Goal: Task Accomplishment & Management: Manage account settings

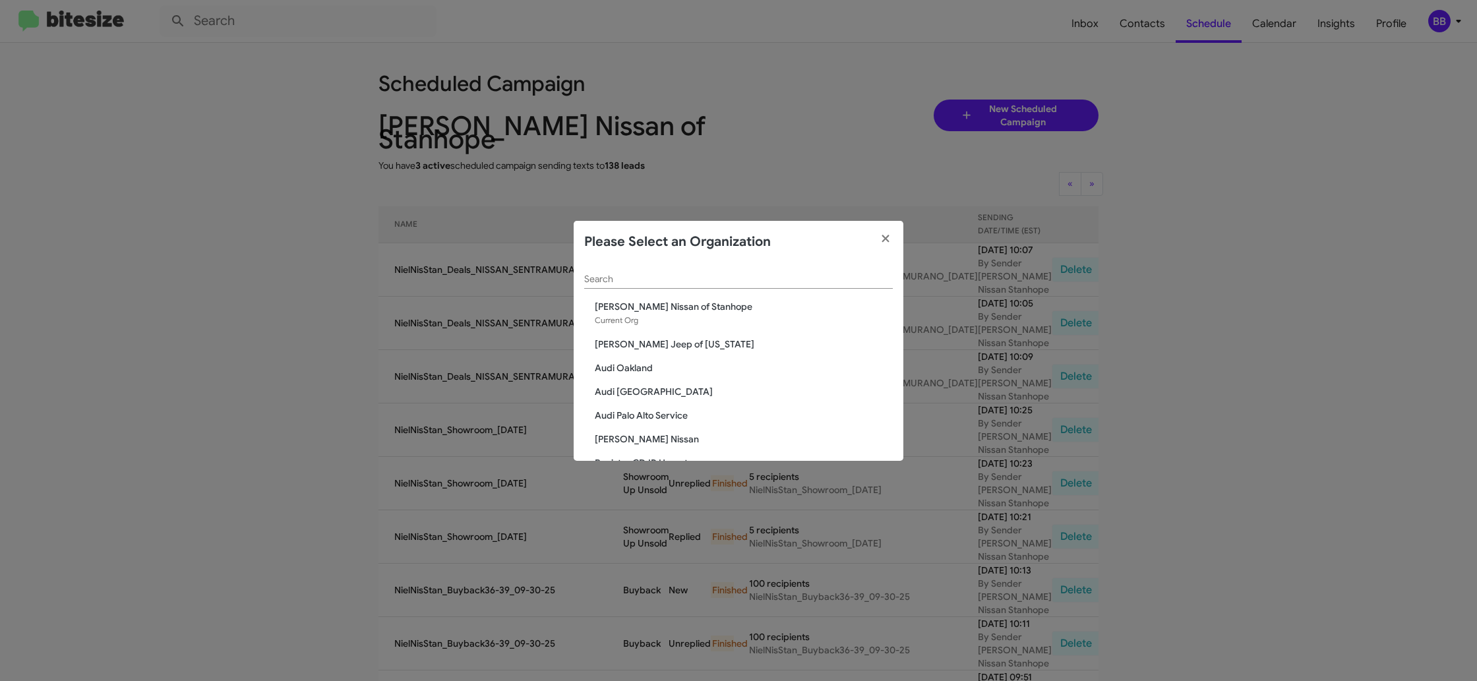
click at [648, 276] on input "Search" at bounding box center [738, 279] width 309 height 11
type input "toyo"
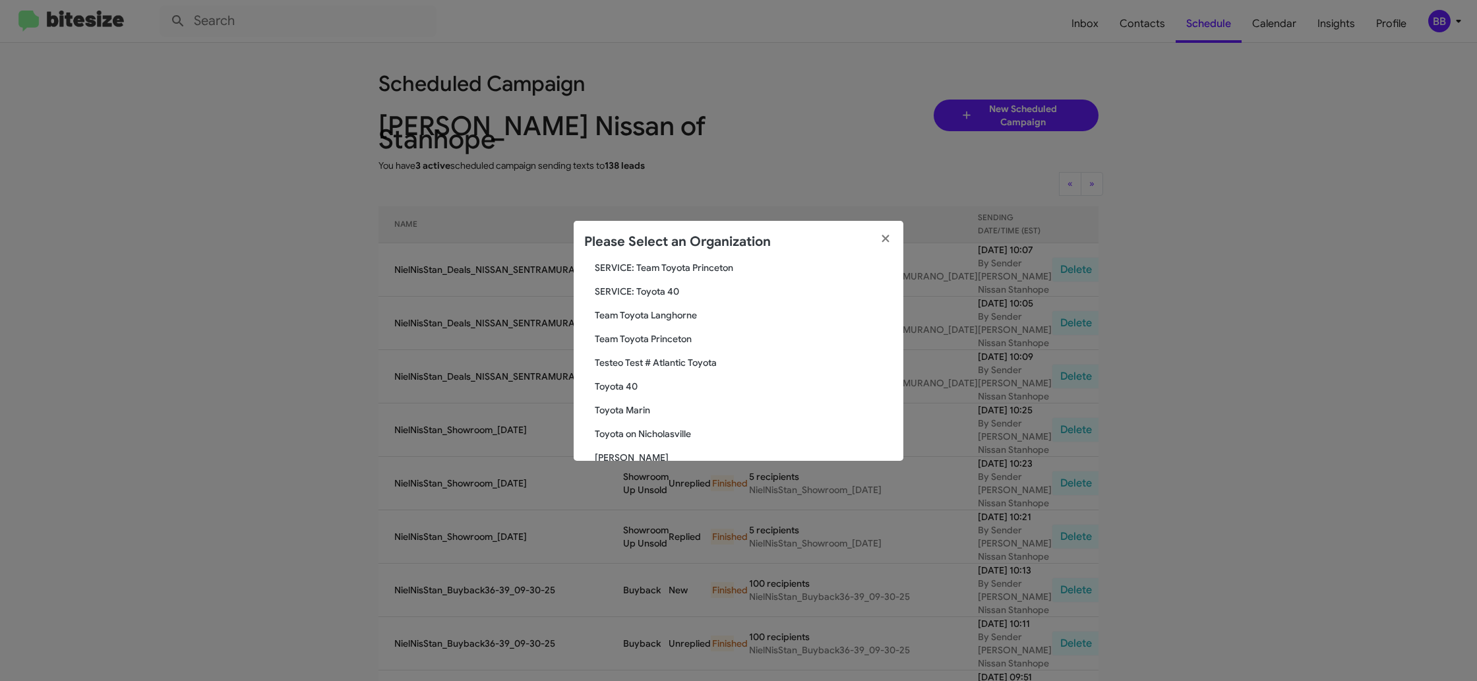
click at [616, 402] on div "toyo Search McGrath Elmhurst Toyota SERVICE: Fox Toyota SERVICE: Team Toyota Pr…" at bounding box center [739, 362] width 330 height 198
drag, startPoint x: 622, startPoint y: 407, endPoint x: 632, endPoint y: 413, distance: 12.1
click at [621, 407] on span "Toyota Marin" at bounding box center [744, 410] width 298 height 13
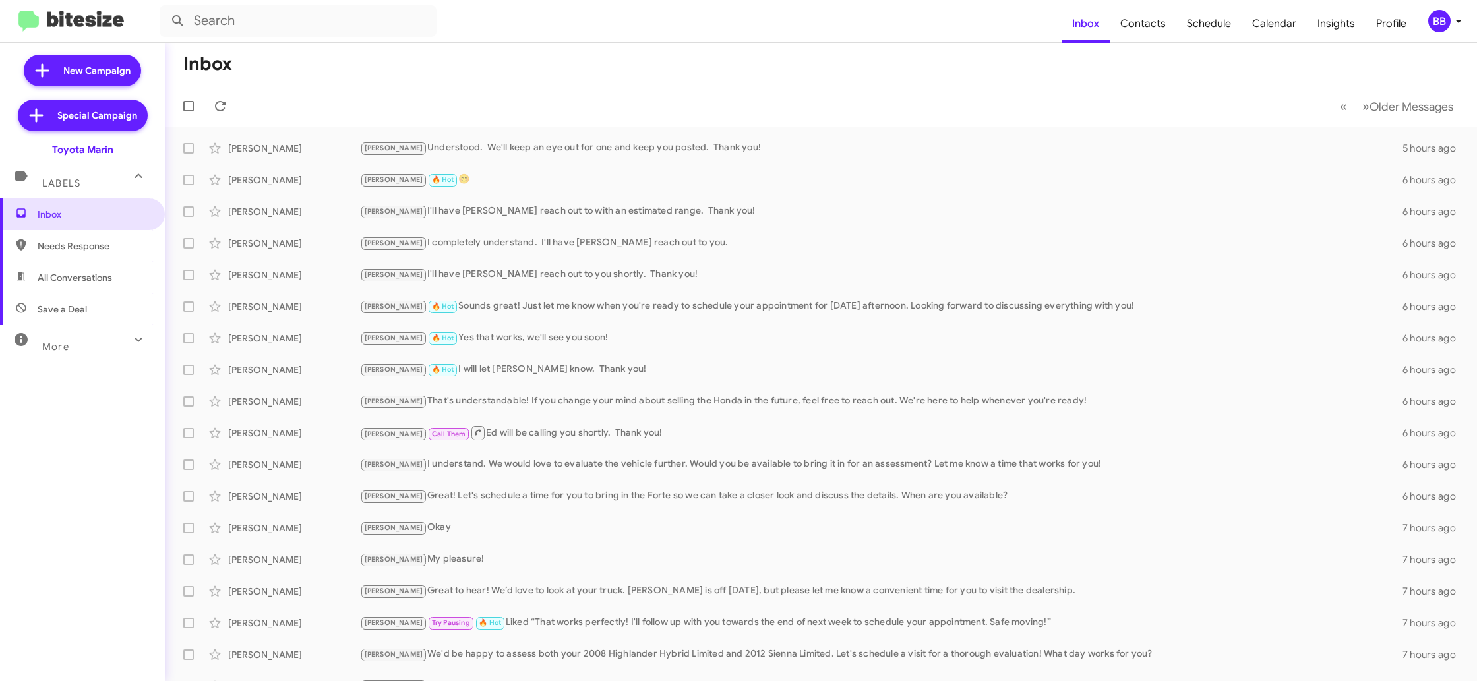
drag, startPoint x: 1468, startPoint y: 20, endPoint x: 1458, endPoint y: 21, distance: 10.0
click at [1468, 20] on mat-toolbar "Inbox Contacts Schedule Calendar Insights Profile BB" at bounding box center [738, 21] width 1477 height 42
drag, startPoint x: 1457, startPoint y: 21, endPoint x: 1437, endPoint y: 25, distance: 20.8
click at [1449, 22] on span "BB" at bounding box center [1448, 21] width 40 height 22
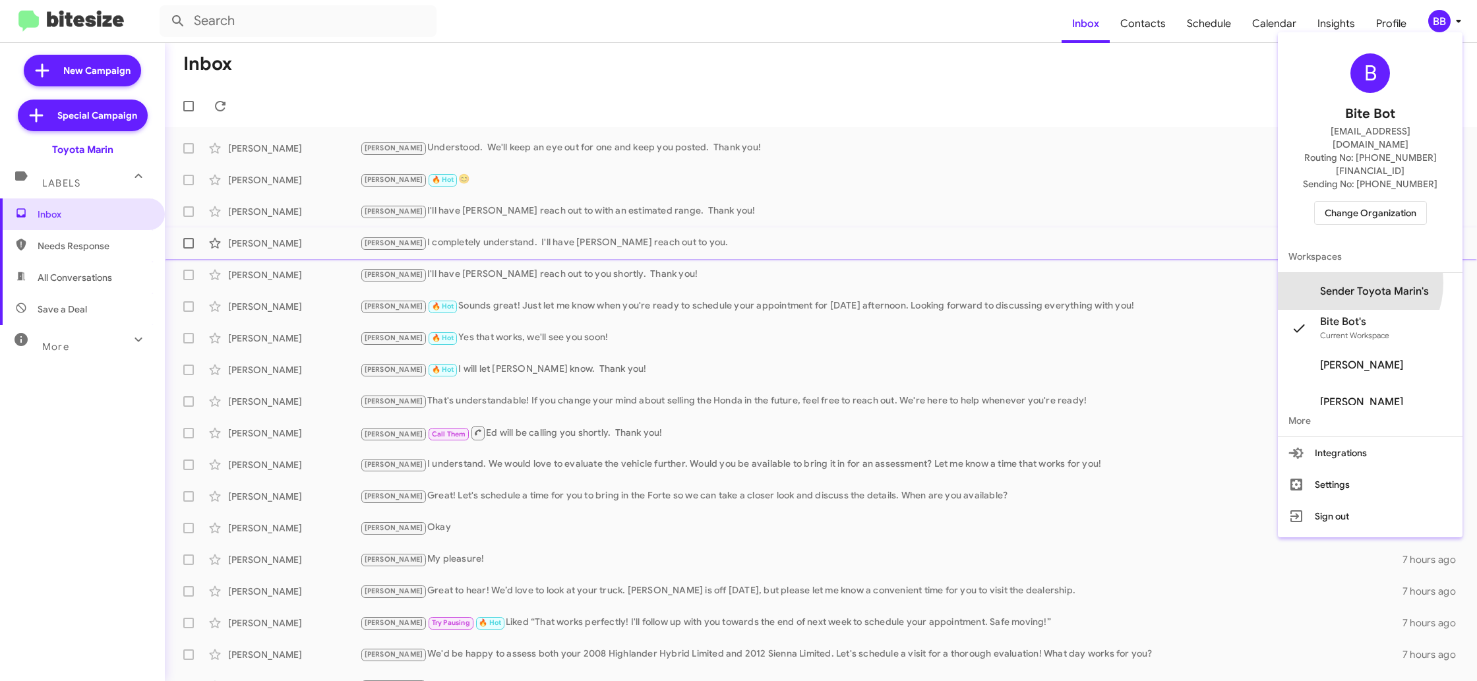
click at [1370, 273] on span "Sender Toyota Marin's" at bounding box center [1370, 291] width 185 height 37
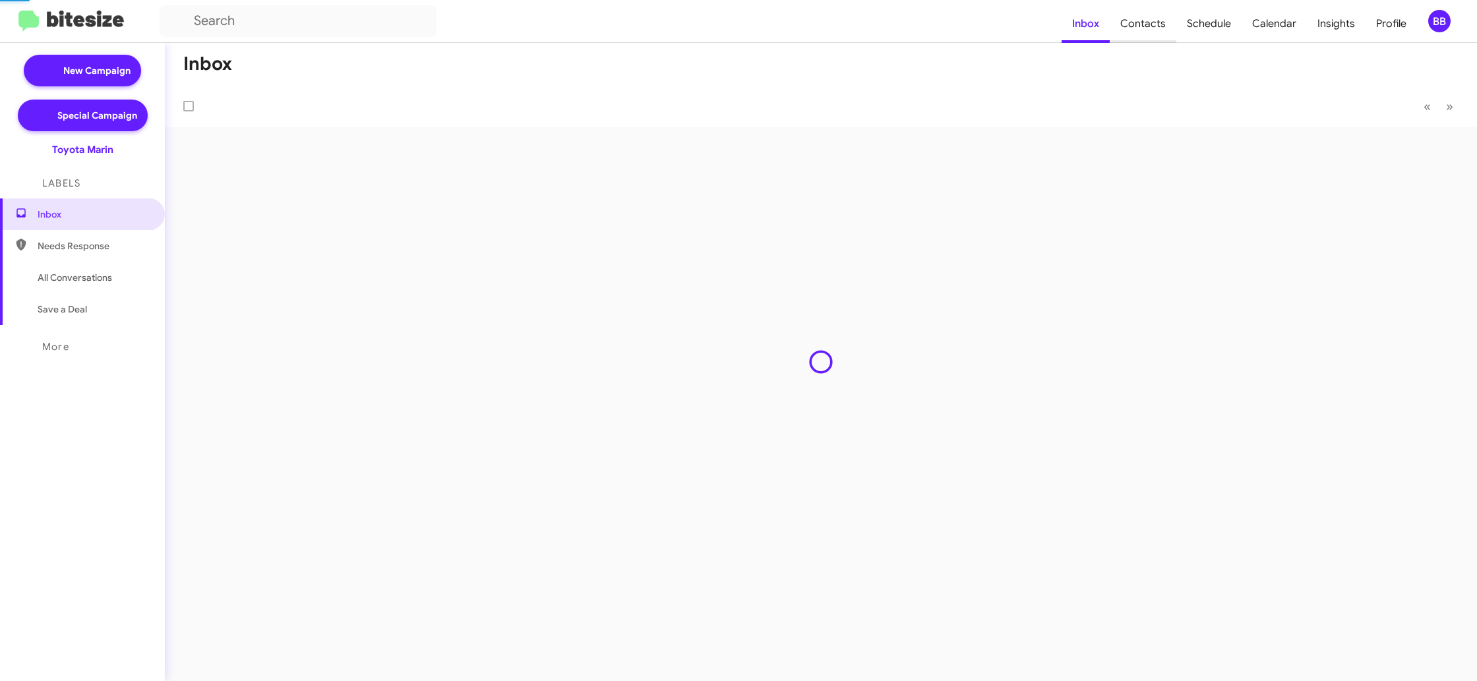
click at [1120, 32] on span "Contacts" at bounding box center [1143, 24] width 67 height 38
type input "in:groups"
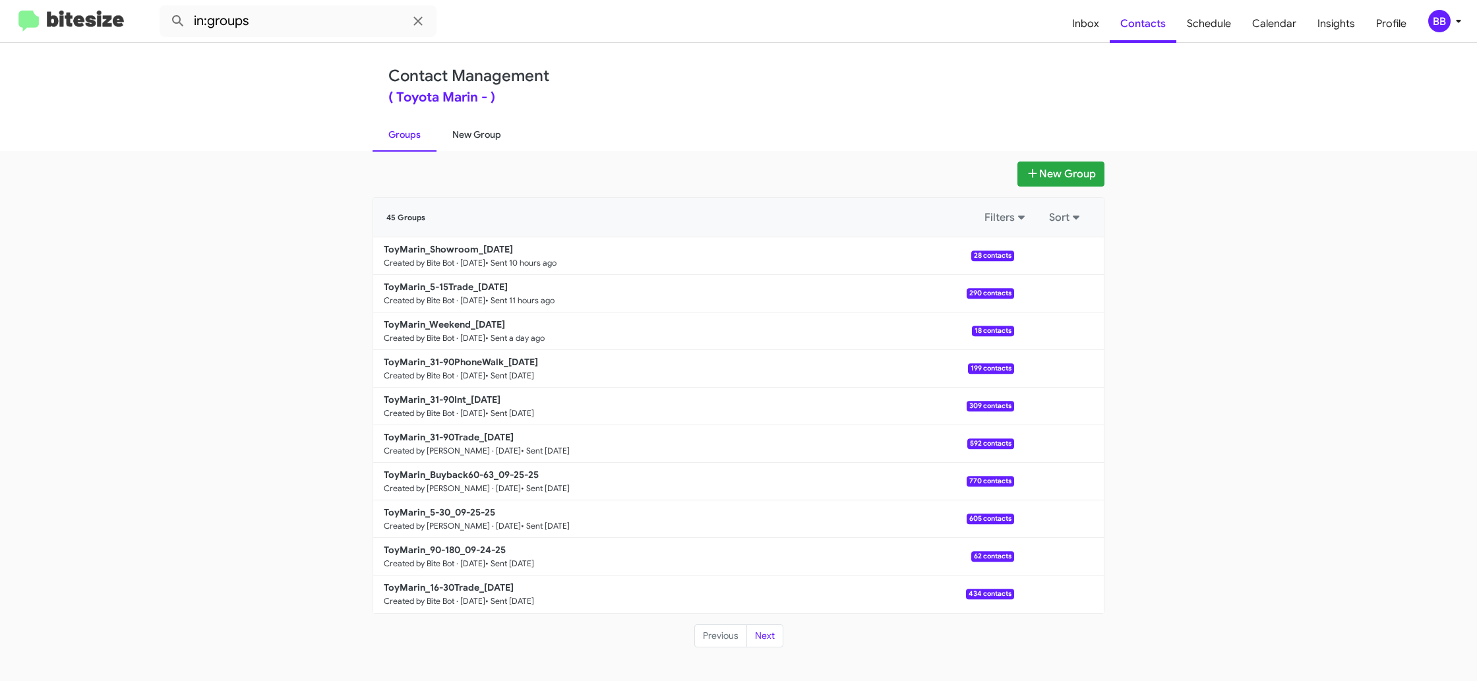
click at [491, 137] on link "New Group" at bounding box center [477, 134] width 80 height 34
click at [490, 137] on link "New Group" at bounding box center [477, 134] width 80 height 34
click at [491, 136] on link "New Group" at bounding box center [477, 134] width 80 height 34
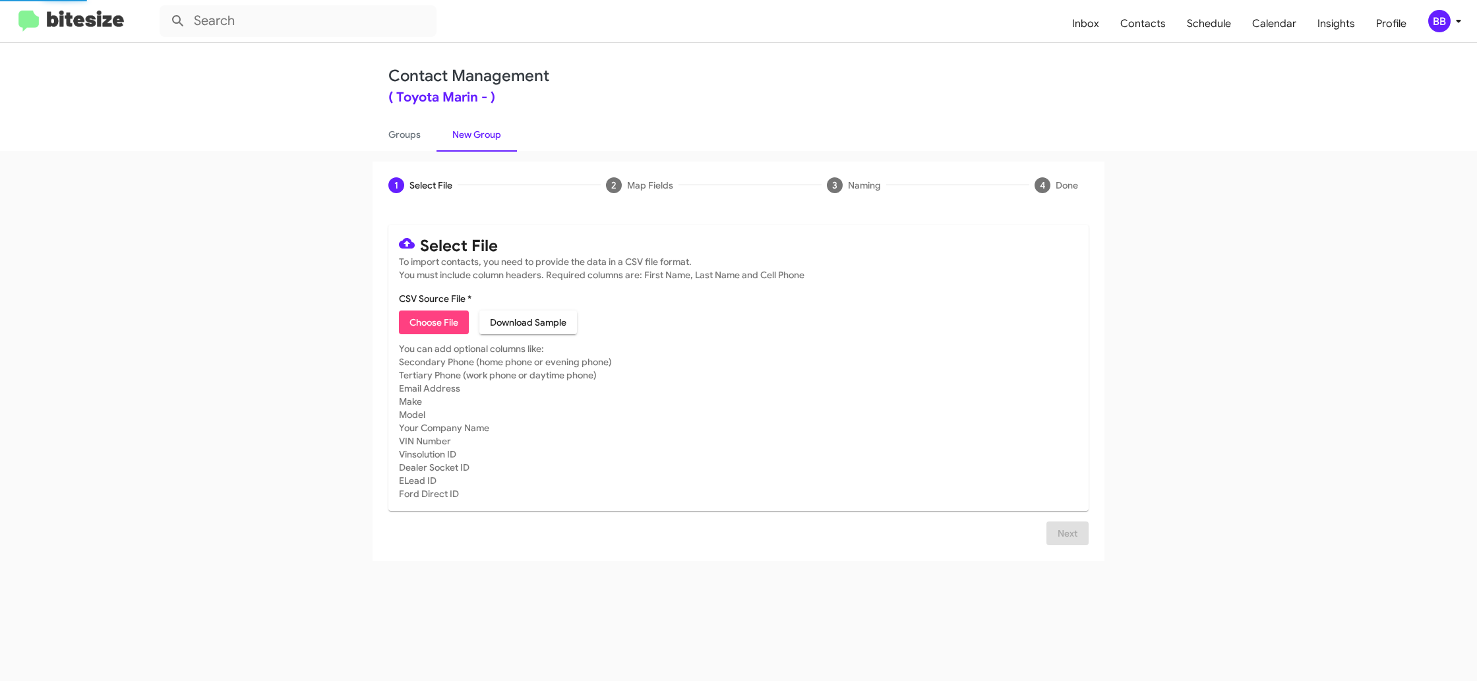
click at [1441, 15] on div "BB" at bounding box center [1439, 21] width 22 height 22
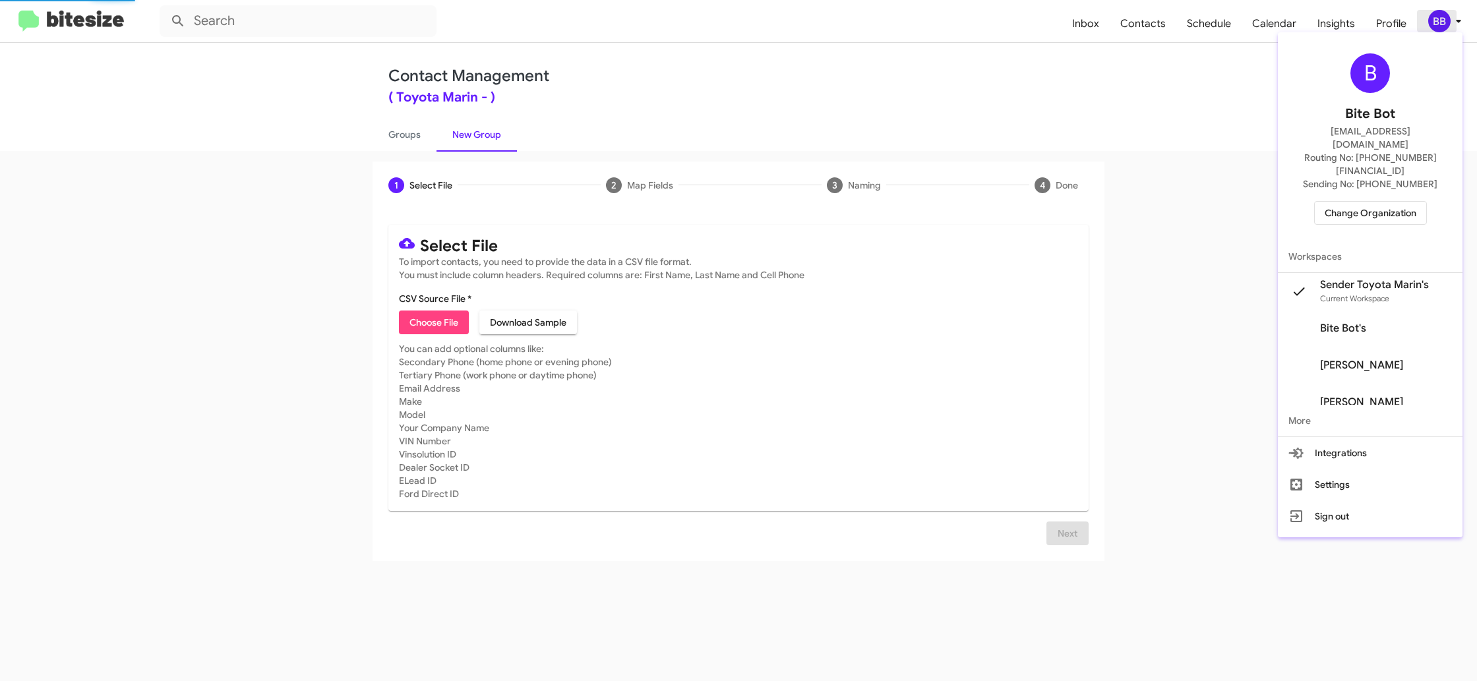
click at [1441, 15] on div at bounding box center [738, 340] width 1477 height 681
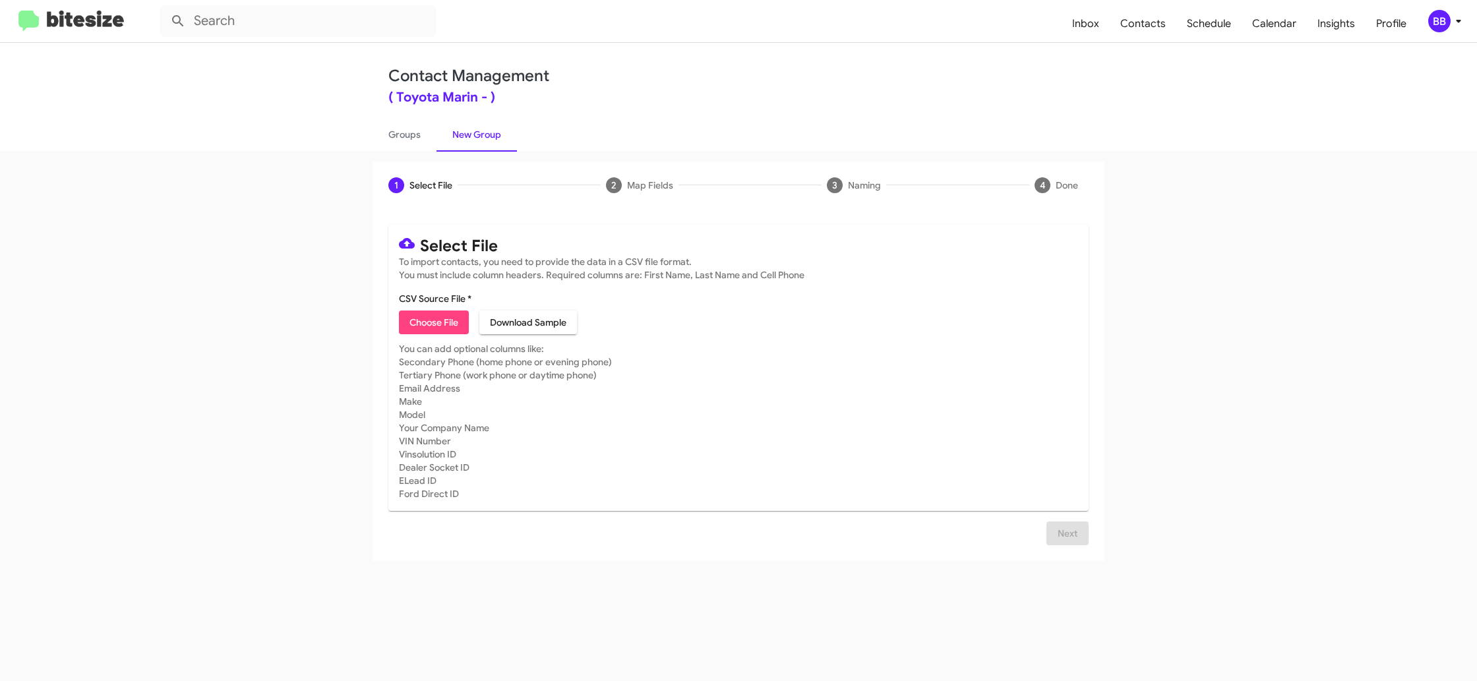
click at [1457, 19] on icon at bounding box center [1459, 21] width 16 height 16
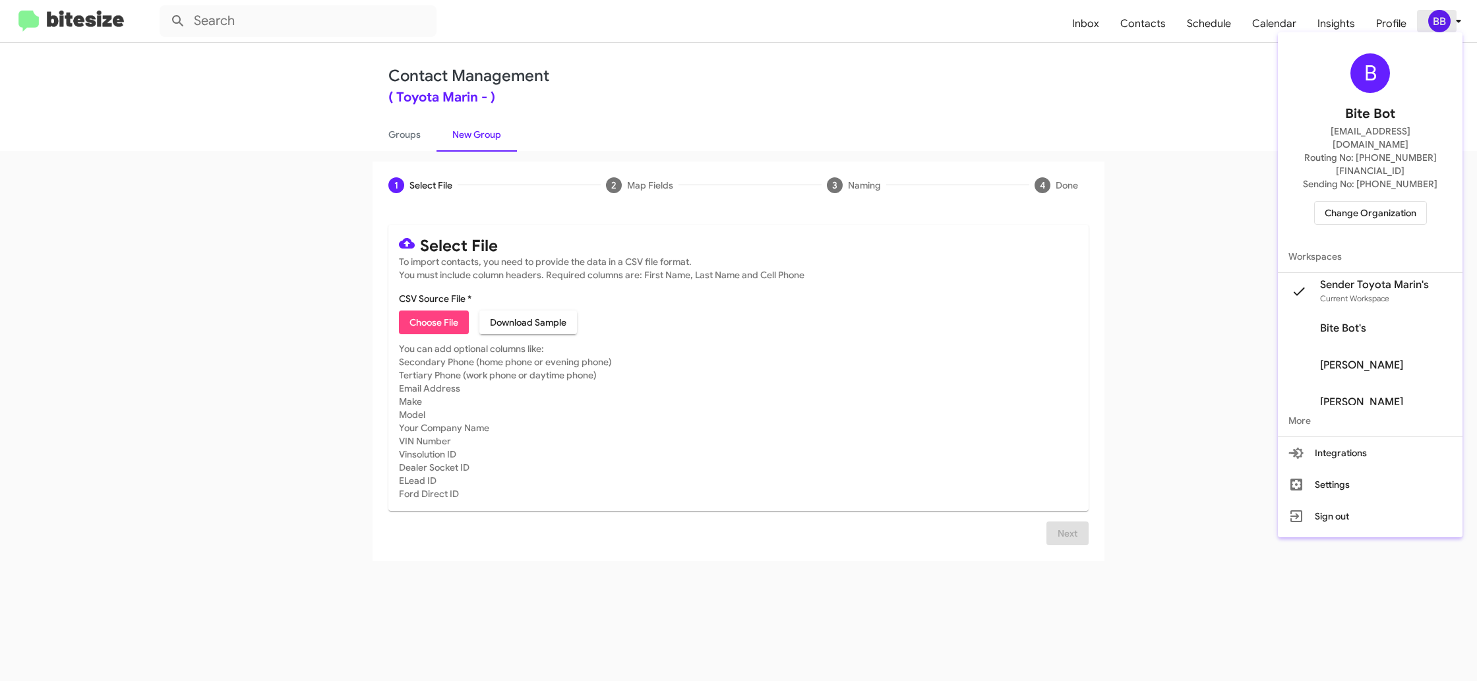
click at [1457, 20] on div at bounding box center [738, 340] width 1477 height 681
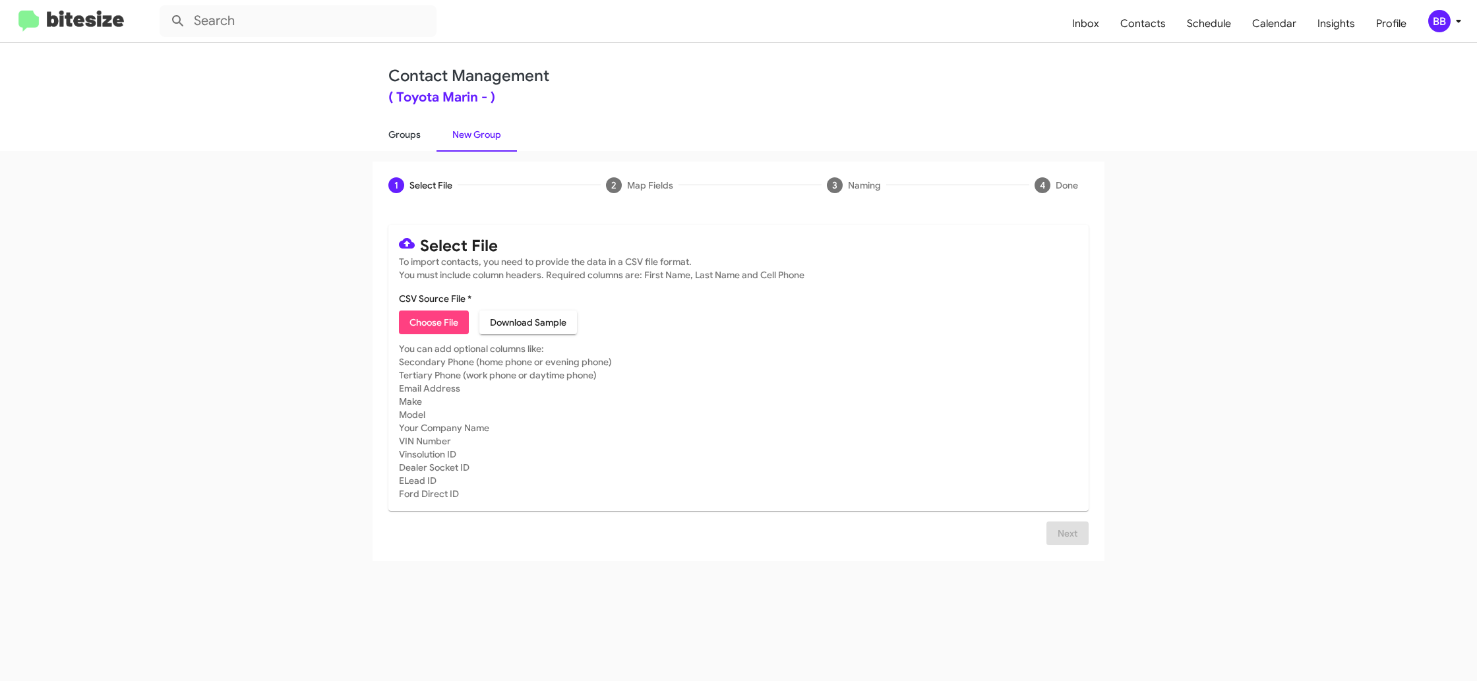
click at [421, 139] on link "Groups" at bounding box center [405, 134] width 64 height 34
type input "in:groups"
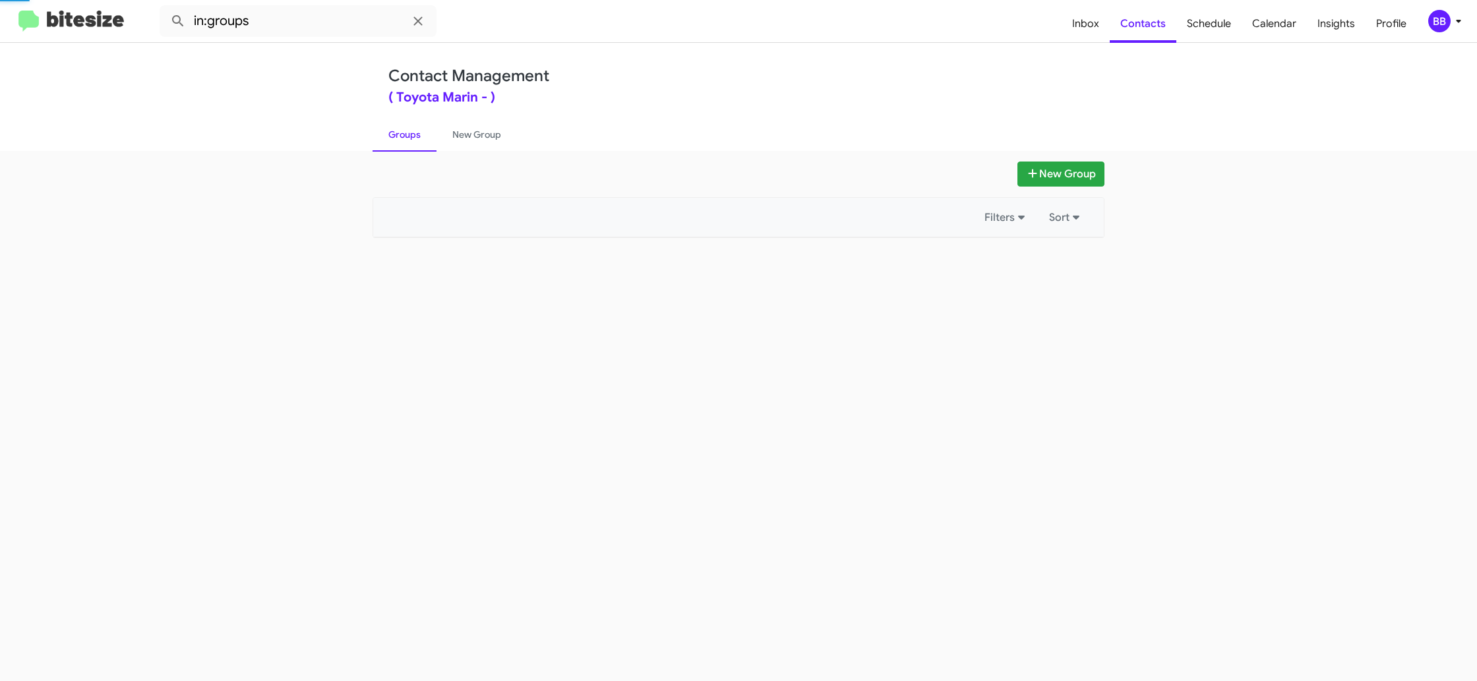
click at [421, 139] on link "Groups" at bounding box center [405, 134] width 64 height 34
click at [420, 136] on link "Groups" at bounding box center [405, 134] width 64 height 34
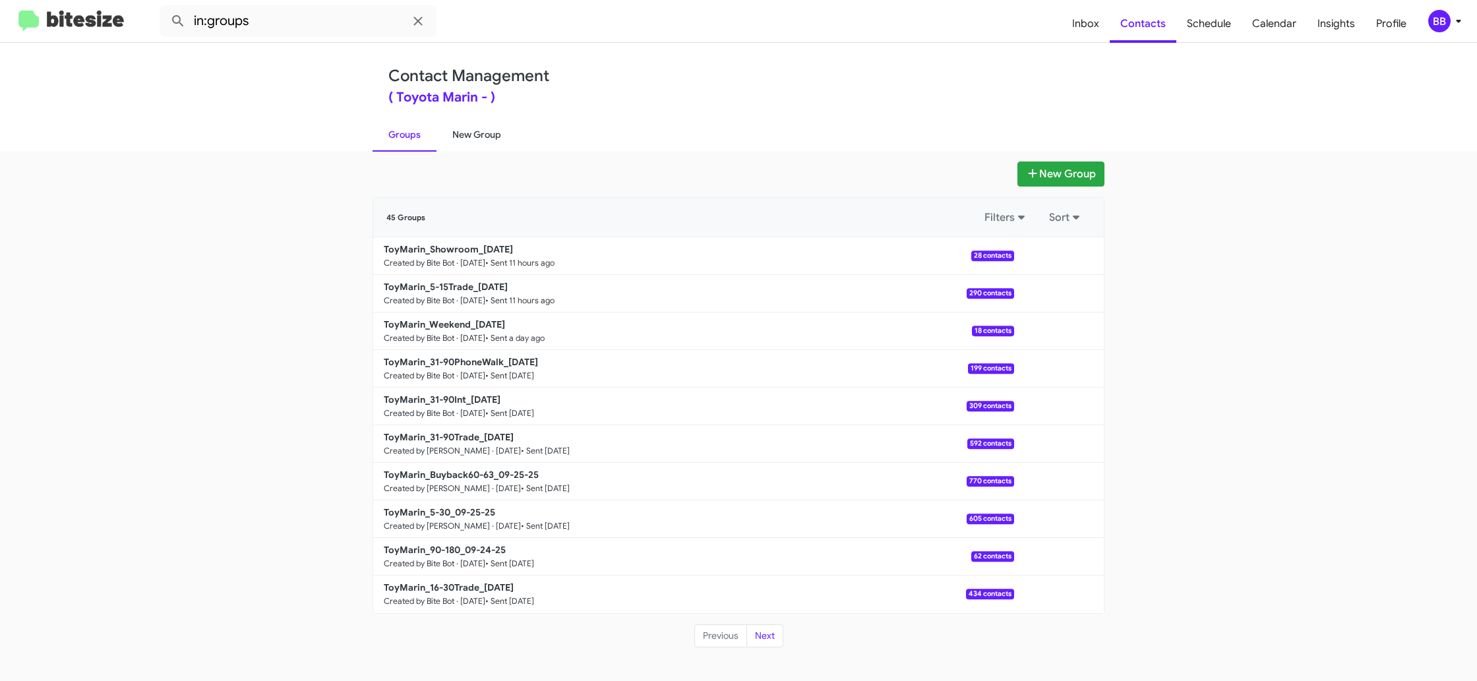
click at [485, 138] on link "New Group" at bounding box center [477, 134] width 80 height 34
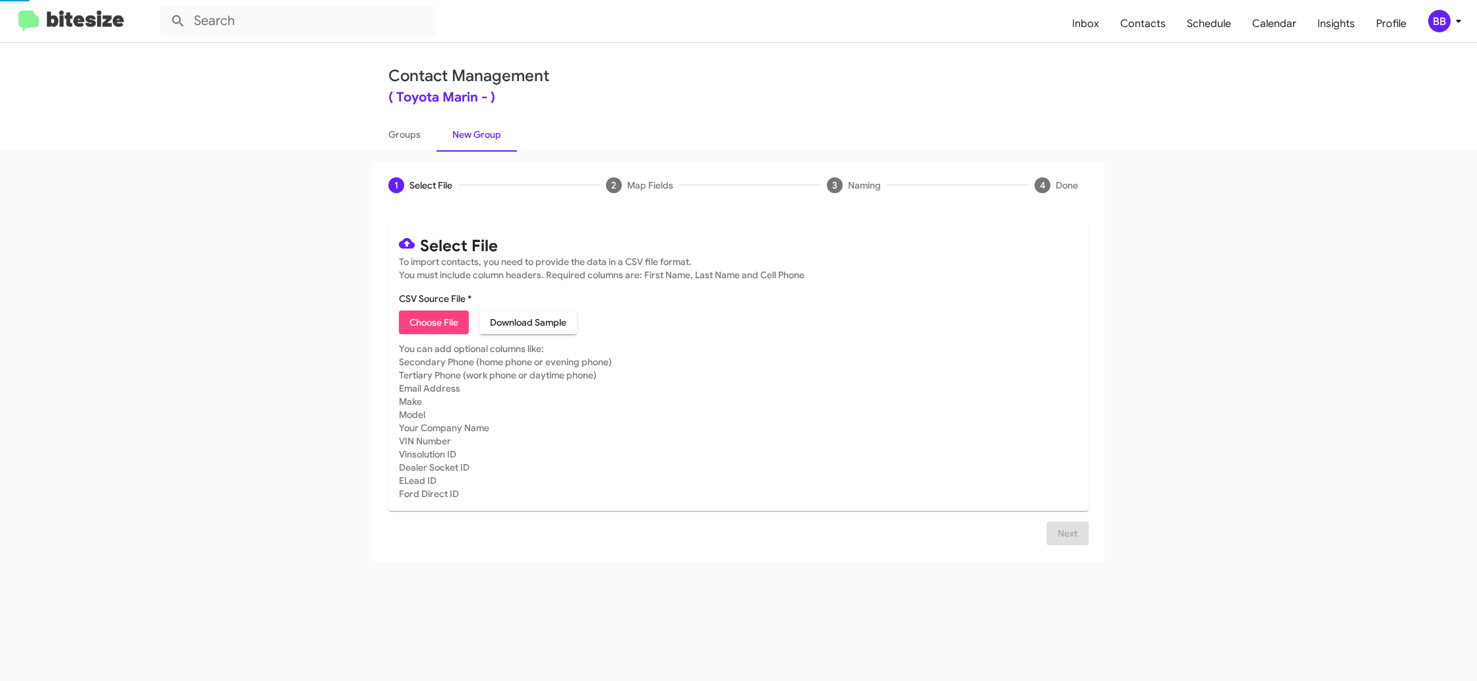
click at [485, 138] on link "New Group" at bounding box center [477, 134] width 80 height 34
drag, startPoint x: 485, startPoint y: 138, endPoint x: 479, endPoint y: 175, distance: 37.4
click at [485, 135] on link "New Group" at bounding box center [477, 134] width 80 height 34
click at [1452, 23] on icon at bounding box center [1459, 21] width 16 height 16
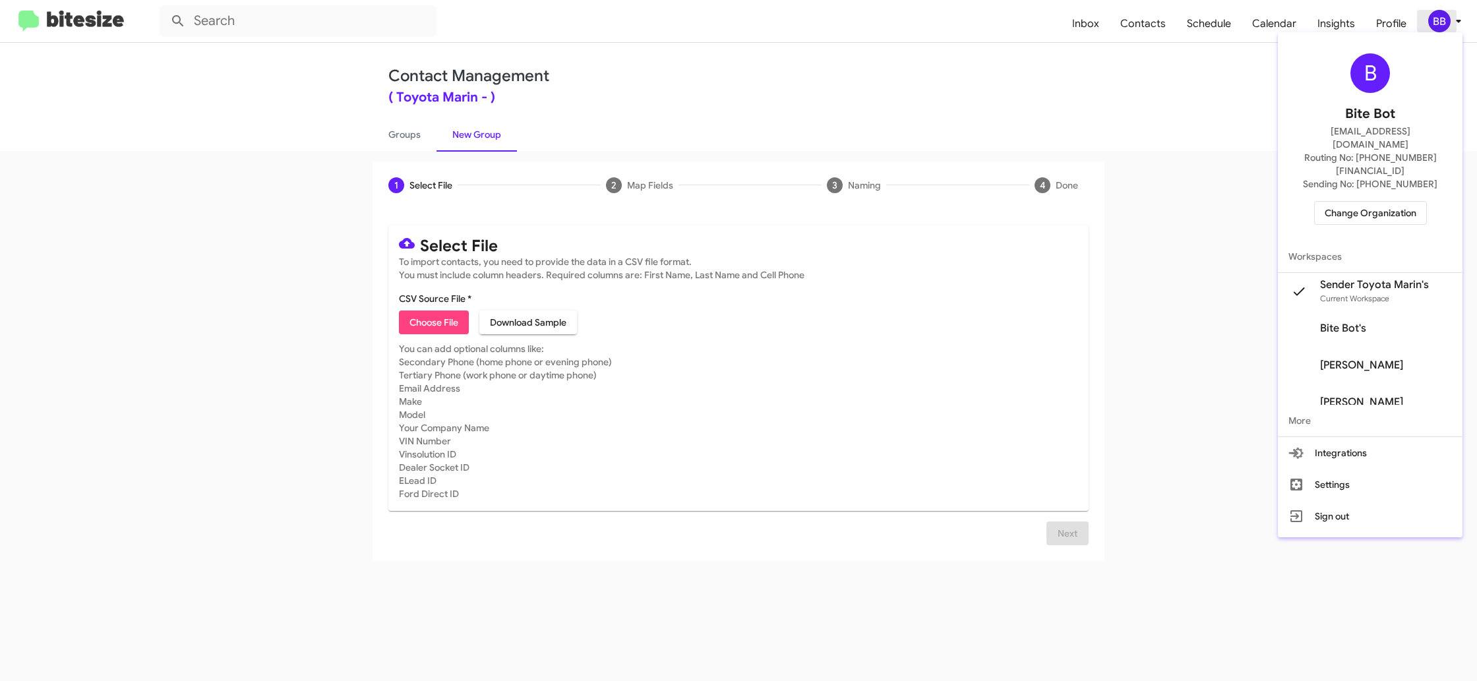
click at [1452, 23] on div at bounding box center [738, 340] width 1477 height 681
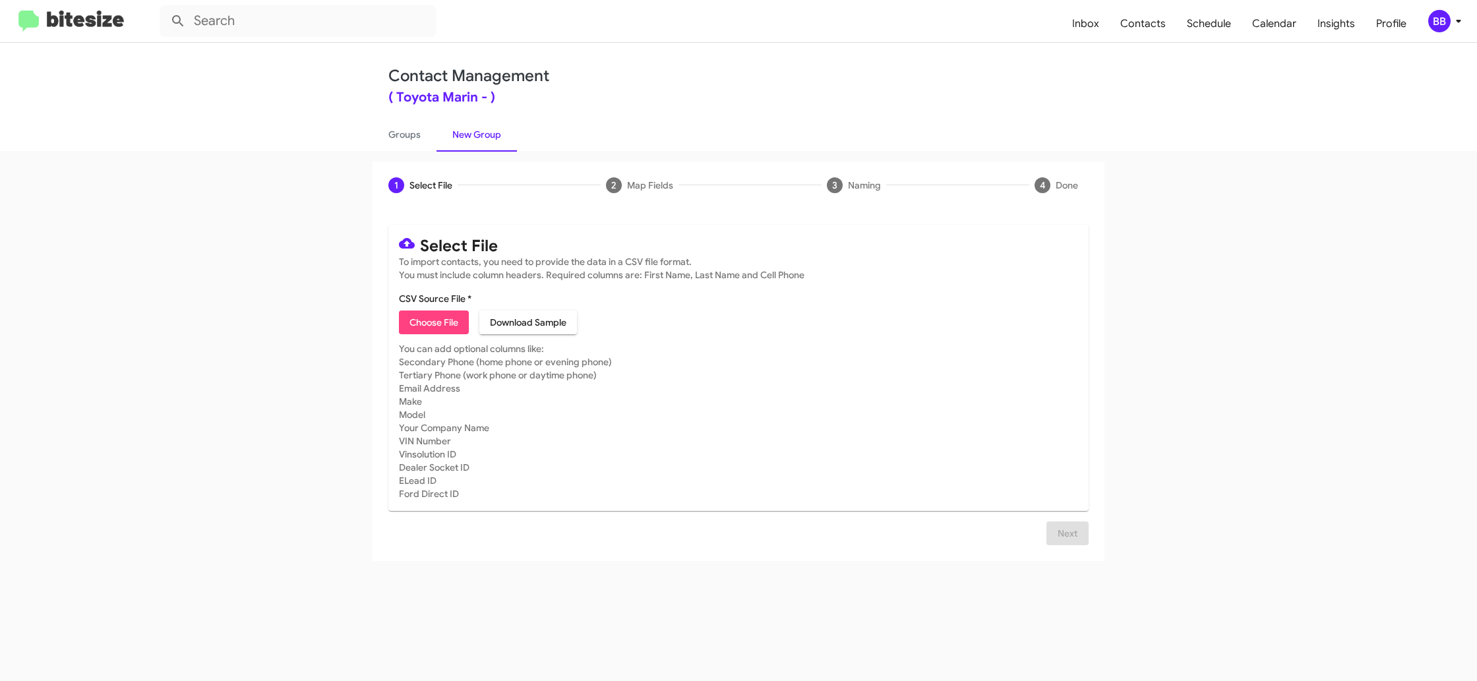
click at [423, 324] on span "Choose File" at bounding box center [433, 323] width 49 height 24
type input "ToyMarin_16-30Trade_10-01-25"
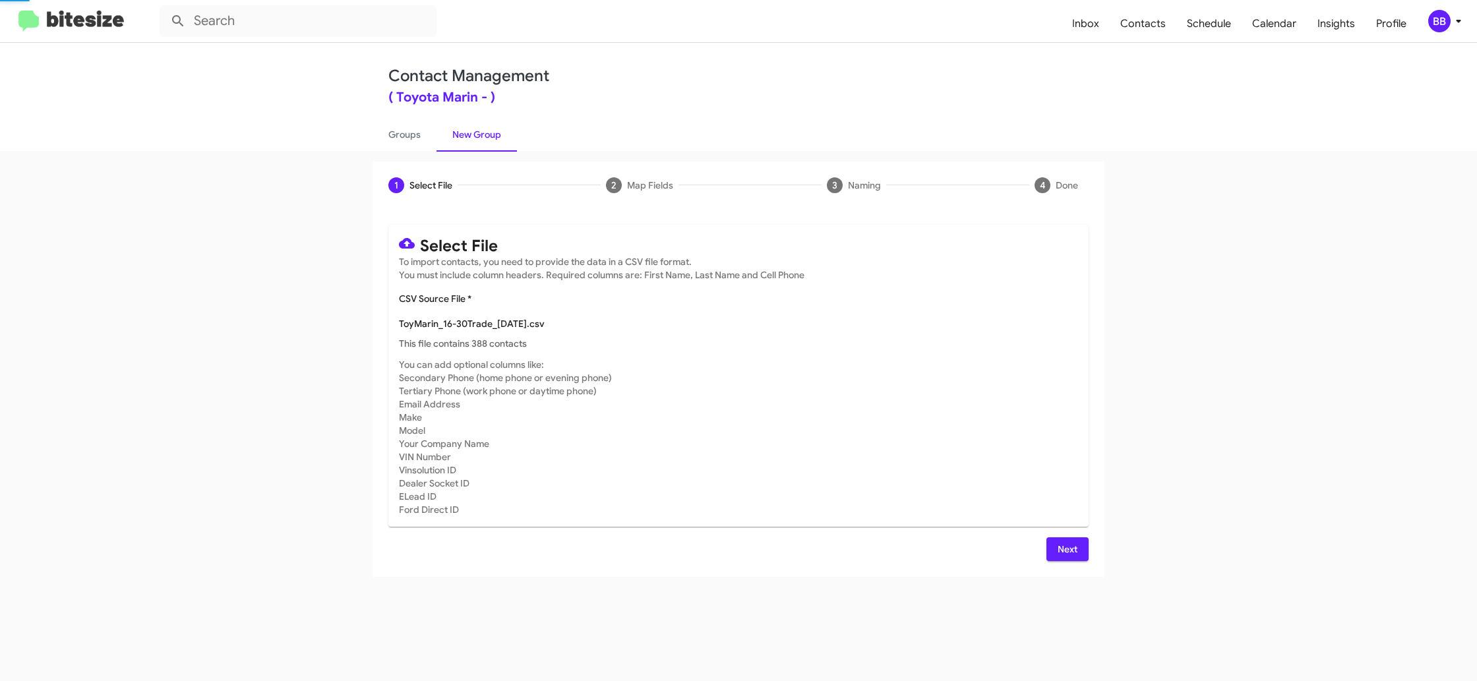
click at [874, 388] on mat-card-subtitle "You can add optional columns like: Secondary Phone (home phone or evening phone…" at bounding box center [738, 437] width 679 height 158
click at [1064, 547] on span "Next" at bounding box center [1067, 549] width 21 height 24
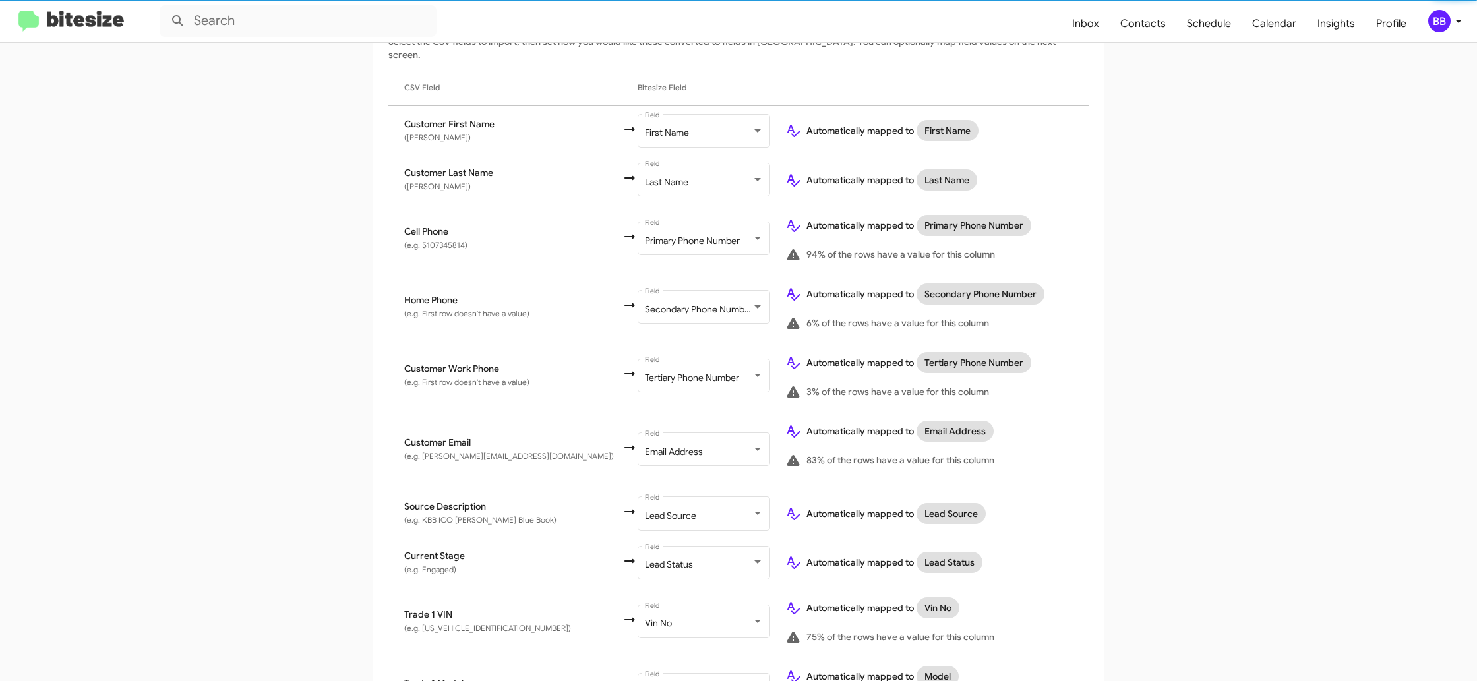
scroll to position [470, 0]
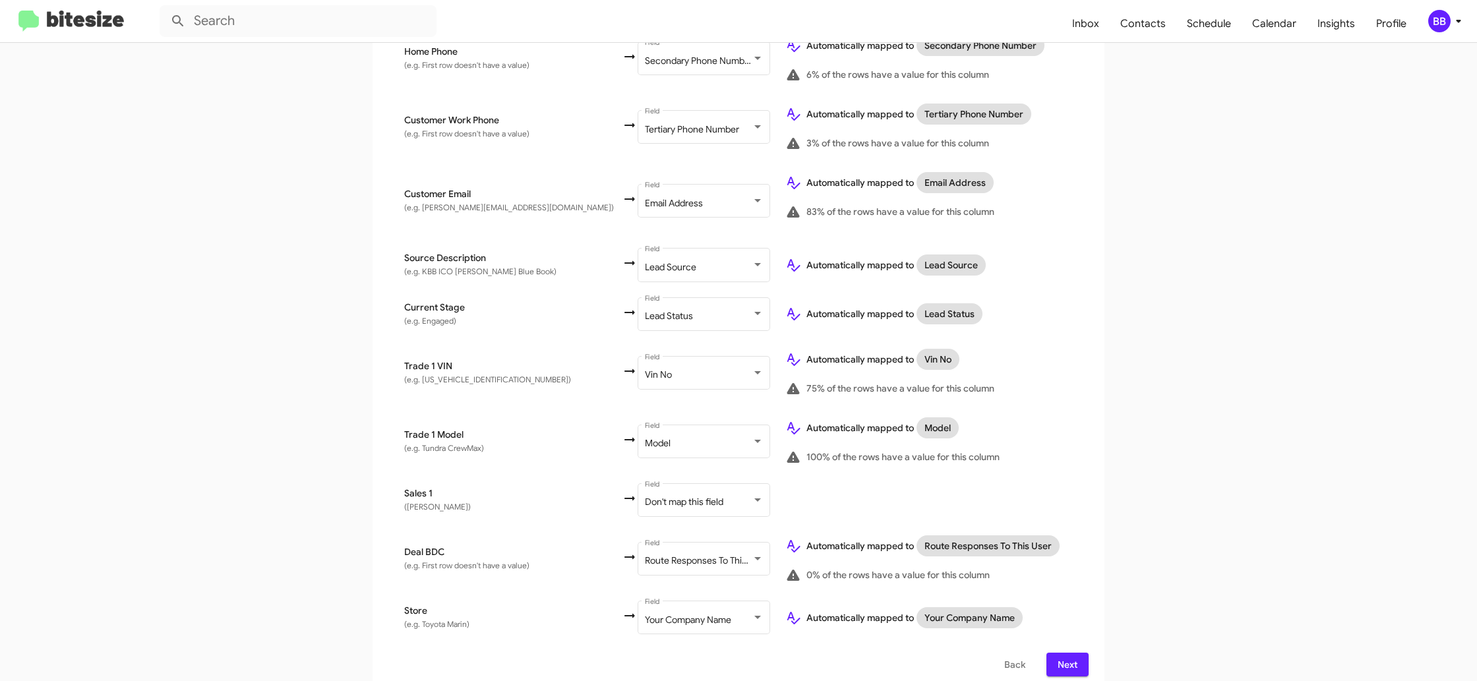
click at [1014, 653] on span "Back" at bounding box center [1014, 665] width 21 height 24
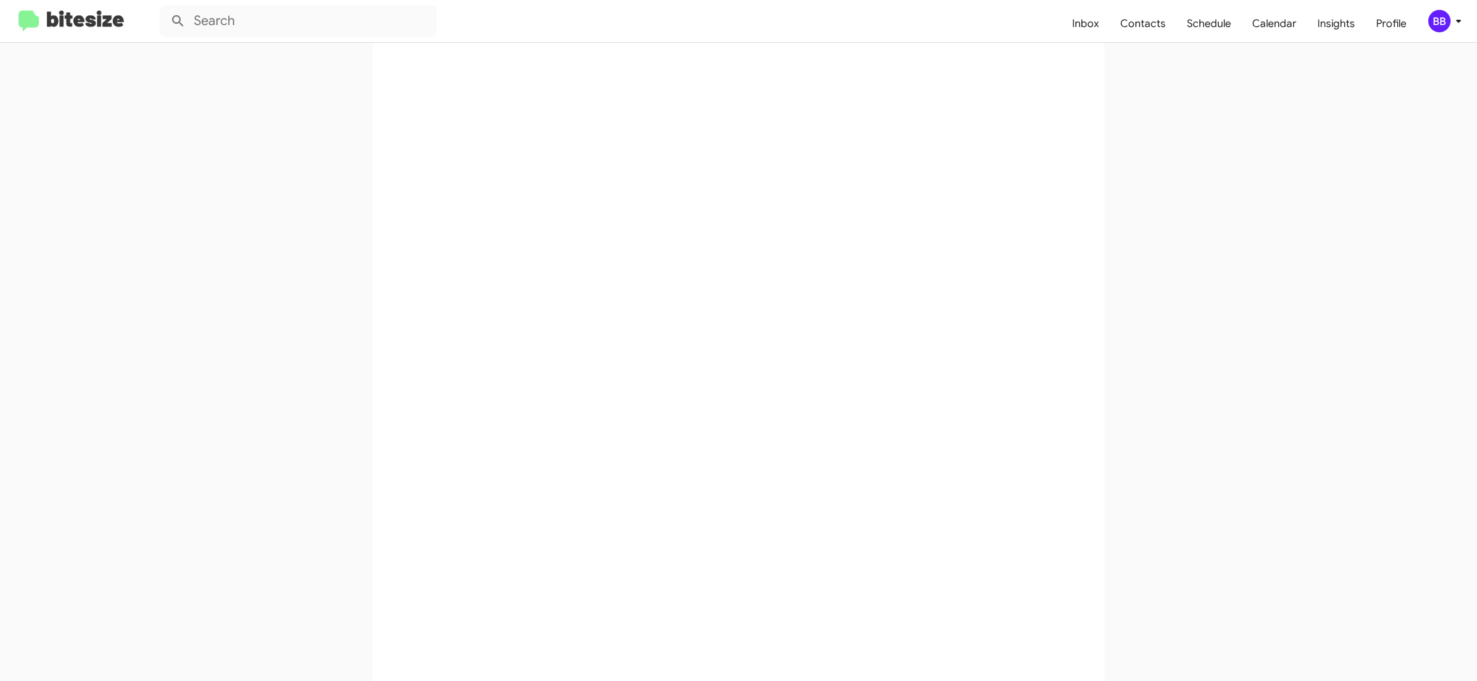
scroll to position [0, 0]
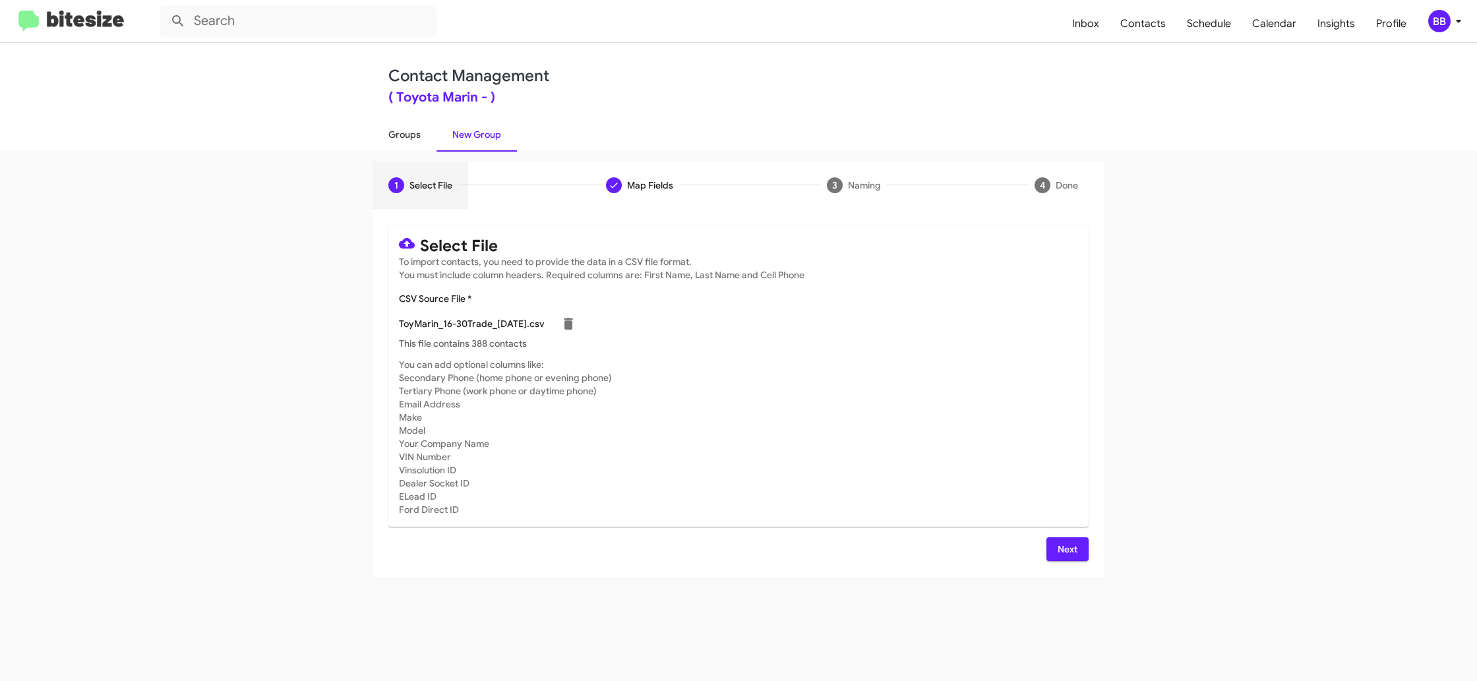
click at [408, 148] on link "Groups" at bounding box center [405, 134] width 64 height 34
type input "in:groups"
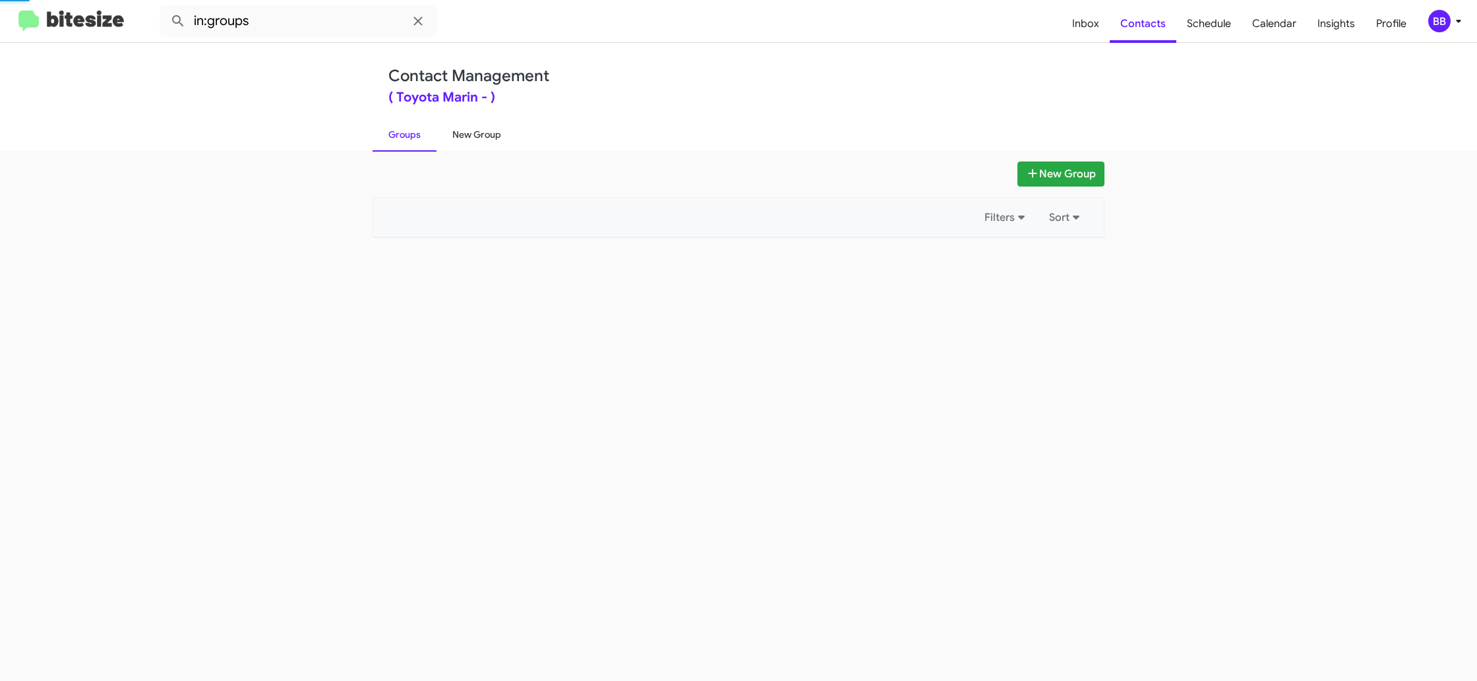
drag, startPoint x: 408, startPoint y: 148, endPoint x: 480, endPoint y: 144, distance: 72.0
click at [408, 148] on link "Groups" at bounding box center [405, 134] width 64 height 34
click at [480, 144] on link "New Group" at bounding box center [477, 134] width 80 height 34
drag, startPoint x: 480, startPoint y: 144, endPoint x: 473, endPoint y: 155, distance: 12.4
click at [479, 144] on link "New Group" at bounding box center [477, 134] width 80 height 34
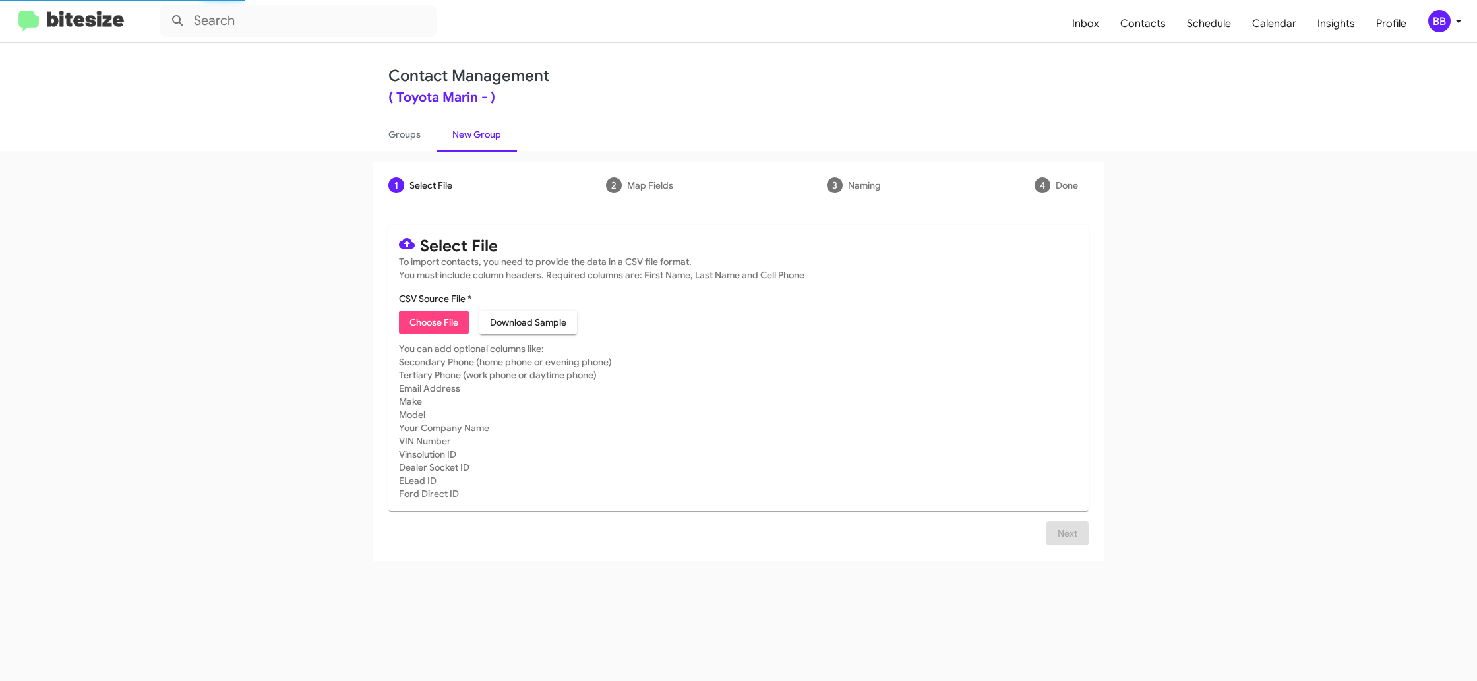
click at [427, 321] on span "Choose File" at bounding box center [433, 323] width 49 height 24
type input "ToyMarin_16-30Trade_10-01-25"
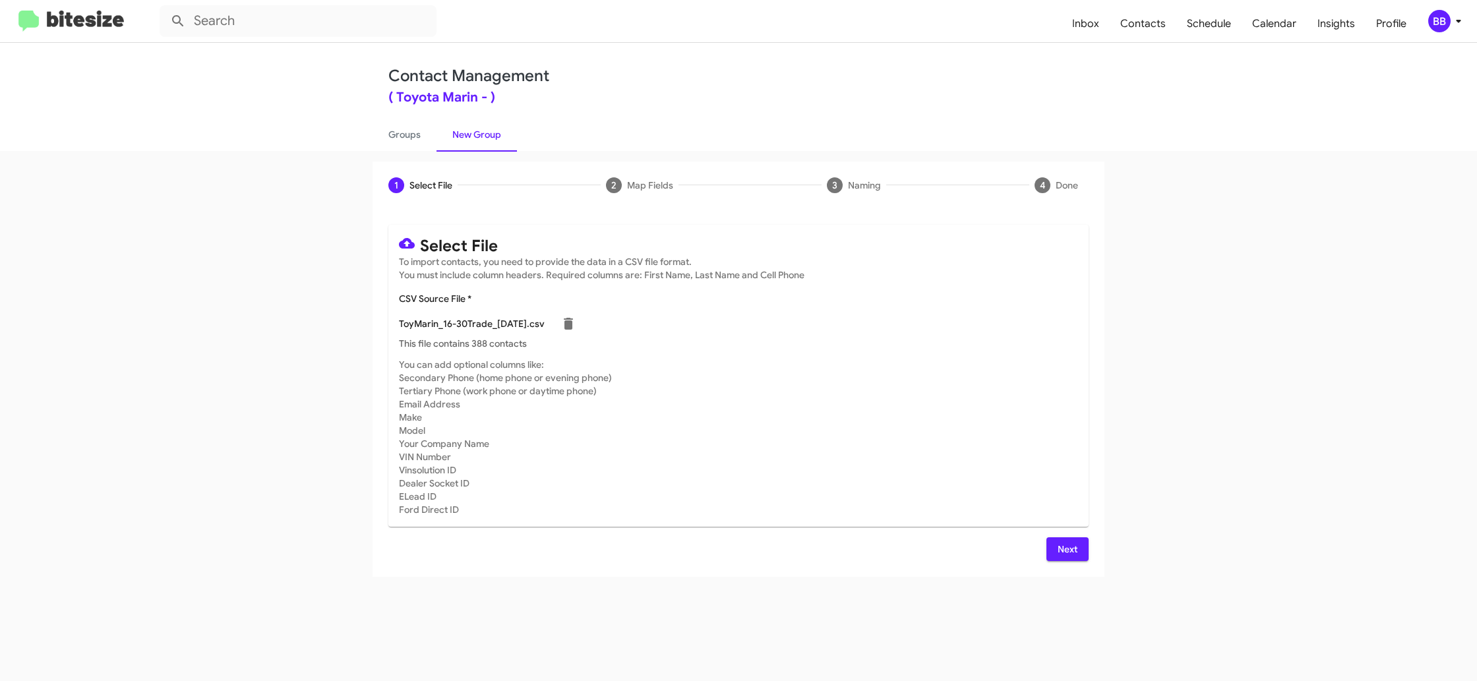
drag, startPoint x: 866, startPoint y: 333, endPoint x: 880, endPoint y: 381, distance: 50.1
click at [868, 336] on div "ToyMarin_16-30Trade_10-01-25.csv" at bounding box center [738, 324] width 679 height 26
drag, startPoint x: 1072, startPoint y: 553, endPoint x: 970, endPoint y: 485, distance: 122.5
click at [1068, 552] on span "Next" at bounding box center [1067, 549] width 21 height 24
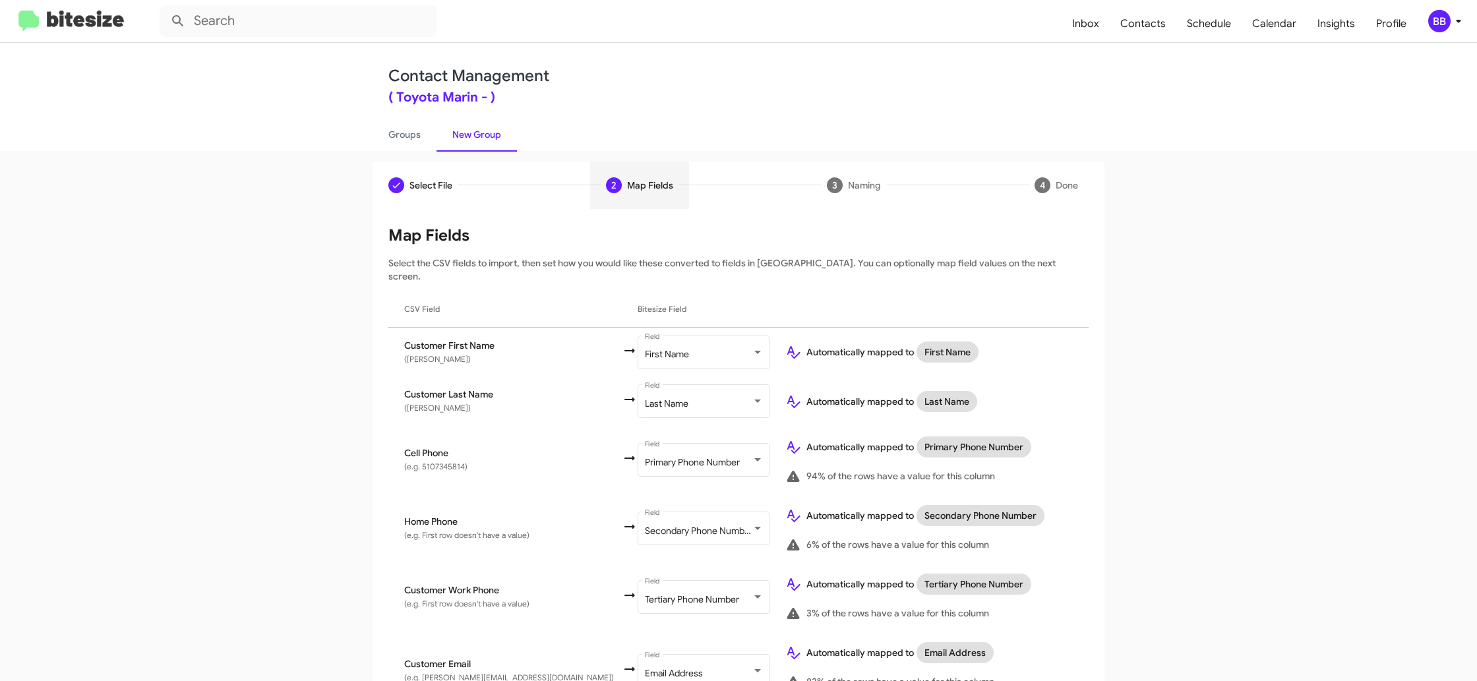
scroll to position [402, 0]
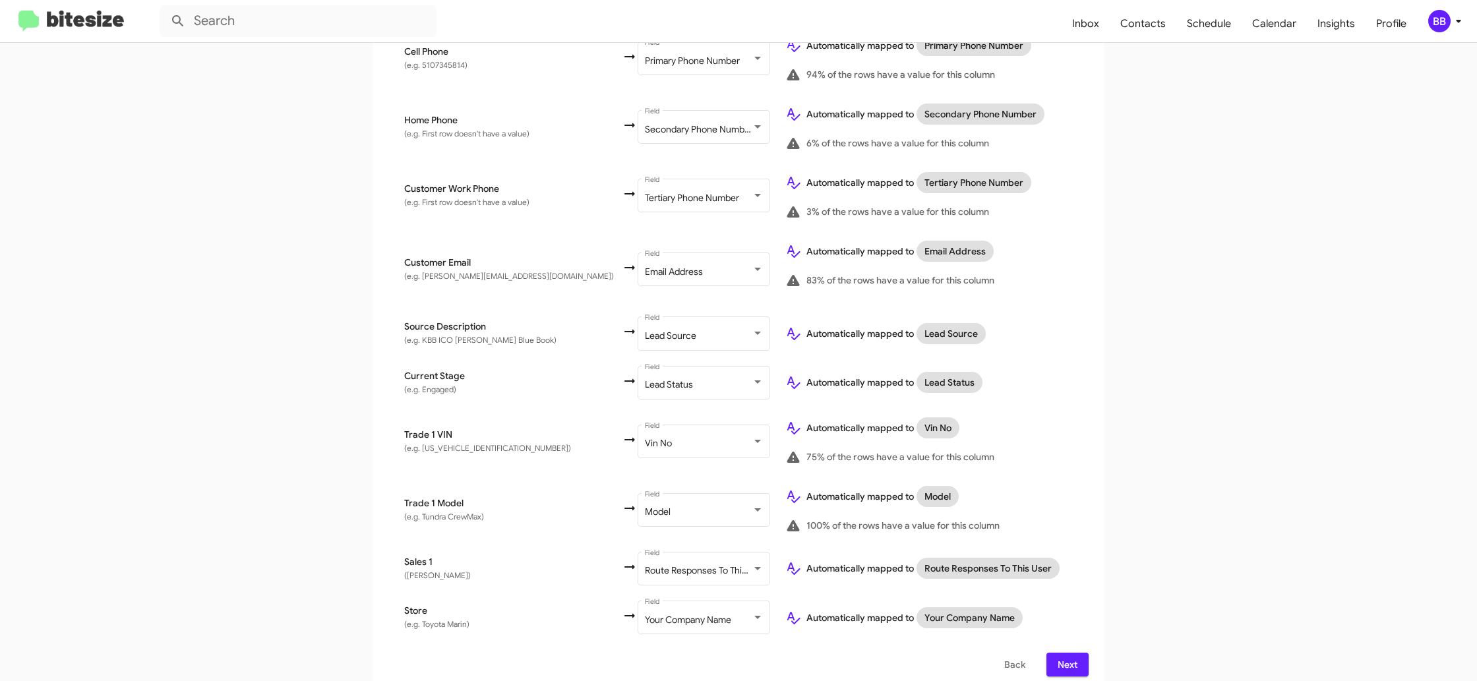
click at [1438, 22] on div "BB" at bounding box center [1439, 21] width 22 height 22
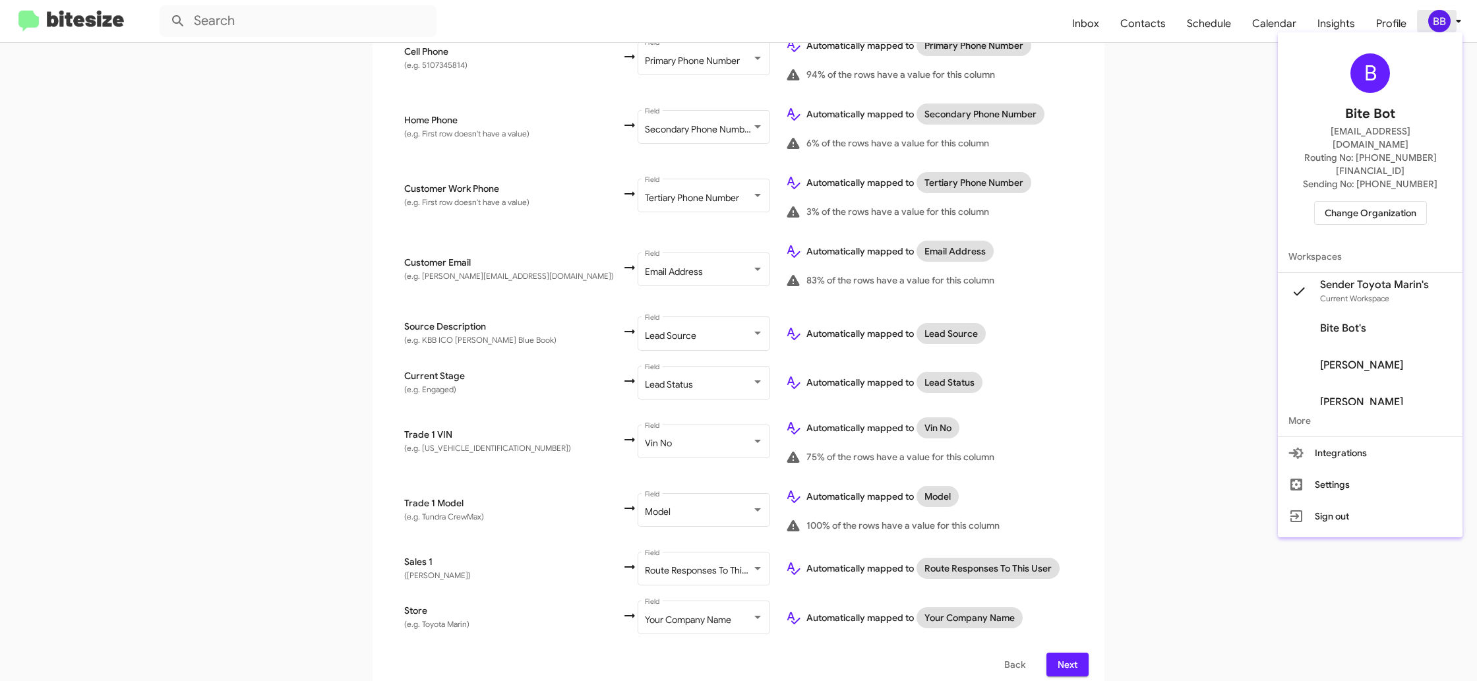
click at [1438, 22] on div at bounding box center [738, 340] width 1477 height 681
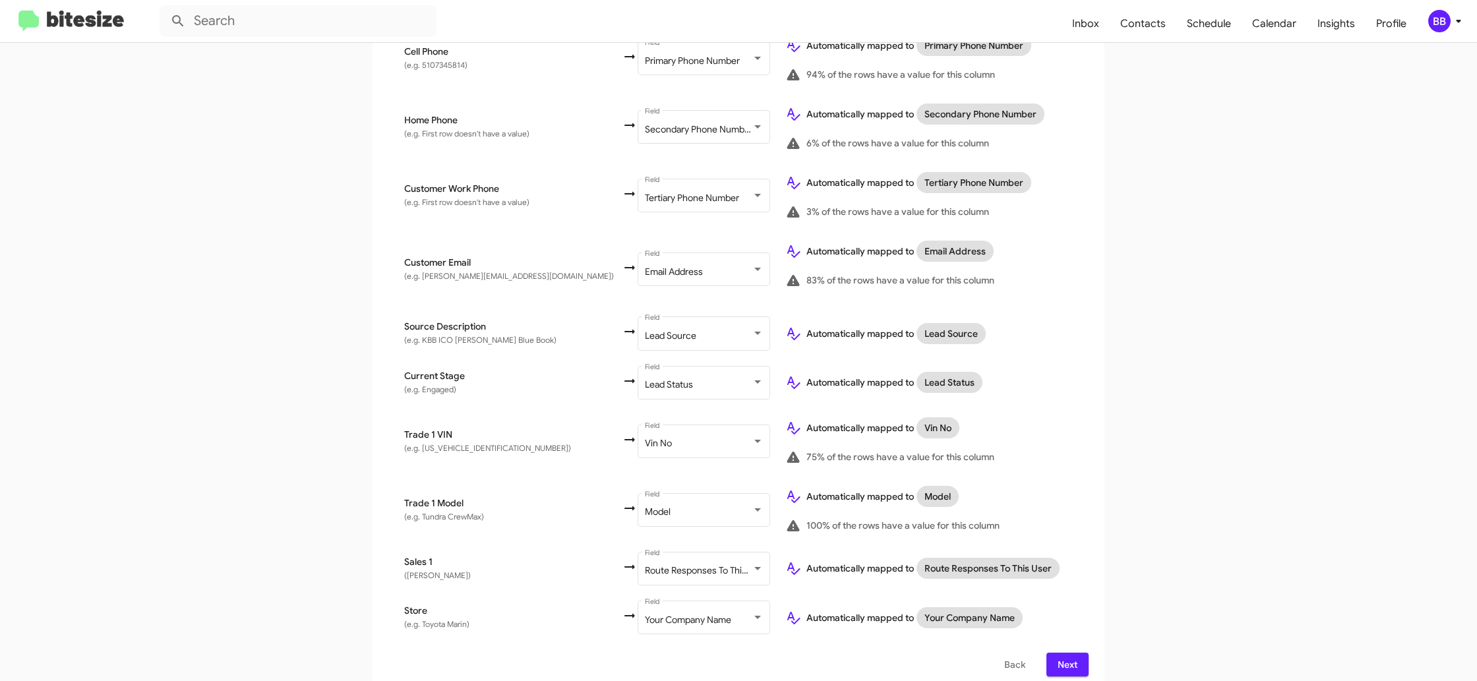
click at [1070, 654] on span "Next" at bounding box center [1067, 665] width 21 height 24
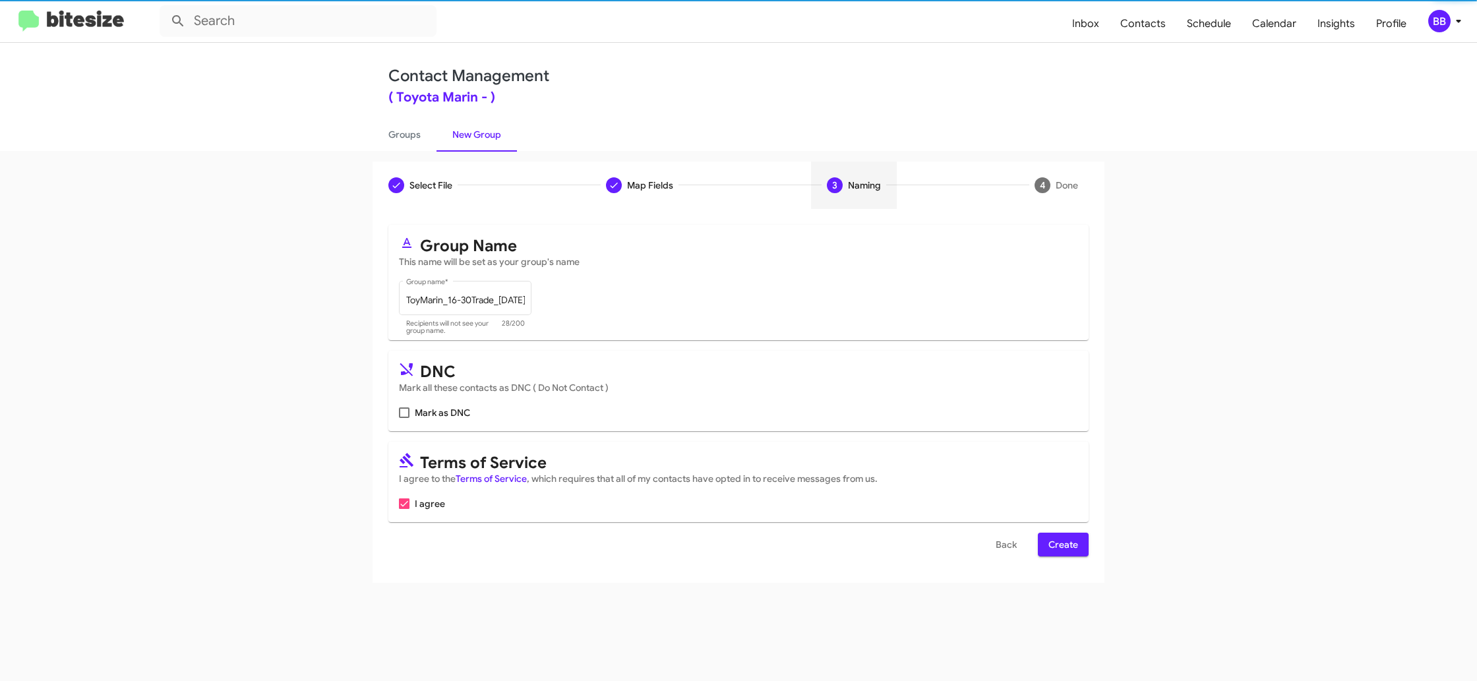
scroll to position [0, 0]
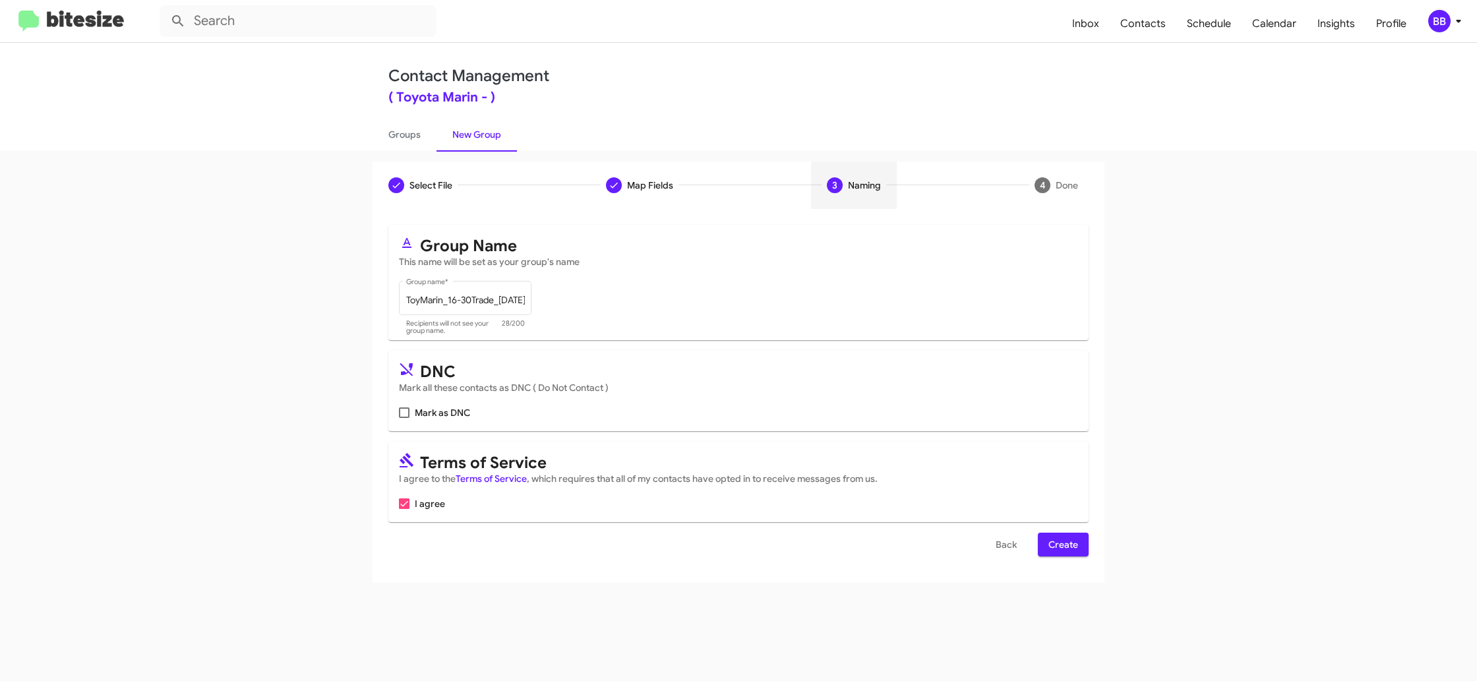
drag, startPoint x: 1079, startPoint y: 539, endPoint x: 1041, endPoint y: 518, distance: 43.4
click at [1079, 539] on button "Create" at bounding box center [1063, 545] width 51 height 24
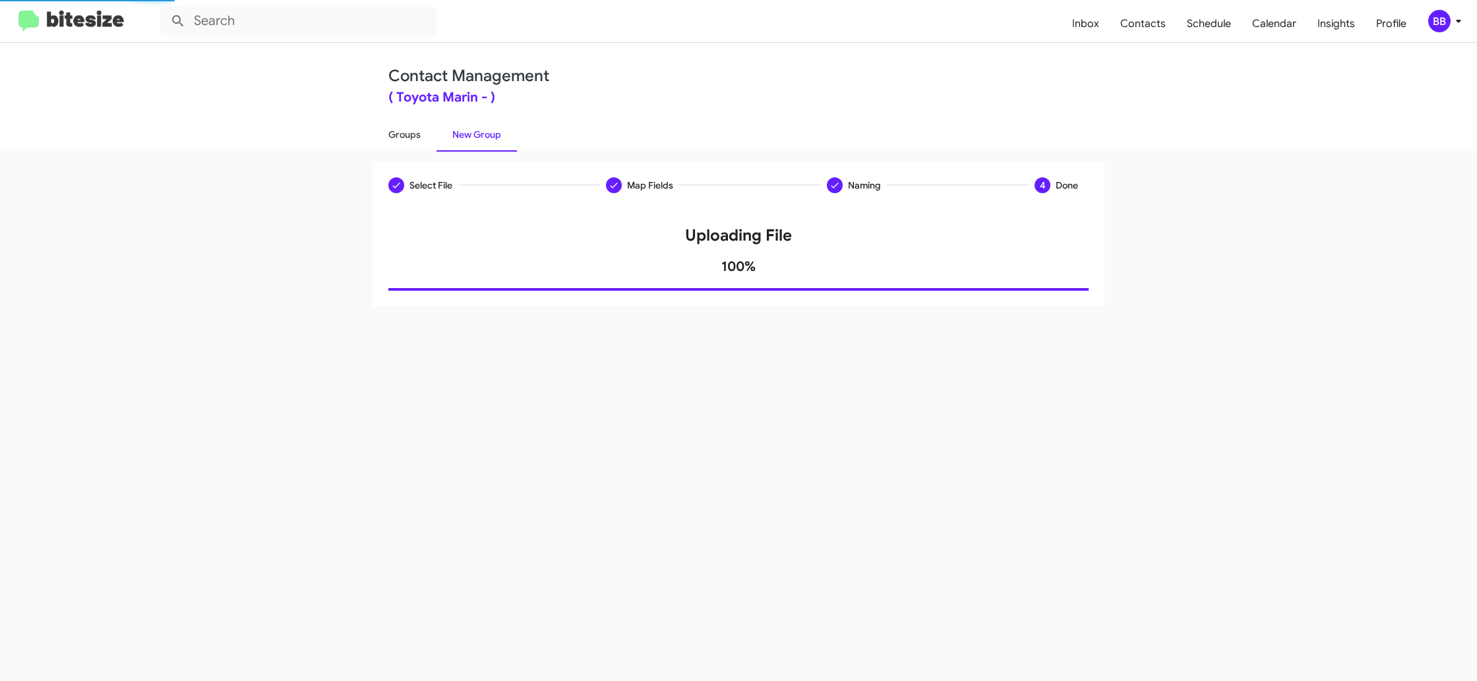
click at [413, 135] on link "Groups" at bounding box center [405, 134] width 64 height 34
type input "in:groups"
drag, startPoint x: 413, startPoint y: 135, endPoint x: 442, endPoint y: 134, distance: 28.4
click at [417, 134] on link "Groups" at bounding box center [405, 134] width 64 height 34
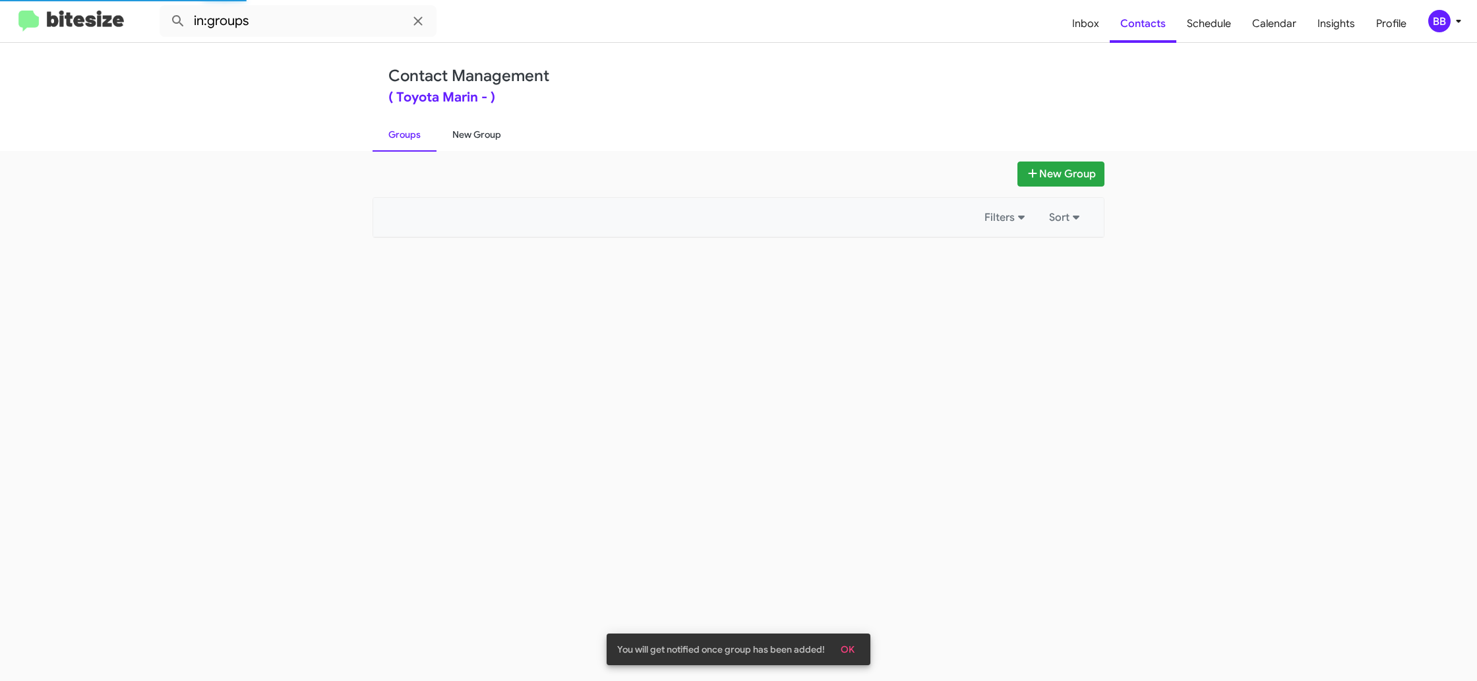
click at [471, 135] on link "New Group" at bounding box center [477, 134] width 80 height 34
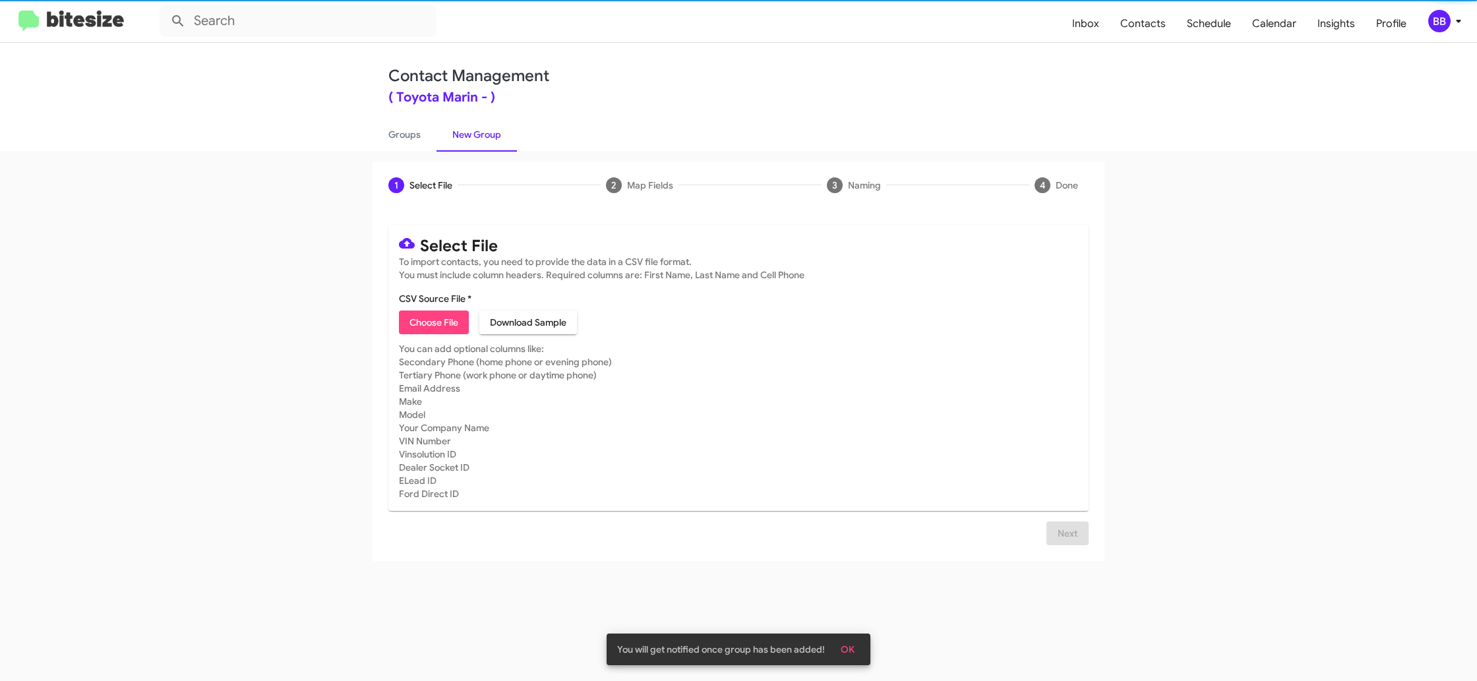
click at [471, 135] on link "New Group" at bounding box center [477, 134] width 80 height 34
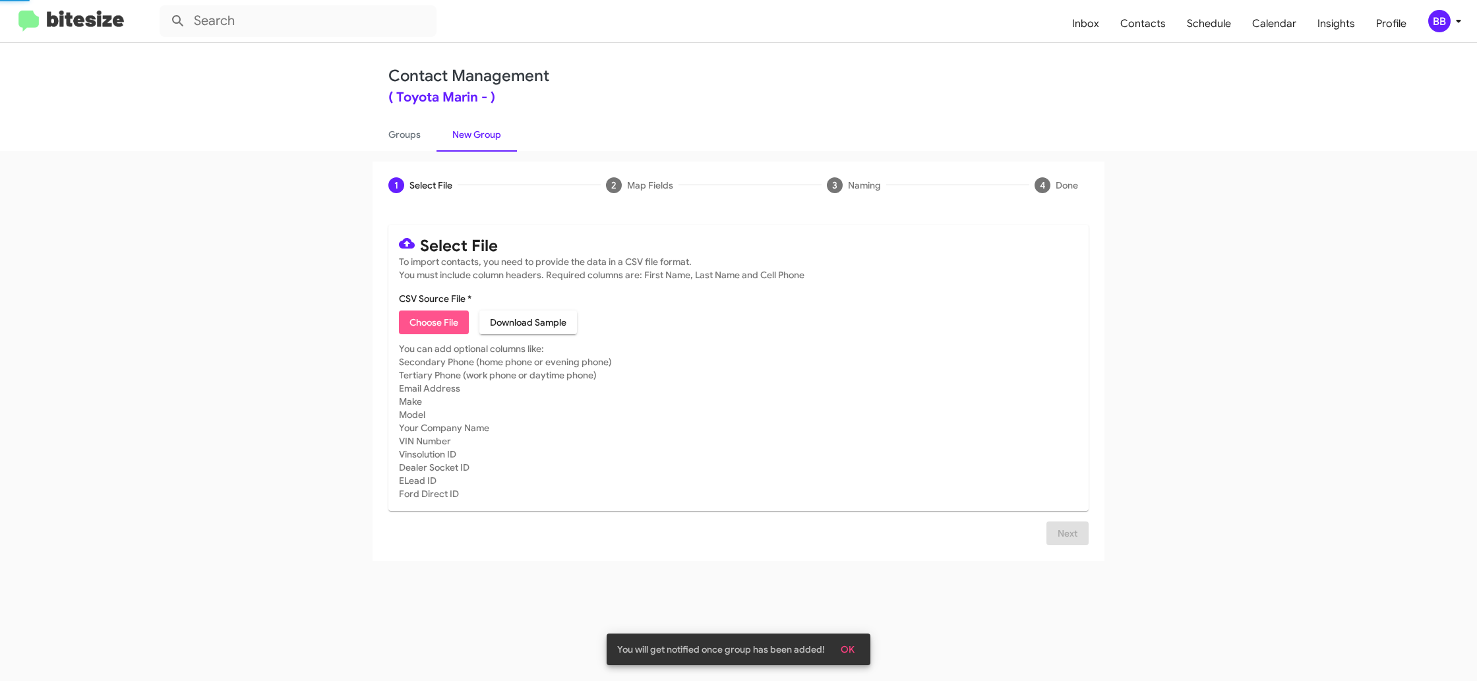
click at [446, 317] on span "Choose File" at bounding box center [433, 323] width 49 height 24
type input "ToyMarin_90-180_10-01-25"
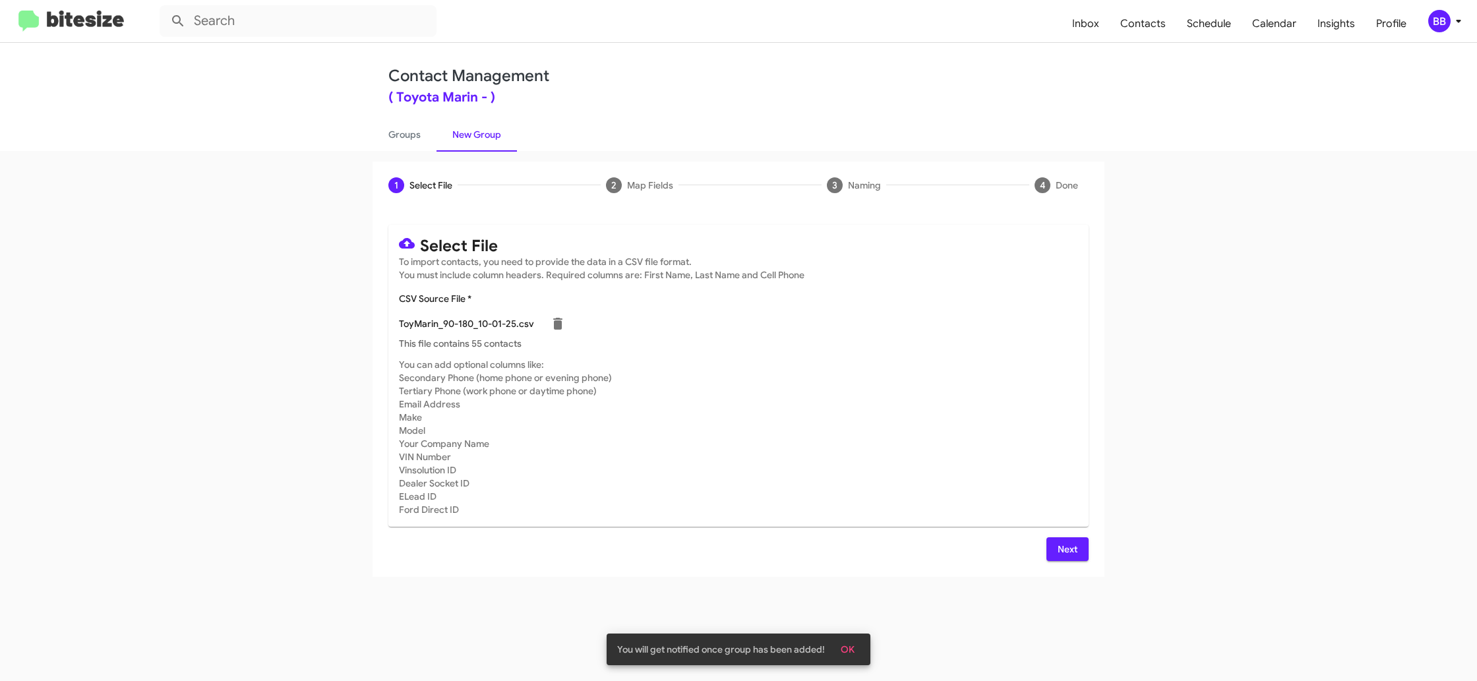
drag, startPoint x: 952, startPoint y: 371, endPoint x: 995, endPoint y: 442, distance: 83.1
click at [957, 374] on mat-card-subtitle "You can add optional columns like: Secondary Phone (home phone or evening phone…" at bounding box center [738, 437] width 679 height 158
click at [1056, 544] on button "Next" at bounding box center [1067, 549] width 42 height 24
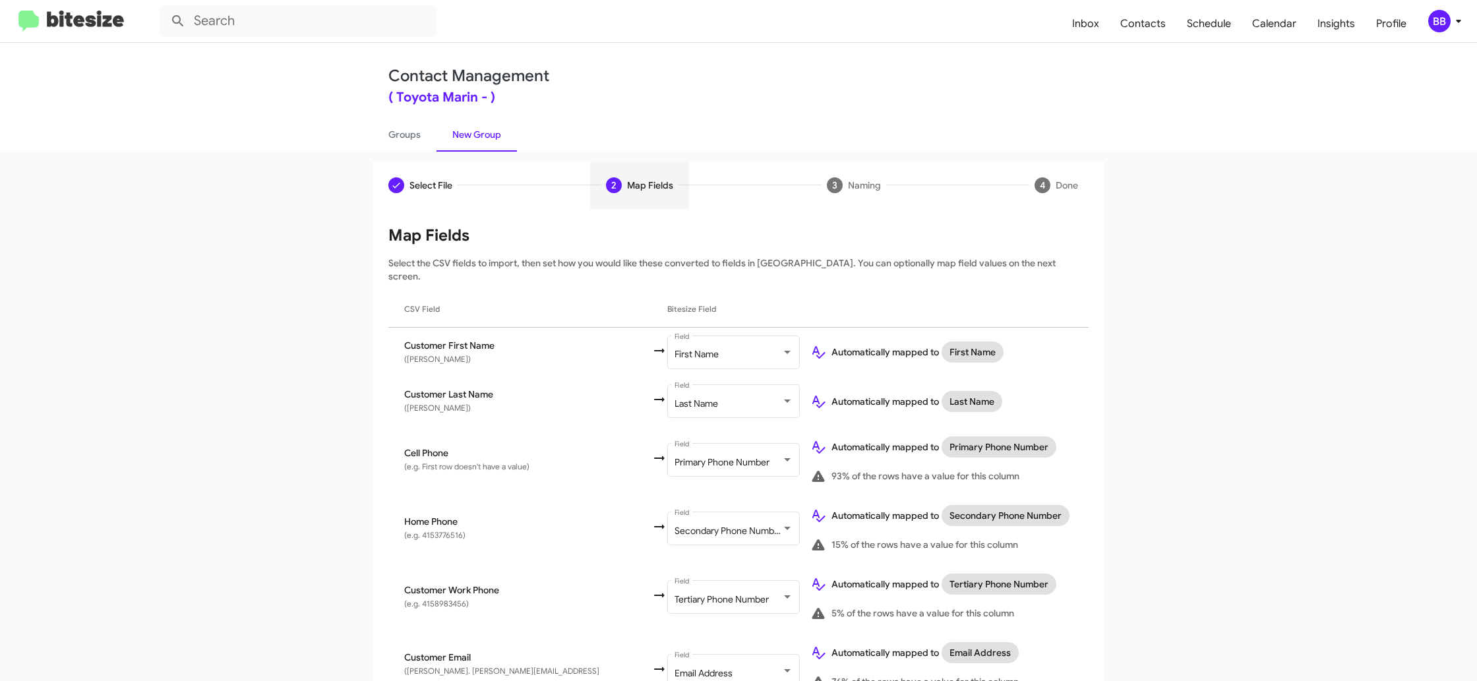
scroll to position [539, 0]
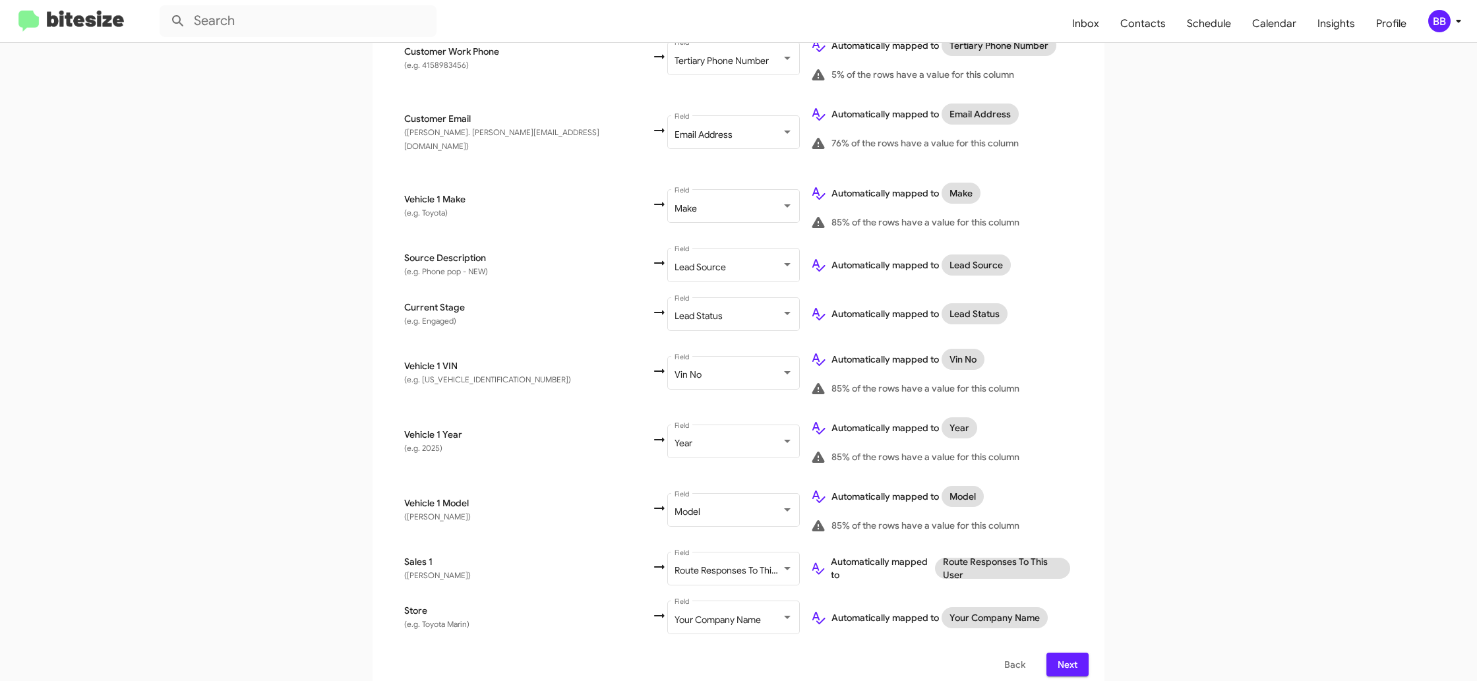
click at [1072, 653] on span "Next" at bounding box center [1067, 665] width 21 height 24
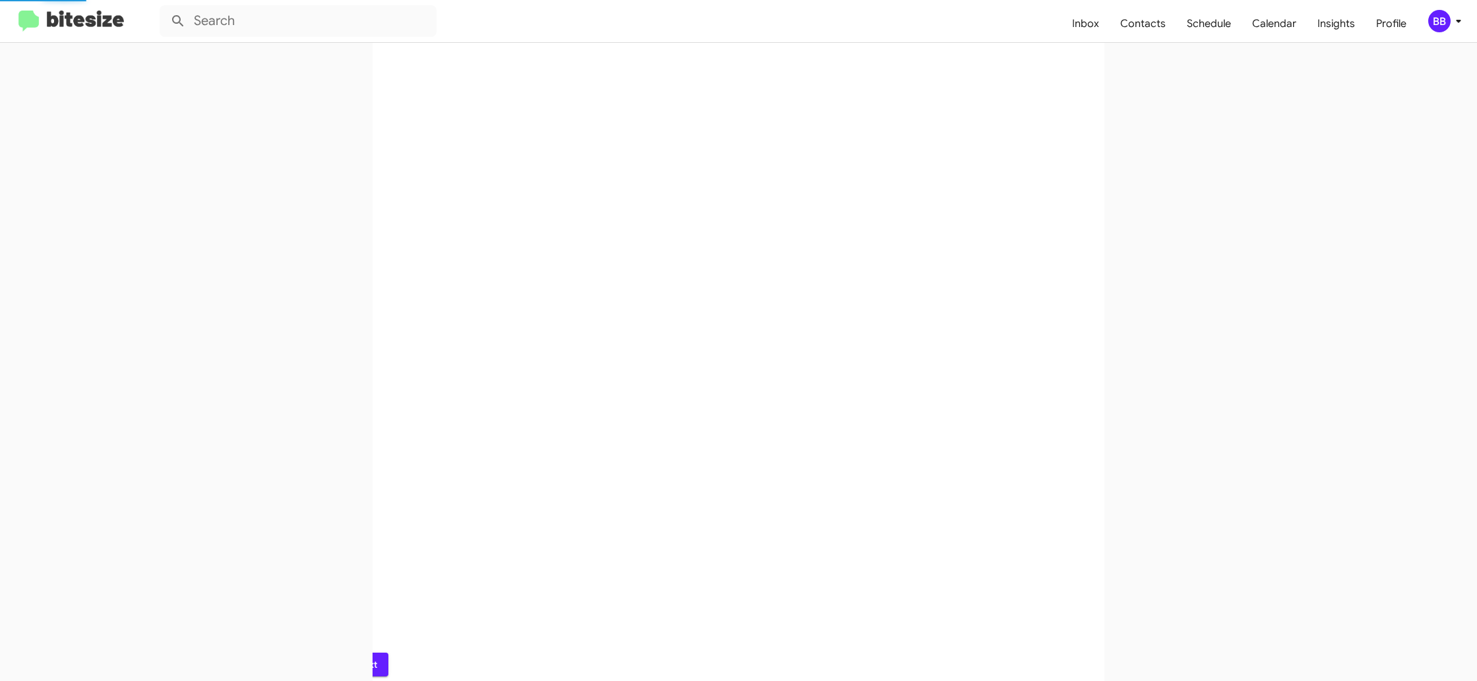
scroll to position [0, 0]
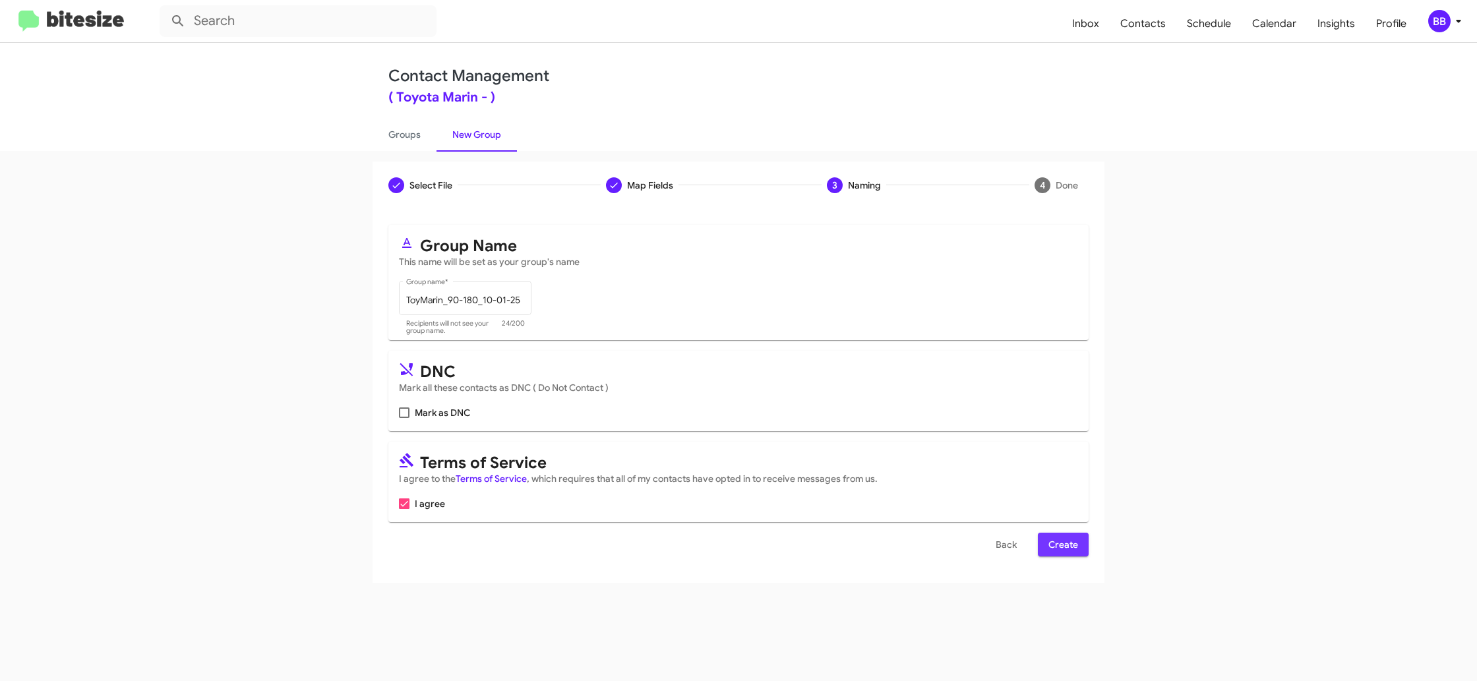
drag, startPoint x: 1056, startPoint y: 544, endPoint x: 716, endPoint y: 120, distance: 543.2
click at [1056, 544] on span "Create" at bounding box center [1063, 545] width 30 height 24
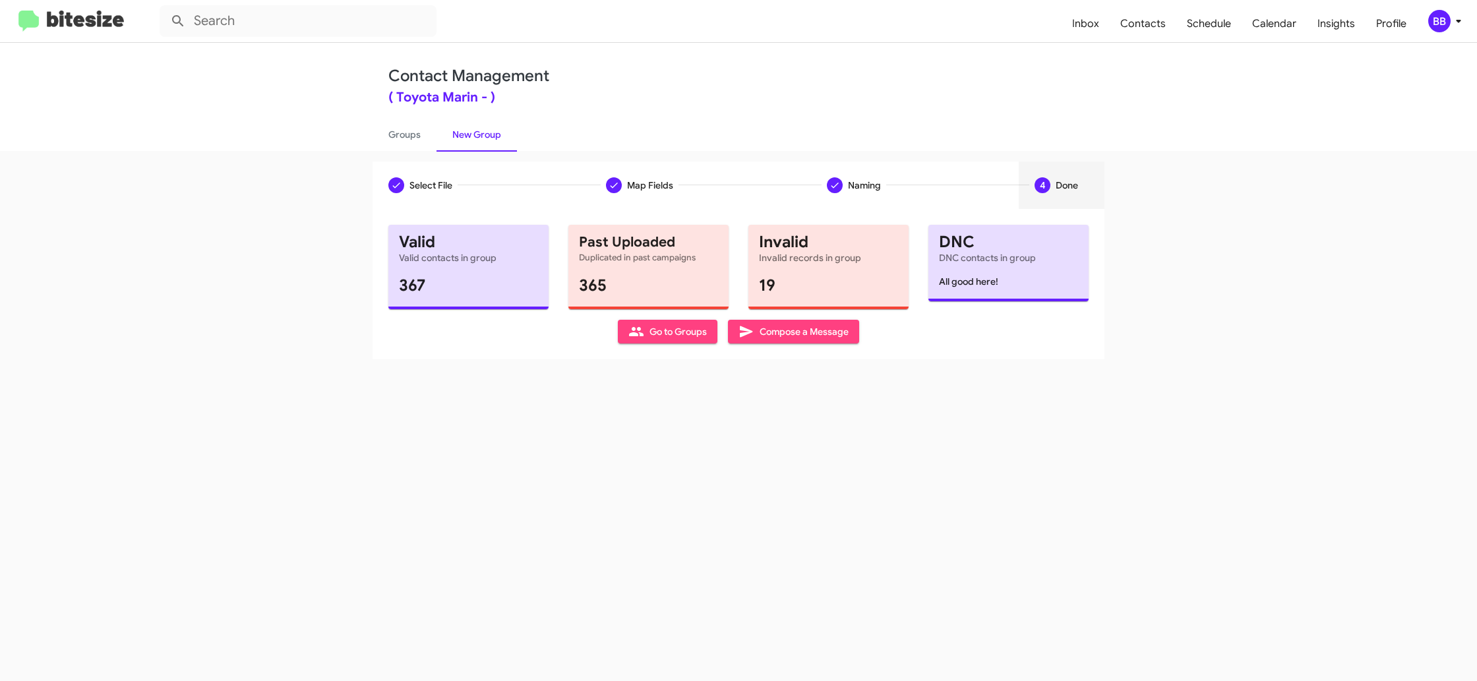
click at [264, 180] on app-new-group "Select File Map Fields Naming 4 Done Select File To import contacts, you need t…" at bounding box center [738, 261] width 1477 height 198
click at [396, 133] on link "Groups" at bounding box center [405, 134] width 64 height 34
type input "in:groups"
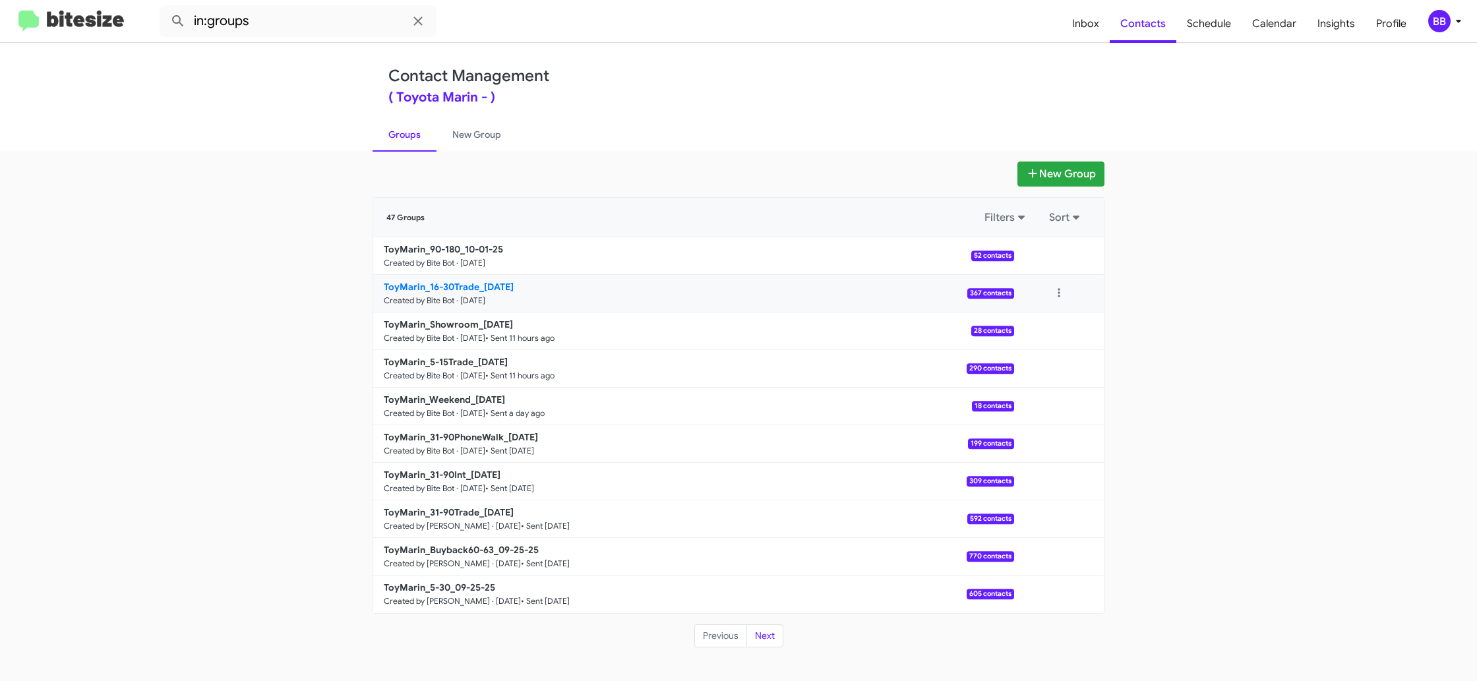
click at [497, 288] on b "ToyMarin_16-30Trade_10-01-25" at bounding box center [449, 287] width 130 height 12
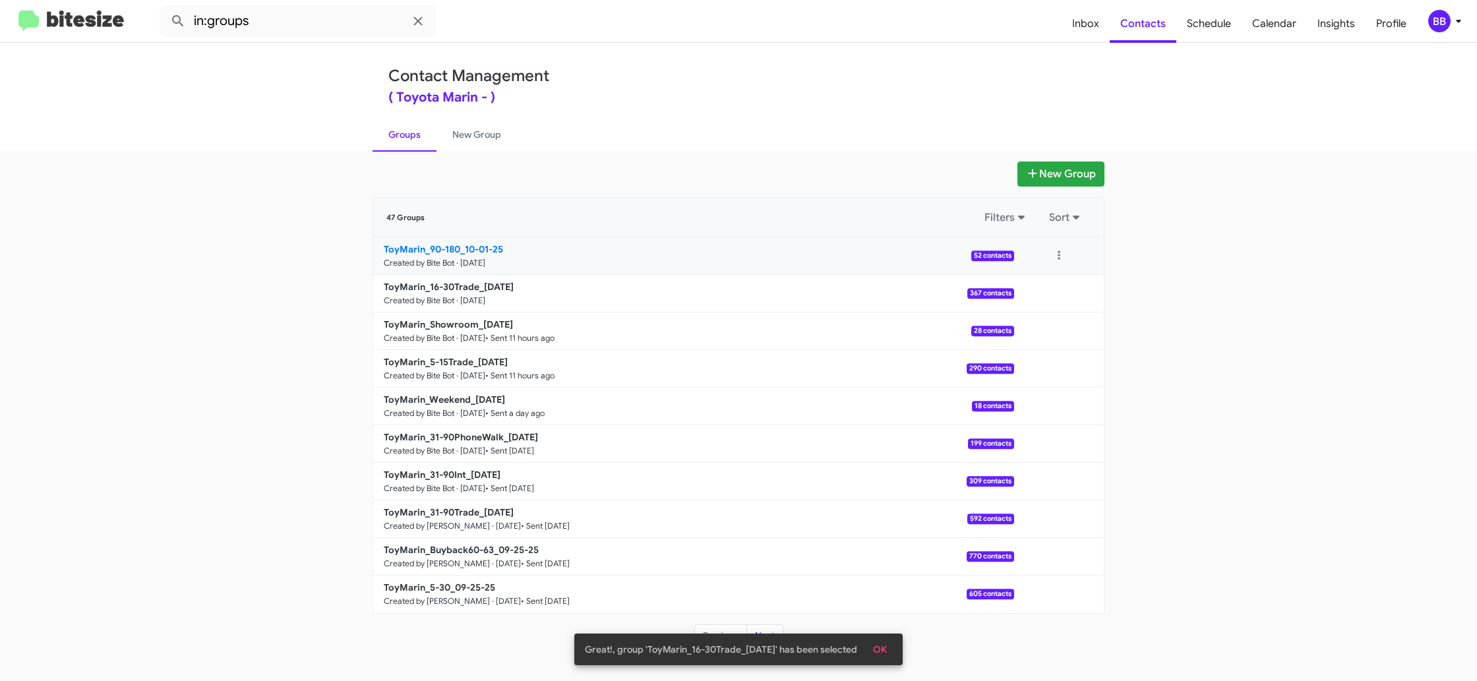
click at [479, 257] on link "ToyMarin_90-180_10-01-25 Created by Bite Bot · Oct 1, 2025 52 contacts" at bounding box center [693, 256] width 641 height 38
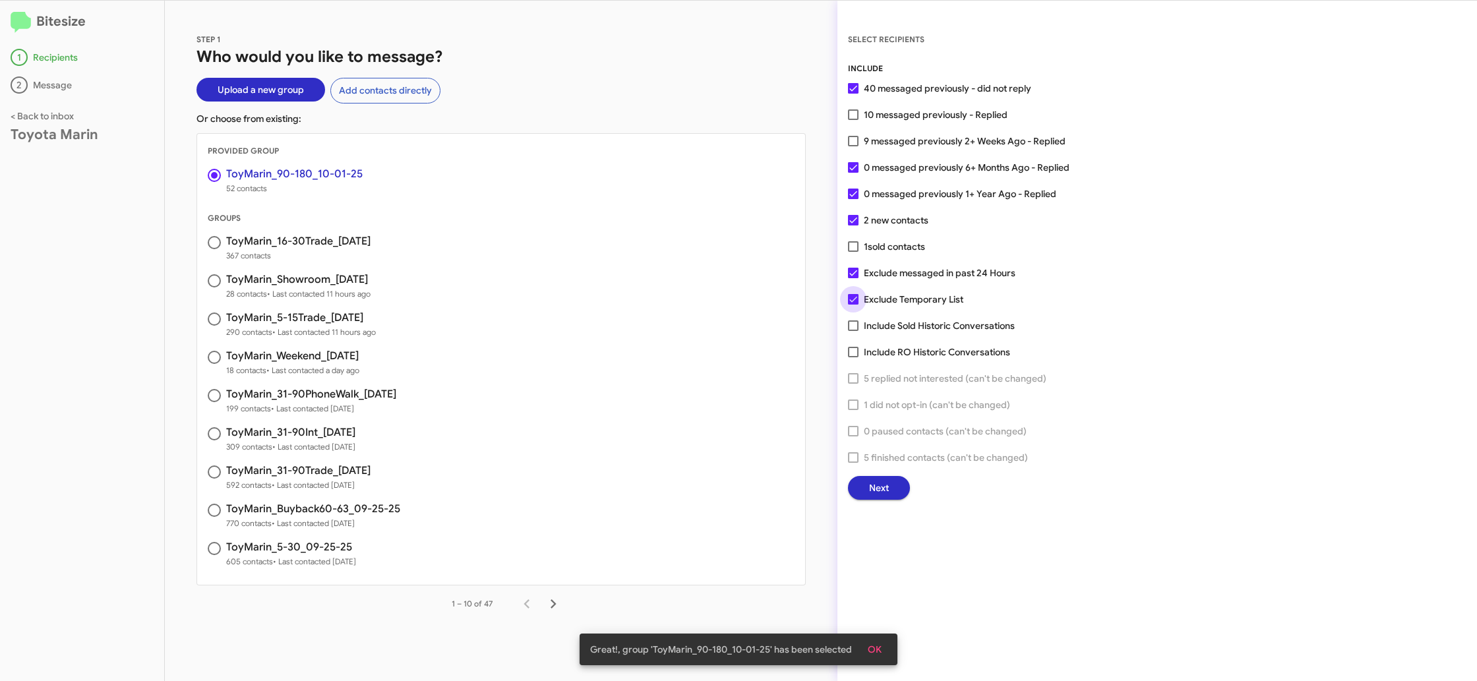
click at [895, 302] on span "Exclude Temporary List" at bounding box center [914, 299] width 100 height 16
click at [853, 305] on input "Exclude Temporary List" at bounding box center [853, 305] width 1 height 1
checkbox input "false"
drag, startPoint x: 198, startPoint y: 49, endPoint x: 1202, endPoint y: 388, distance: 1059.7
click at [1095, 439] on div "STEP 1 Who would you like to message? Upload a new group Add contacts directly …" at bounding box center [821, 341] width 1312 height 681
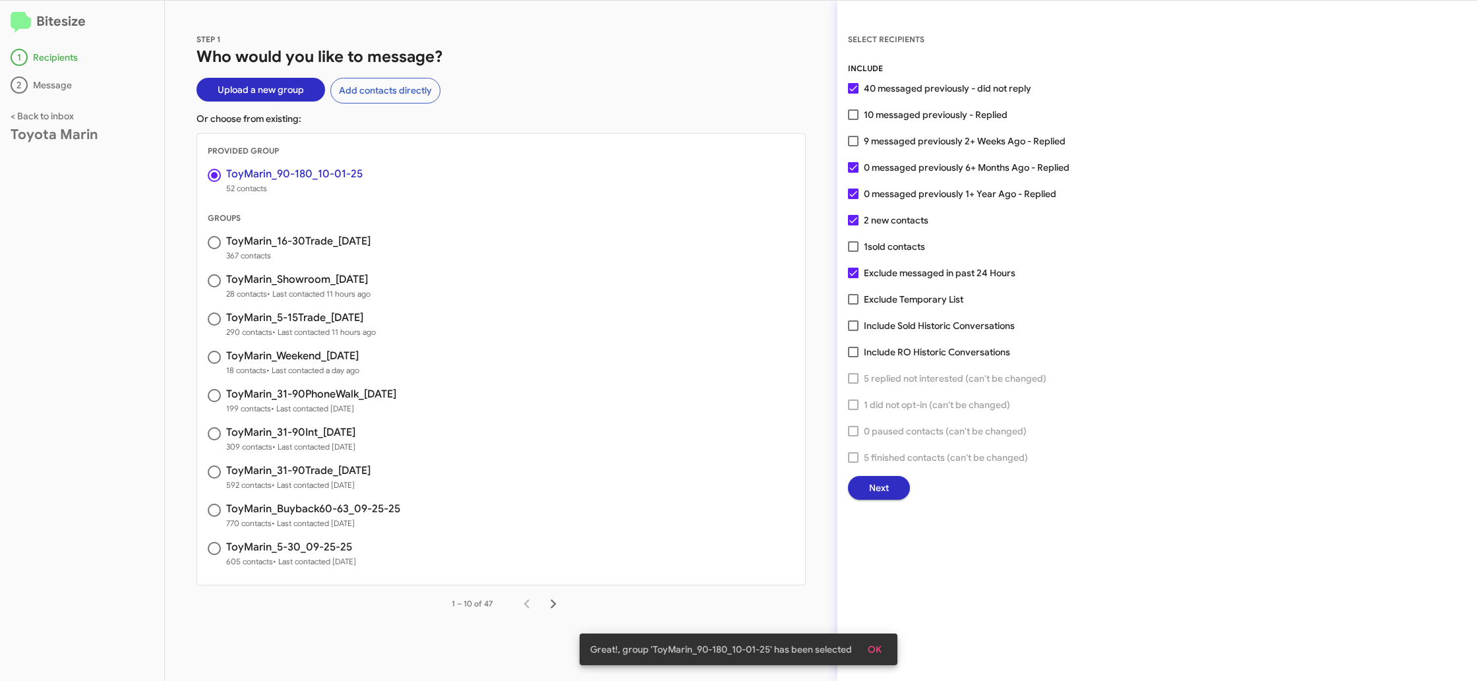
click at [1254, 382] on div "INCLUDE 40 messaged previously - did not reply 10 messaged previously - Replied…" at bounding box center [1157, 281] width 619 height 438
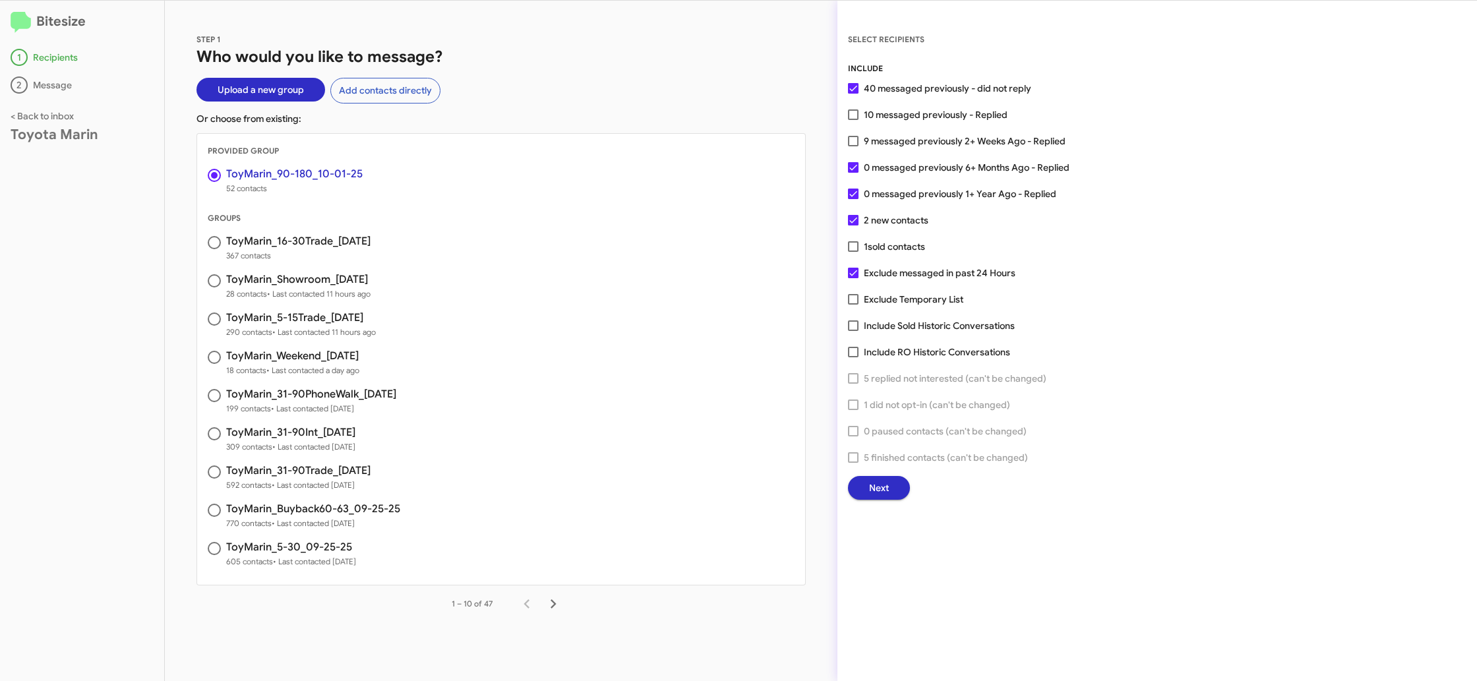
click at [884, 489] on span "Next" at bounding box center [879, 488] width 20 height 24
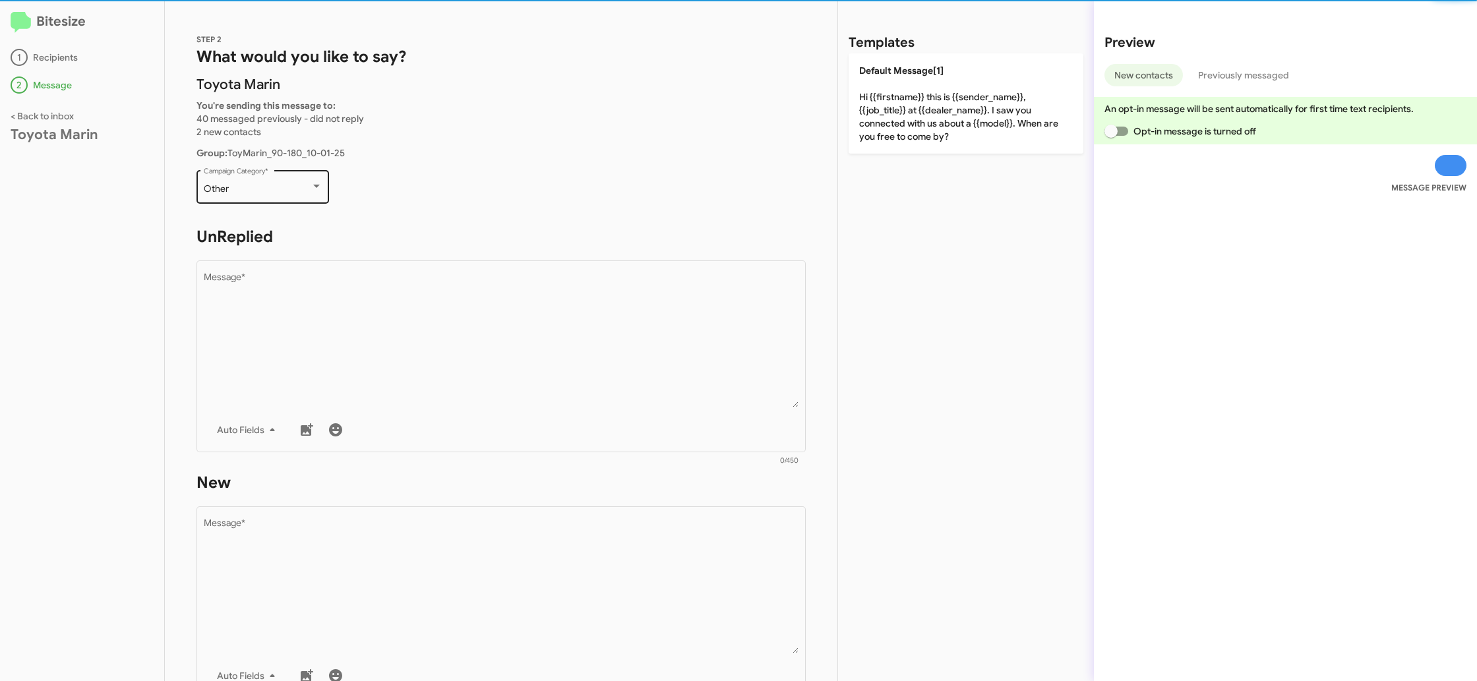
click at [268, 199] on div "Other Campaign Category *" at bounding box center [263, 185] width 119 height 36
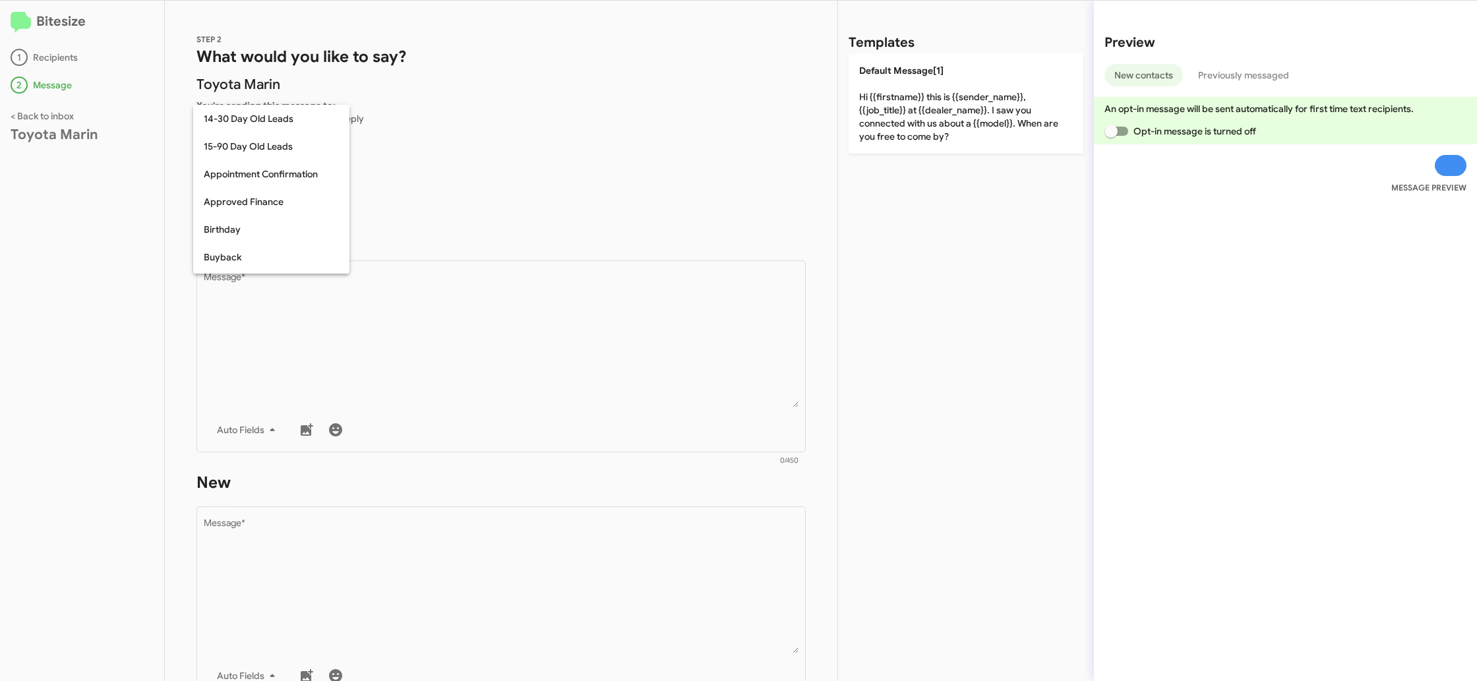
scroll to position [289, 0]
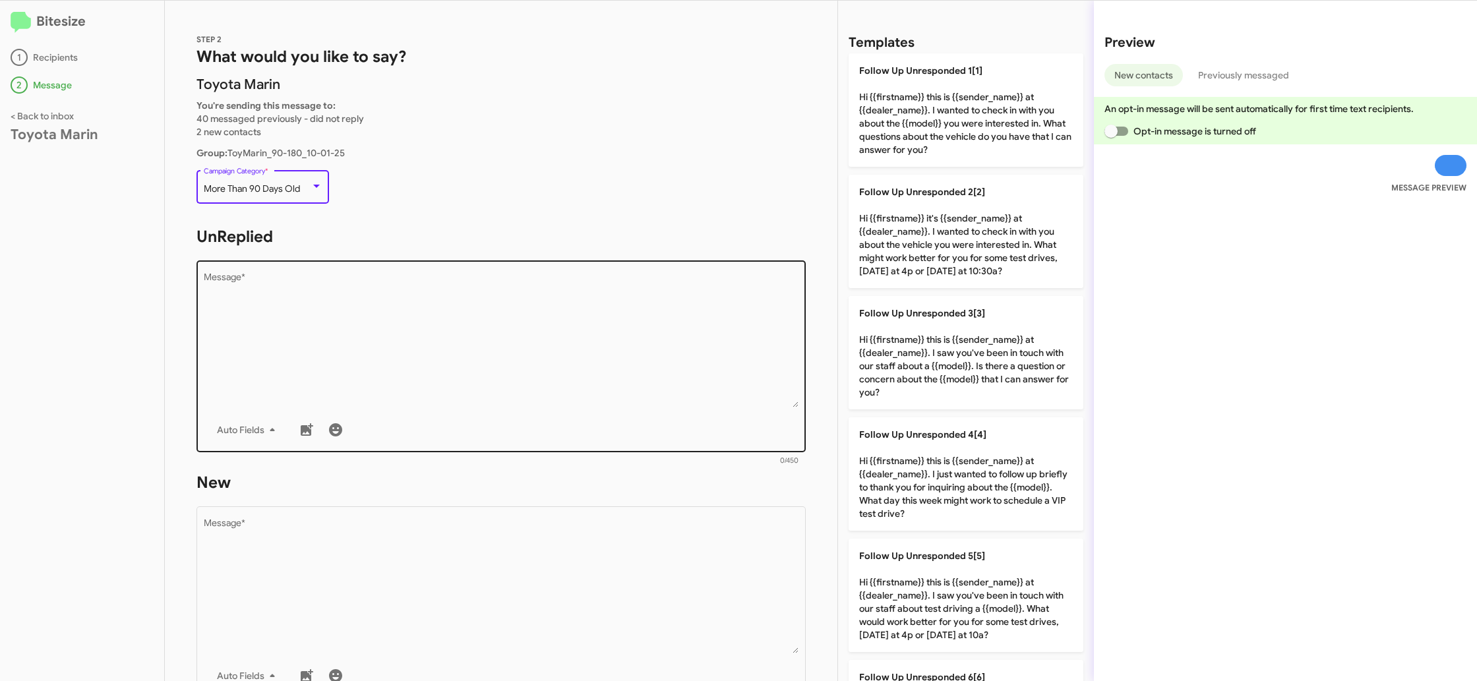
click at [349, 294] on textarea "Message *" at bounding box center [501, 340] width 595 height 135
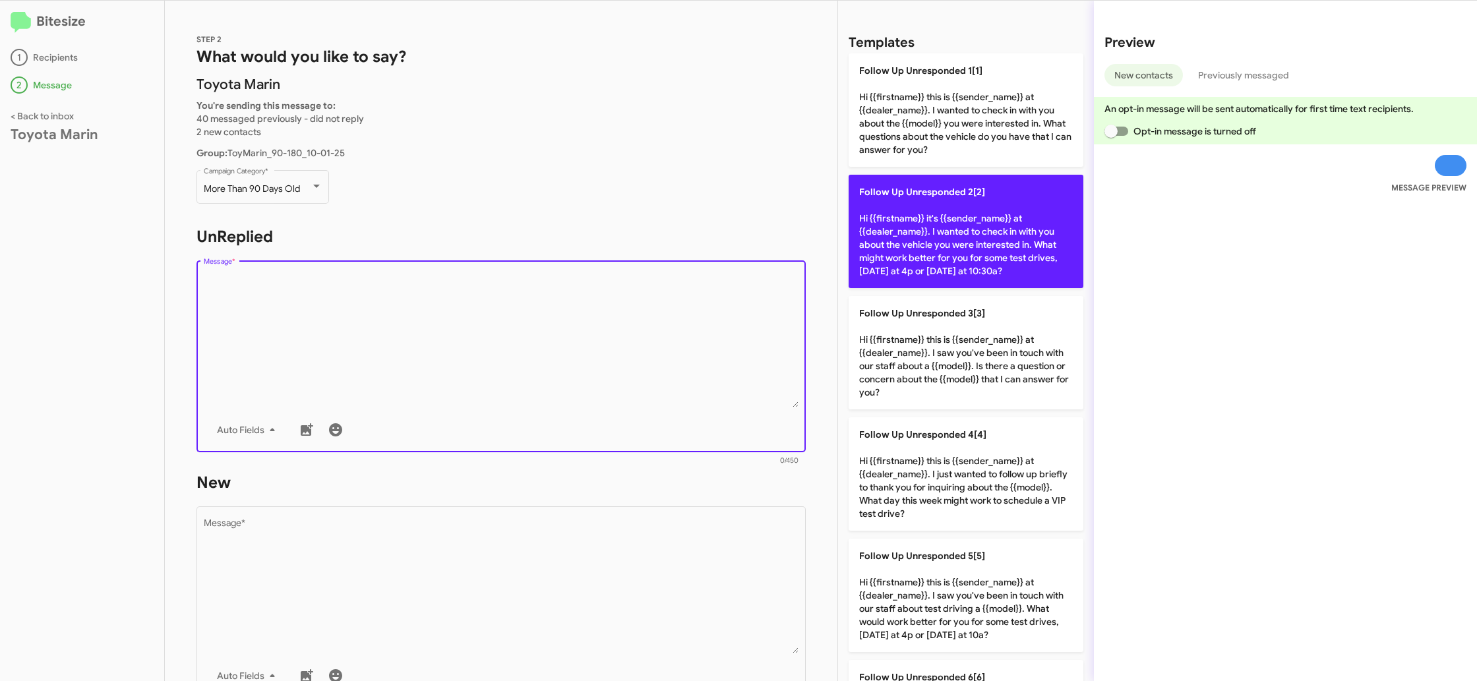
scroll to position [71, 0]
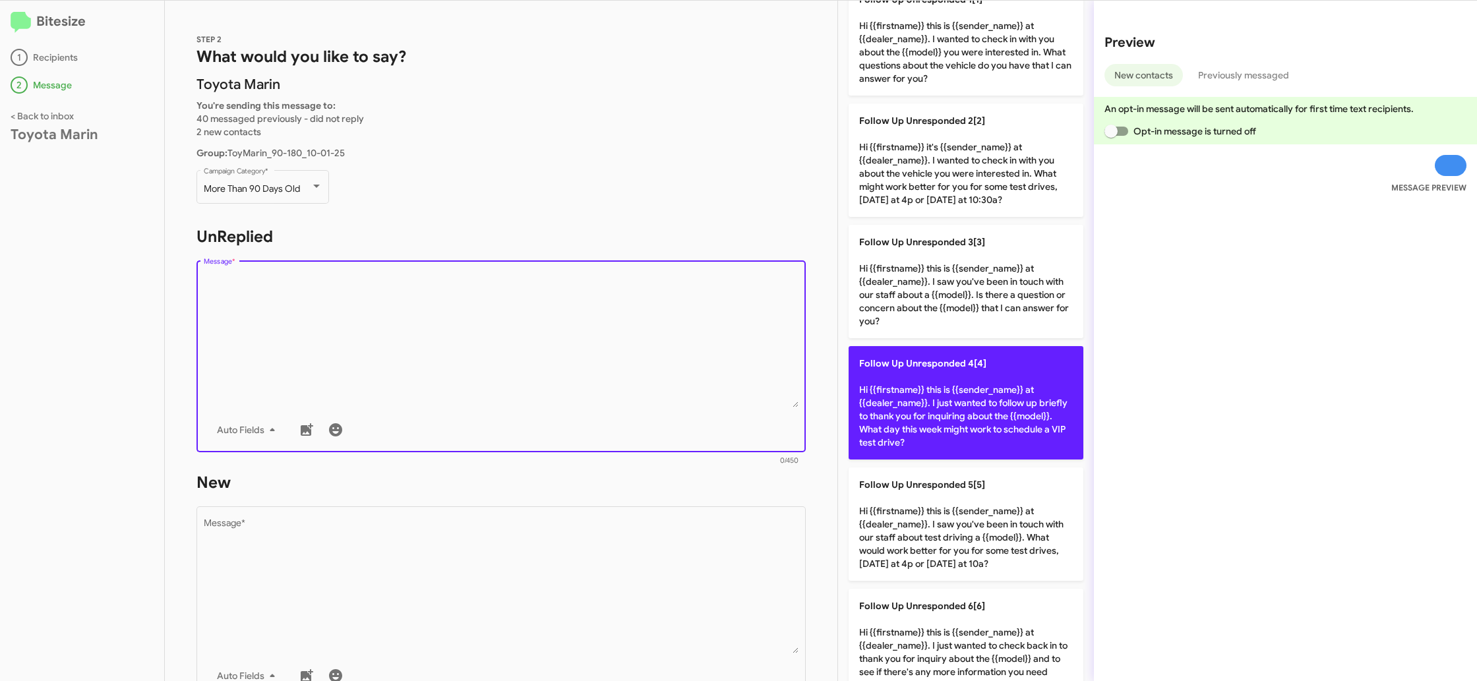
click at [947, 383] on p "Follow Up Unresponded 4[4] Hi {{firstname}} this is {{sender_name}} at {{dealer…" at bounding box center [966, 402] width 235 height 113
type textarea "Hi {{firstname}} this is {{sender_name}} at {{dealer_name}}. I just wanted to f…"
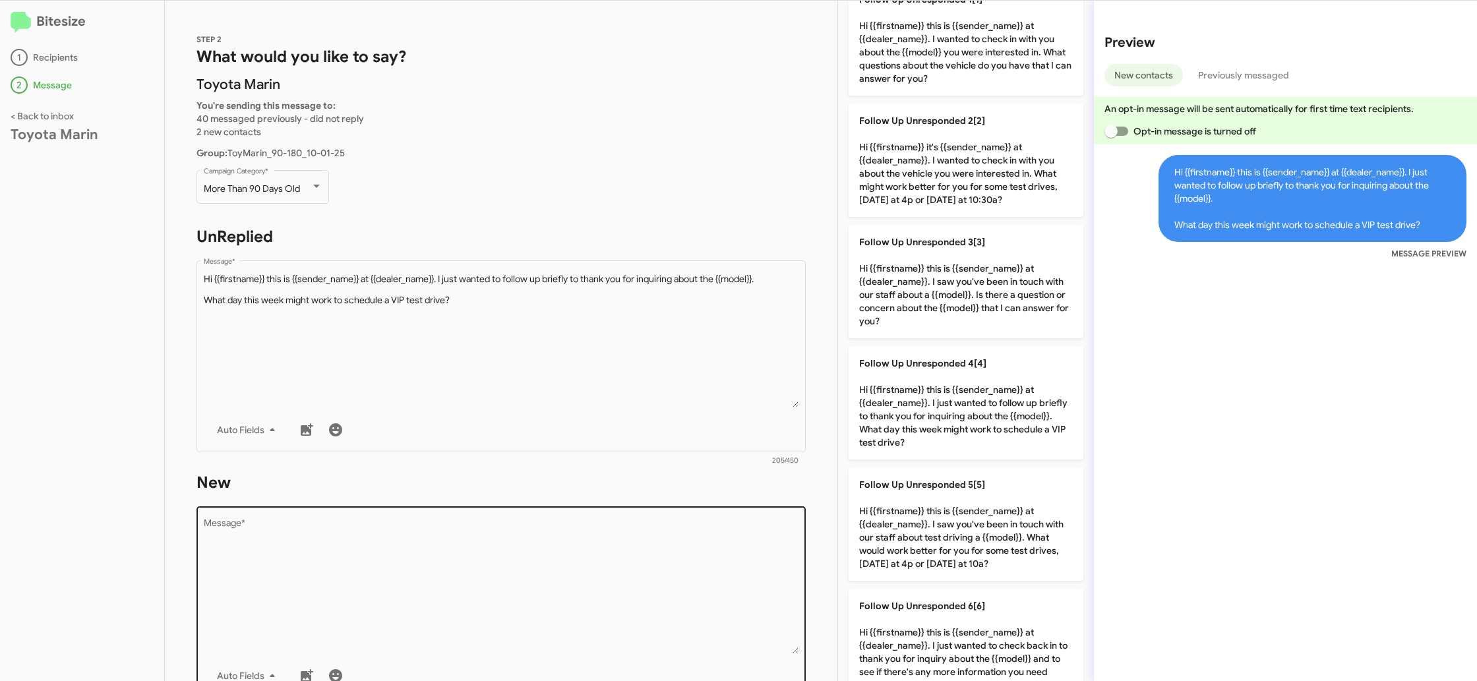
click at [739, 515] on div "Drop image here to insert Auto Fields Message *" at bounding box center [501, 601] width 595 height 195
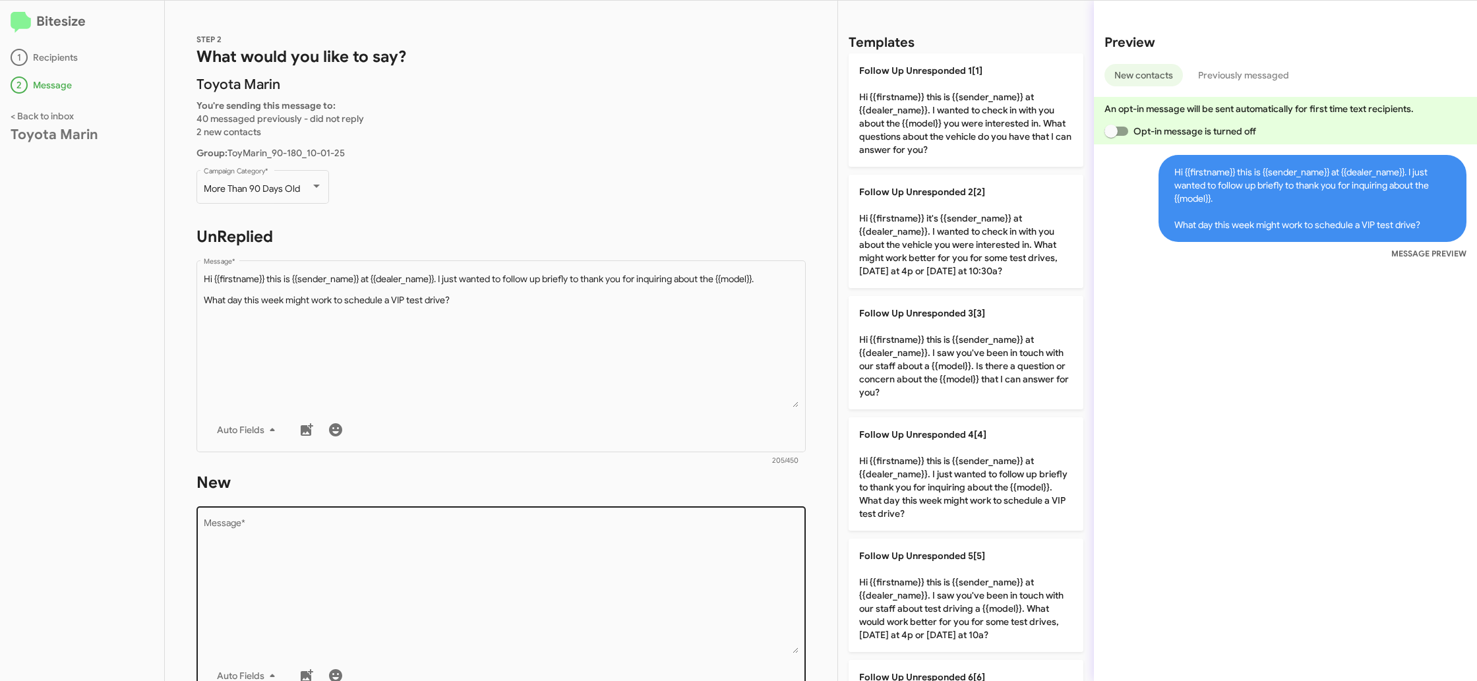
click at [733, 518] on div "Drop image here to insert Auto Fields Message *" at bounding box center [501, 601] width 595 height 195
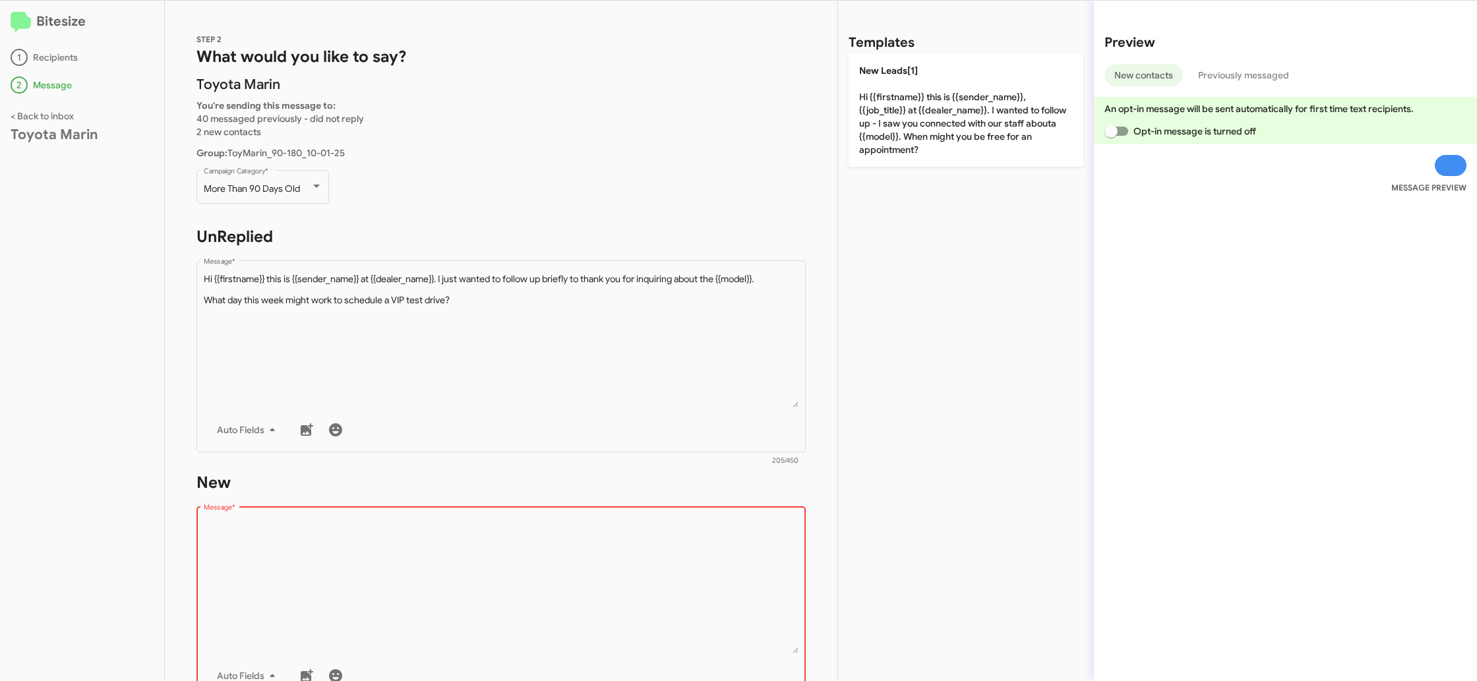
drag, startPoint x: 729, startPoint y: 523, endPoint x: 872, endPoint y: 316, distance: 251.7
click at [731, 520] on textarea "Message *" at bounding box center [501, 586] width 595 height 135
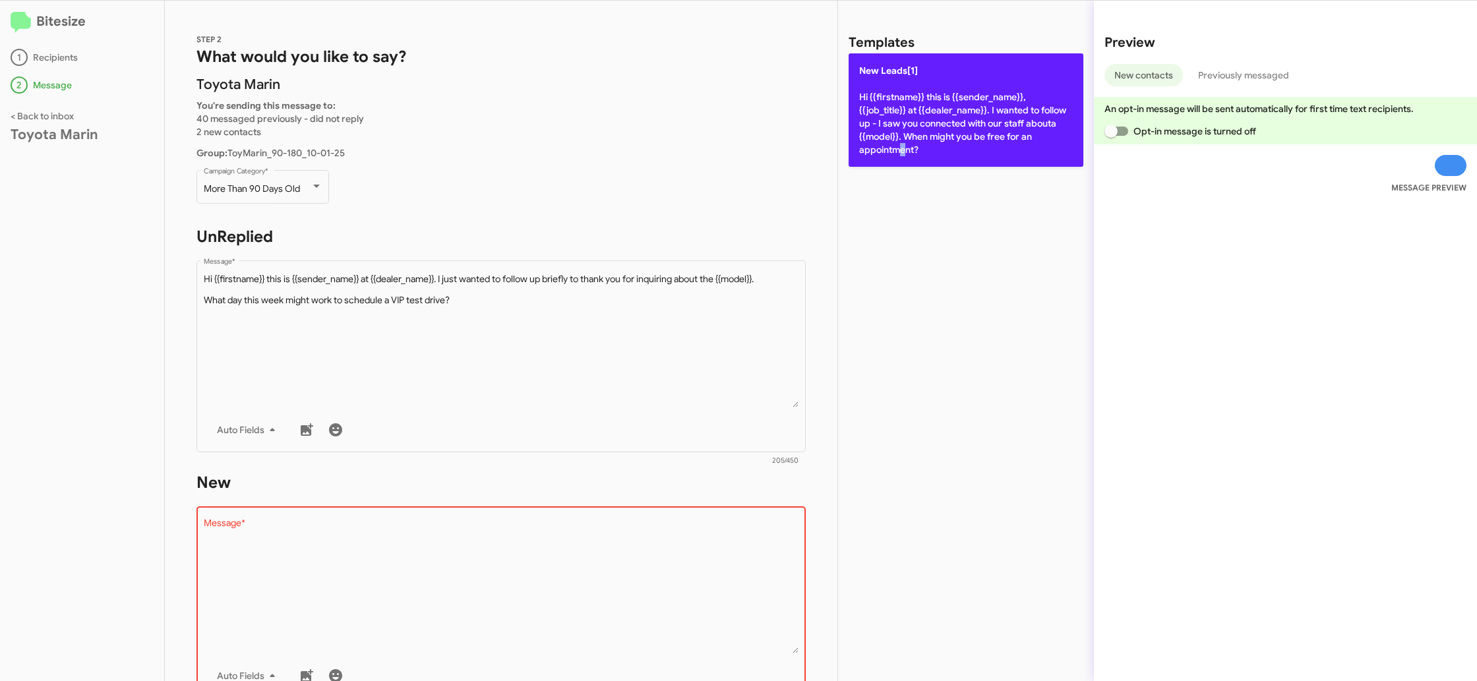
drag, startPoint x: 1029, startPoint y: 134, endPoint x: 945, endPoint y: 138, distance: 83.8
click at [964, 135] on p "New Leads[1] Hi {{firstname}} this is {{sender_name}}, {{job_title}} at {{deale…" at bounding box center [966, 109] width 235 height 113
type textarea "Hi {{firstname}} this is {{sender_name}}, {{job_title}} at {{dealer_name}}. I w…"
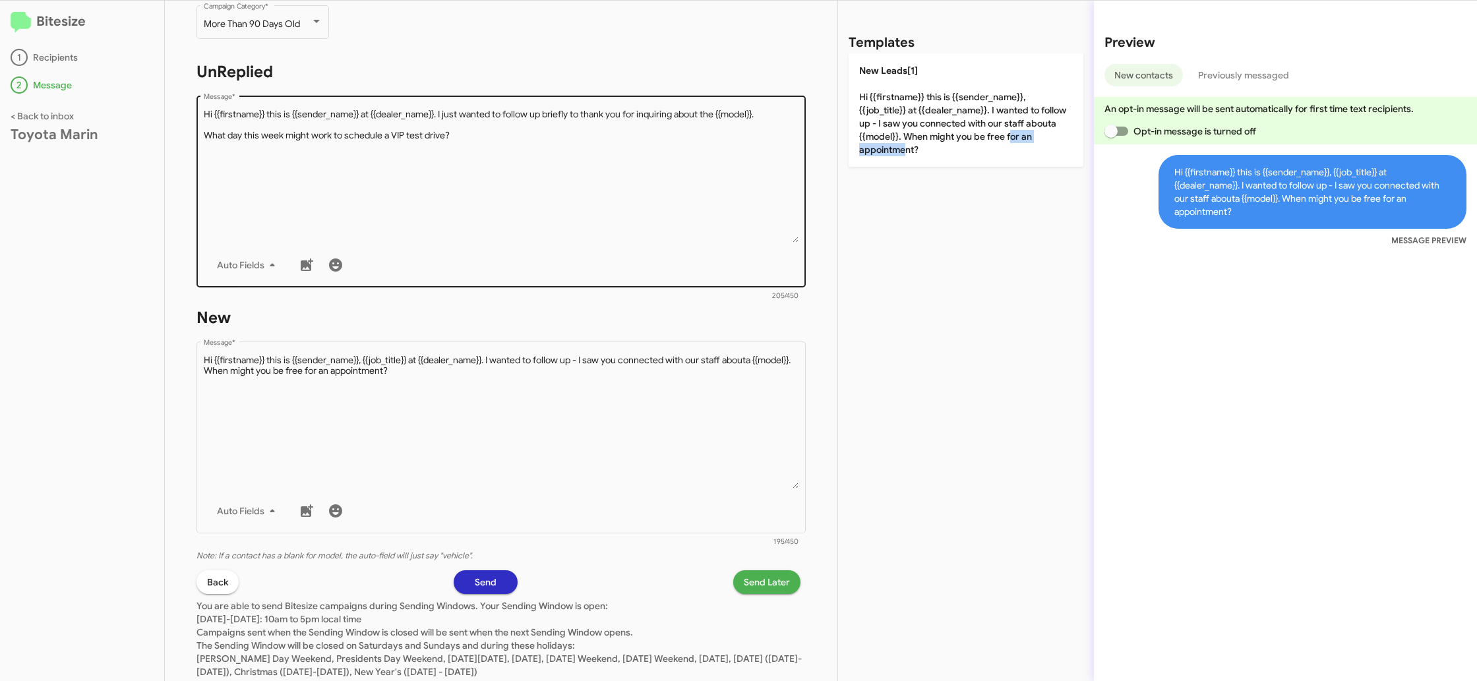
scroll to position [202, 0]
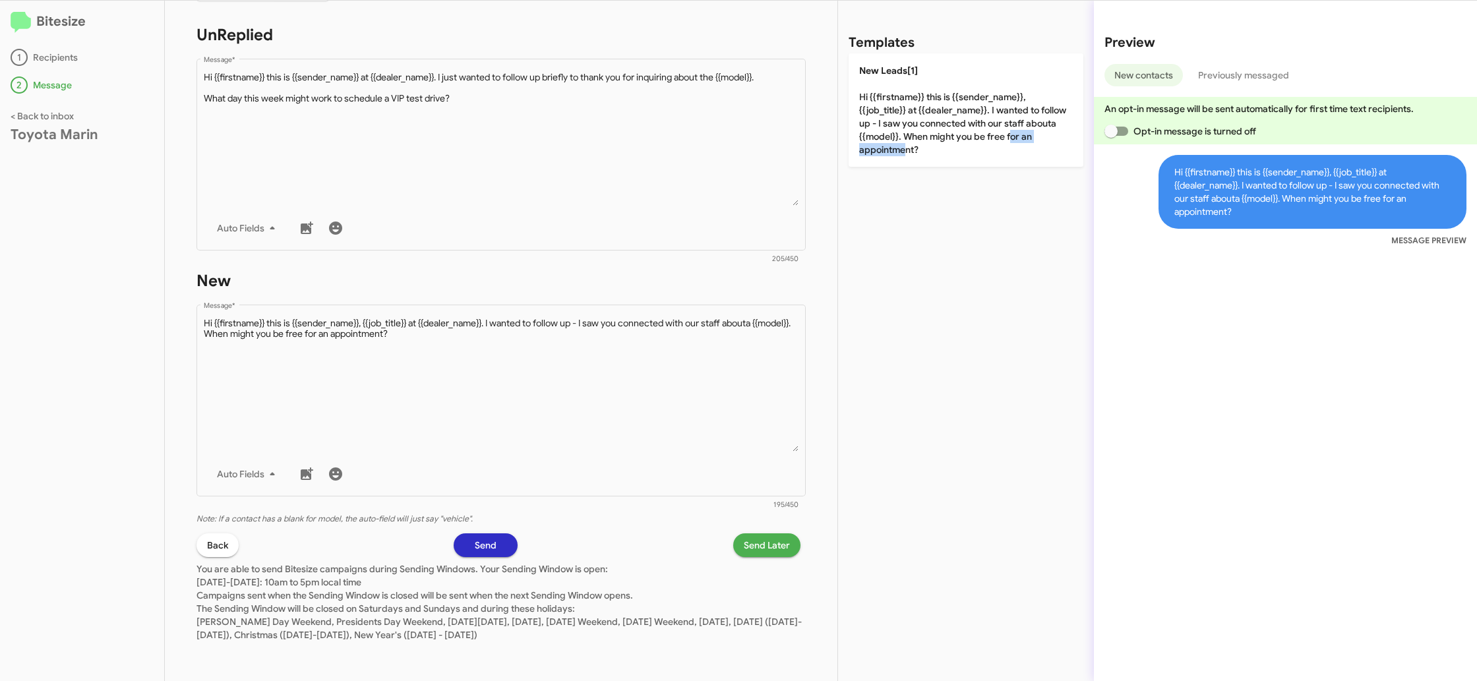
click at [754, 554] on span "Send Later" at bounding box center [767, 545] width 46 height 24
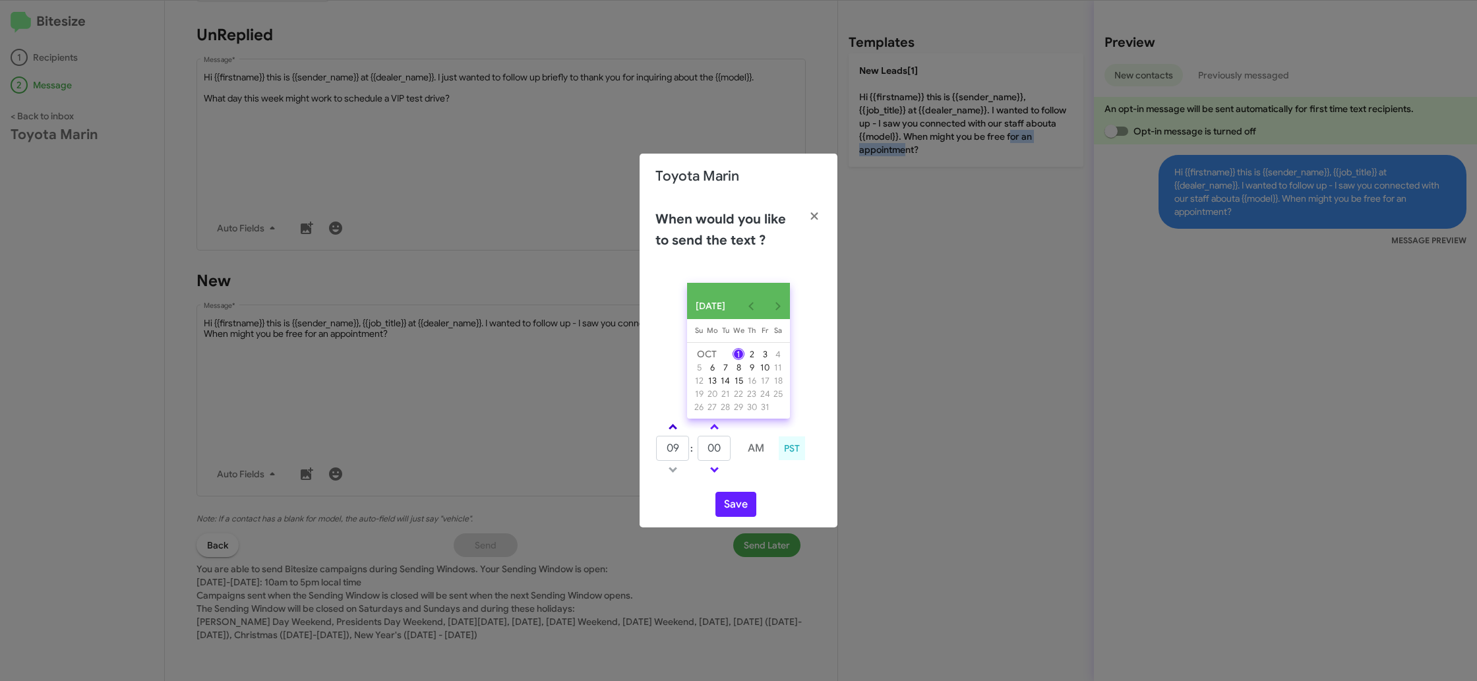
click at [676, 435] on link at bounding box center [672, 426] width 23 height 15
click at [676, 434] on link at bounding box center [672, 426] width 23 height 15
type input "11"
click at [719, 450] on input "00" at bounding box center [714, 448] width 33 height 25
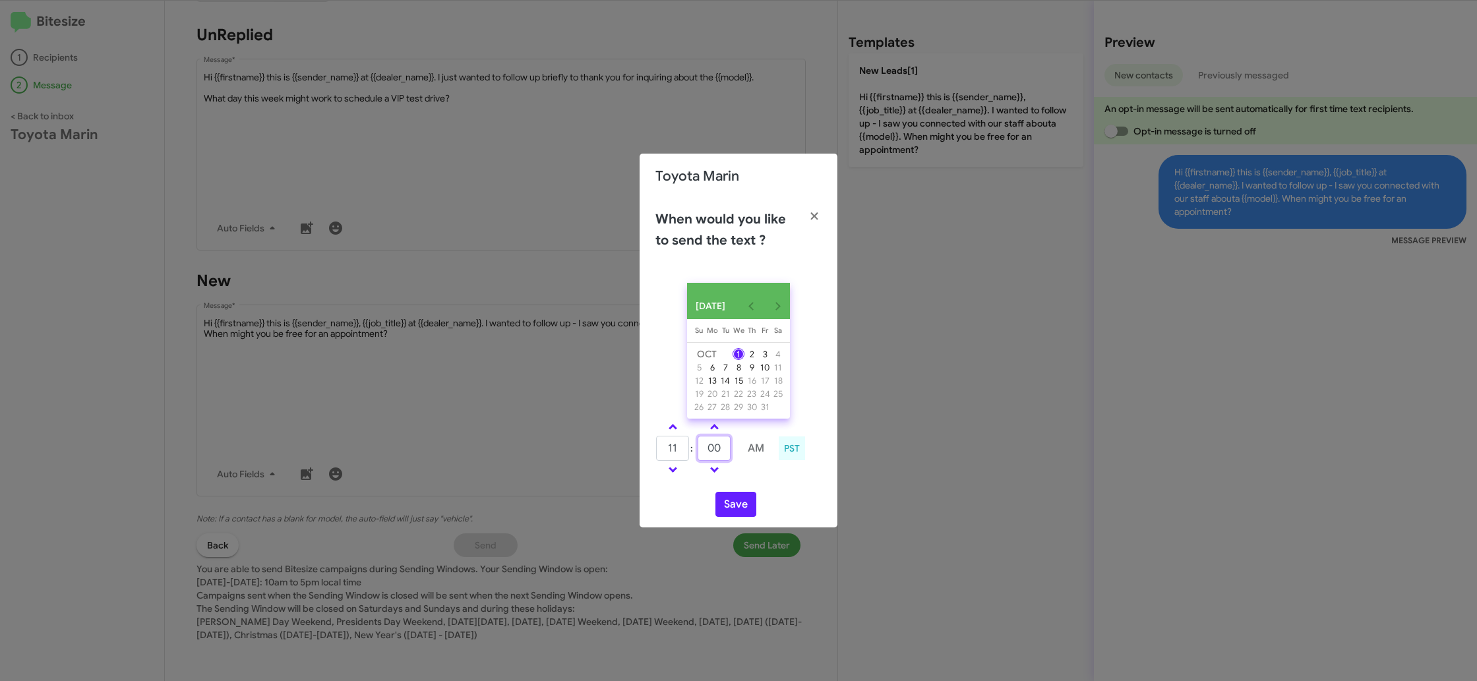
click at [719, 450] on input "00" at bounding box center [714, 448] width 33 height 25
click at [725, 455] on input "35" at bounding box center [714, 448] width 33 height 25
click at [725, 455] on input "50" at bounding box center [714, 448] width 33 height 25
type input "5"
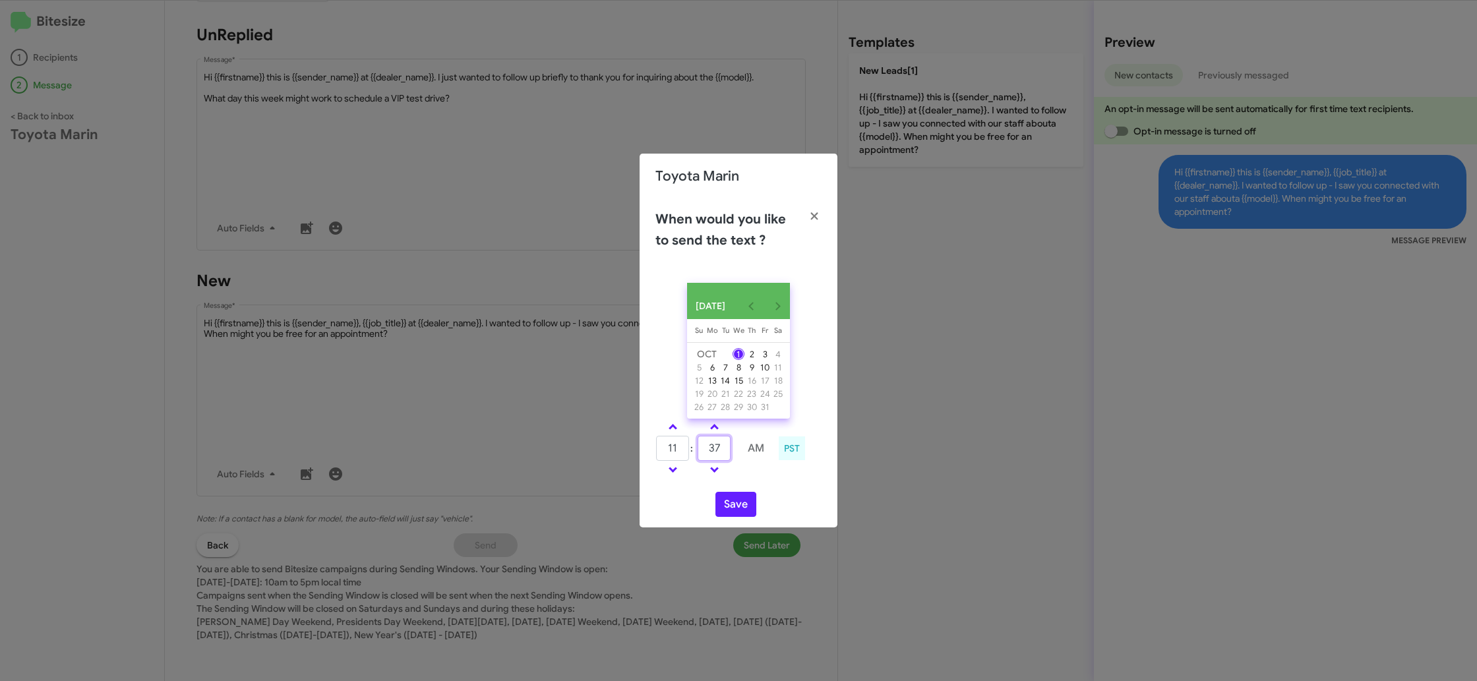
type input "37"
drag, startPoint x: 772, startPoint y: 497, endPoint x: 752, endPoint y: 507, distance: 22.7
click at [768, 498] on div "Save" at bounding box center [738, 504] width 166 height 25
click at [746, 508] on button "Save" at bounding box center [735, 504] width 41 height 25
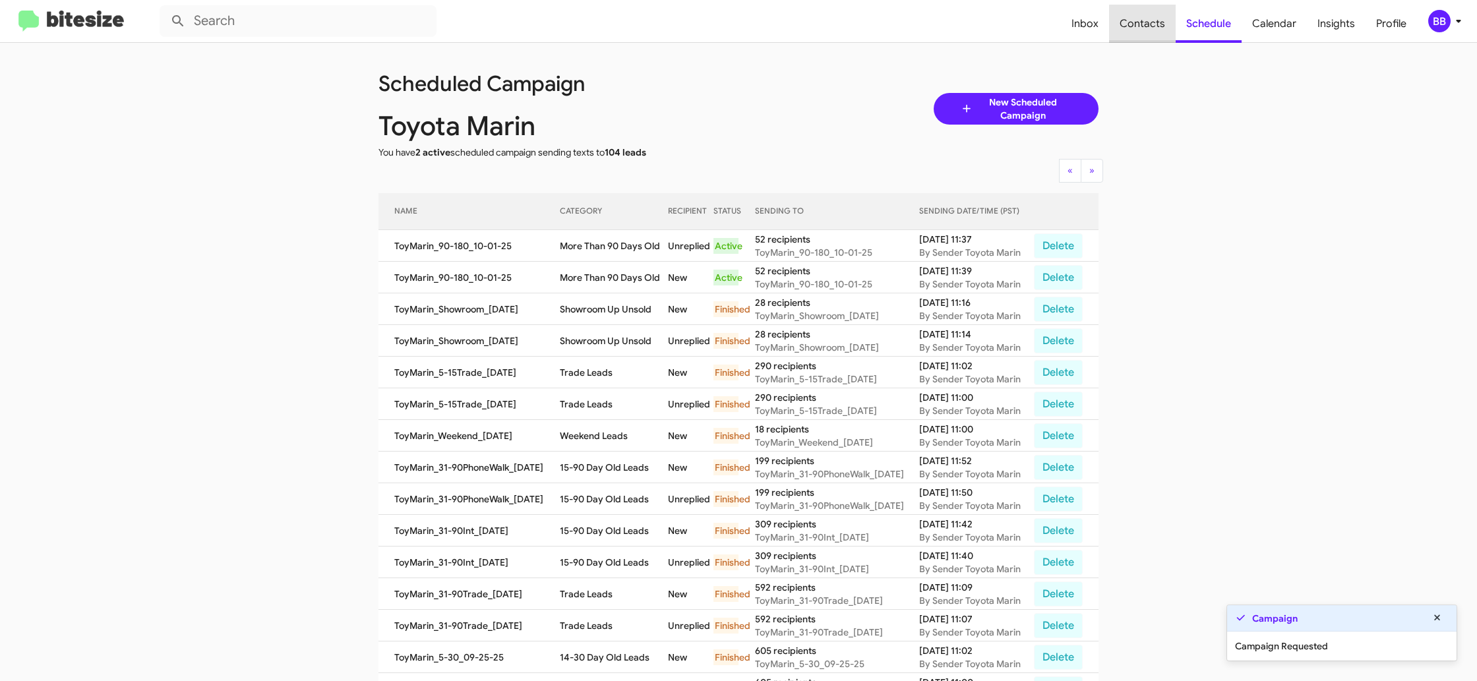
click at [1147, 28] on span "Contacts" at bounding box center [1142, 24] width 67 height 38
type input "in:groups"
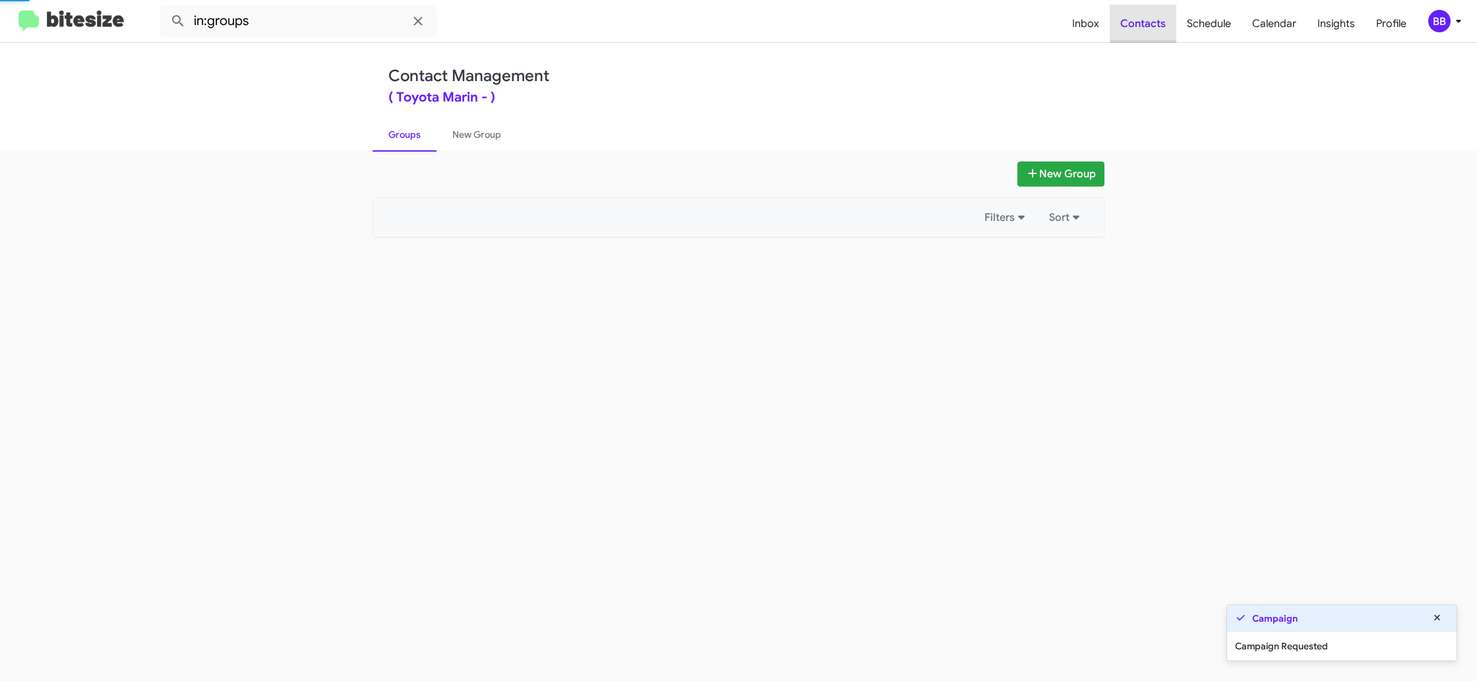
click at [1147, 28] on span "Contacts" at bounding box center [1143, 24] width 67 height 38
click at [1148, 28] on span "Contacts" at bounding box center [1143, 24] width 67 height 38
drag, startPoint x: 1148, startPoint y: 28, endPoint x: 828, endPoint y: 153, distance: 343.2
click at [1141, 25] on span "Contacts" at bounding box center [1143, 24] width 67 height 38
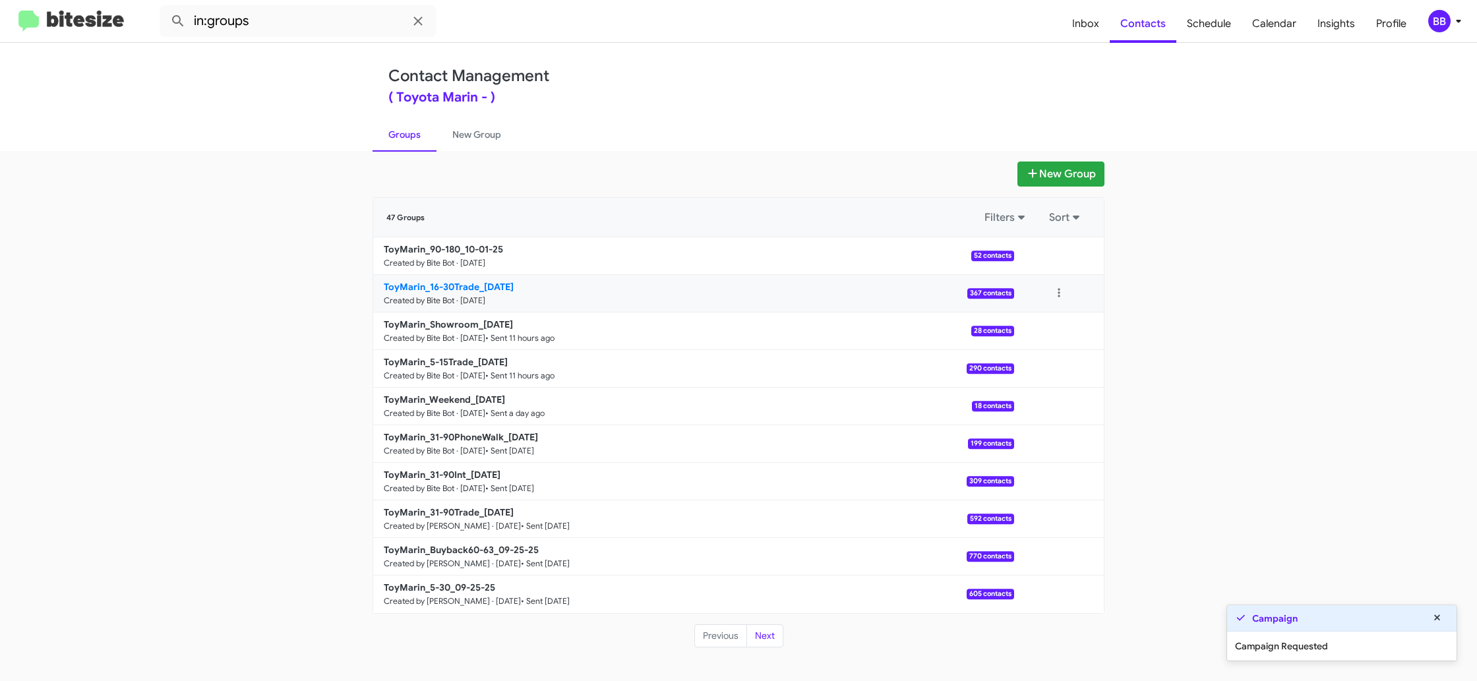
click at [479, 285] on b "ToyMarin_16-30Trade_10-01-25" at bounding box center [449, 287] width 130 height 12
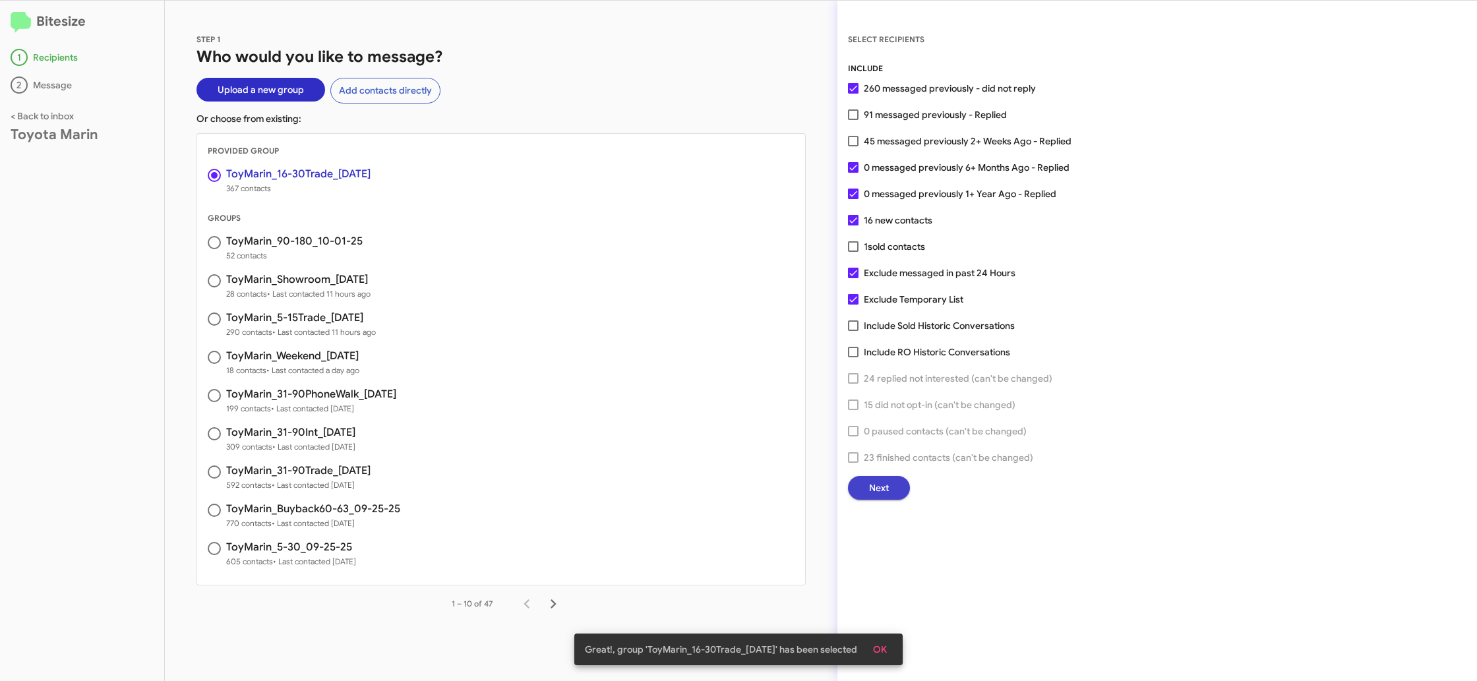
click at [886, 482] on span "Next" at bounding box center [879, 488] width 20 height 24
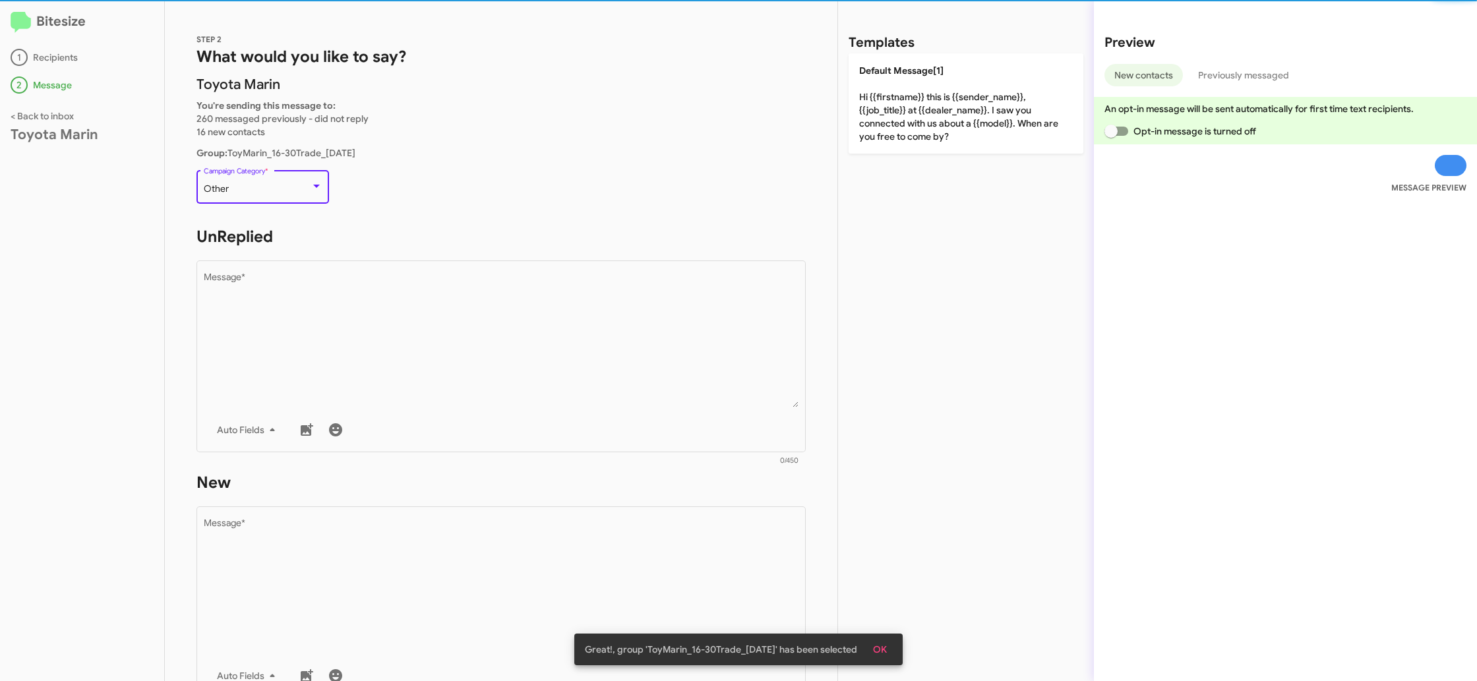
click at [289, 191] on div "Other" at bounding box center [257, 189] width 107 height 11
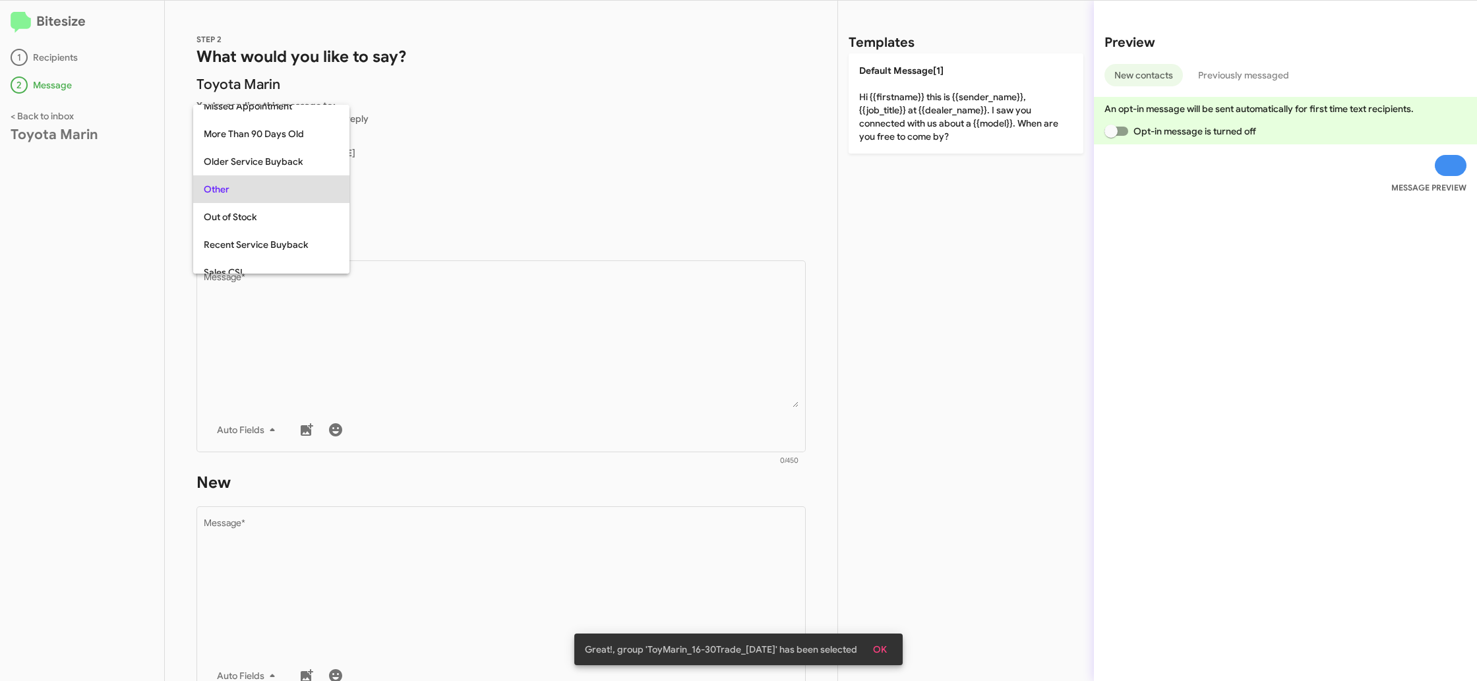
scroll to position [468, 0]
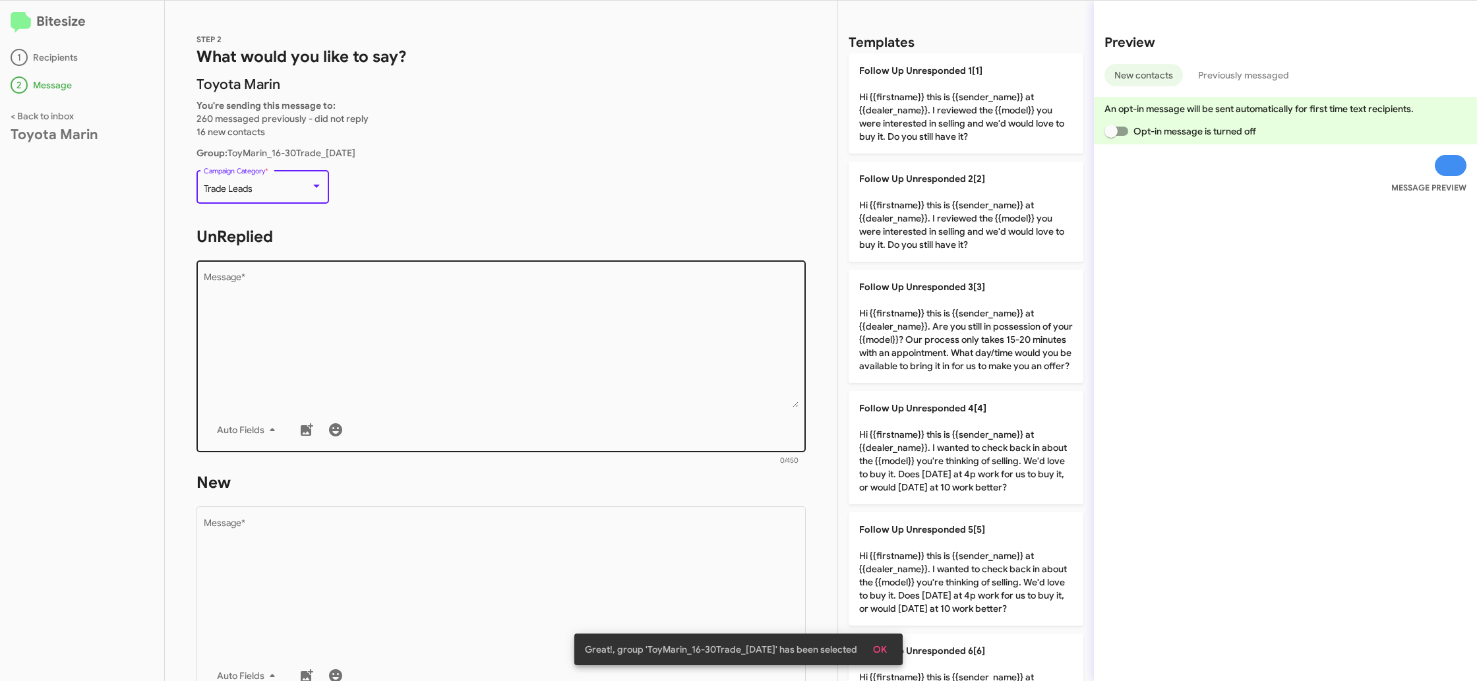
click at [506, 389] on textarea "Message *" at bounding box center [501, 340] width 595 height 135
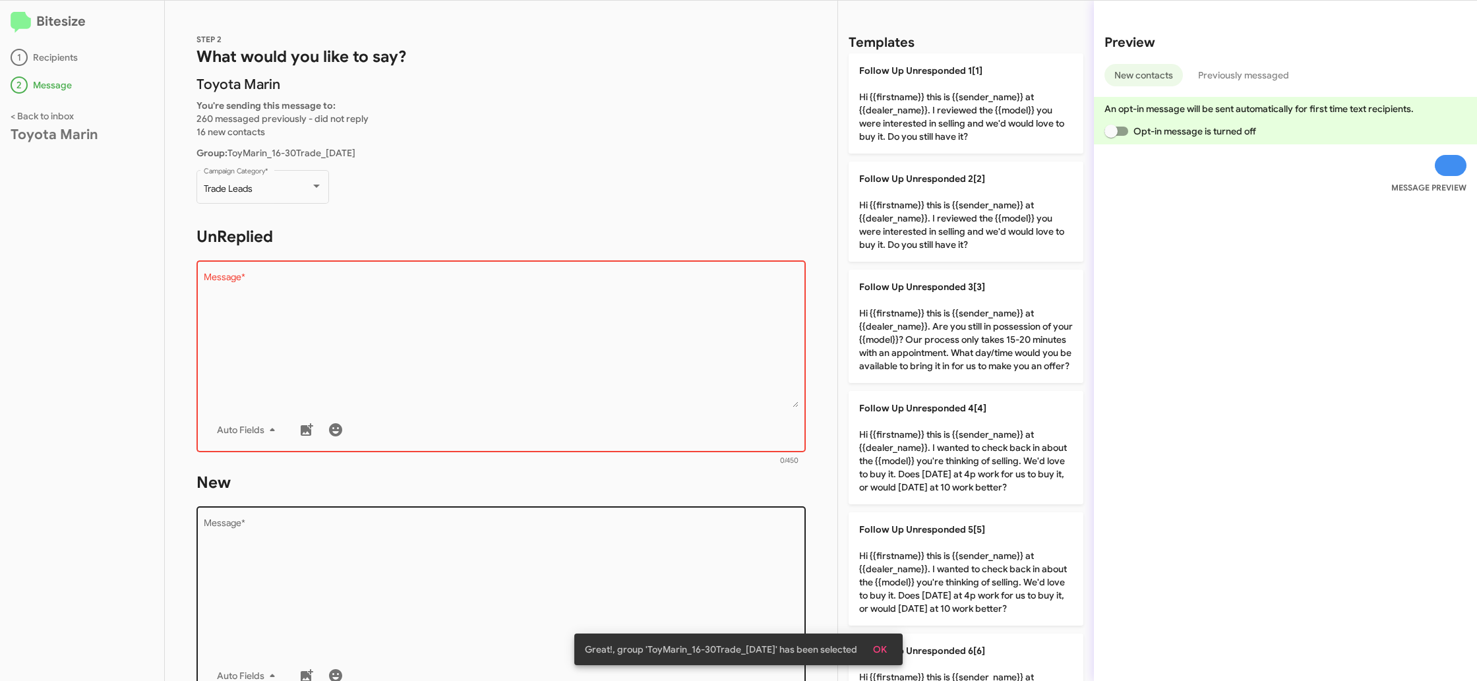
drag, startPoint x: 979, startPoint y: 503, endPoint x: 713, endPoint y: 522, distance: 267.0
click at [973, 501] on p "Follow Up Unresponded 4[4] Hi {{firstname}} this is {{sender_name}} at {{dealer…" at bounding box center [966, 447] width 235 height 113
type textarea "Hi {{firstname}} this is {{sender_name}} at {{dealer_name}}. I wanted to check …"
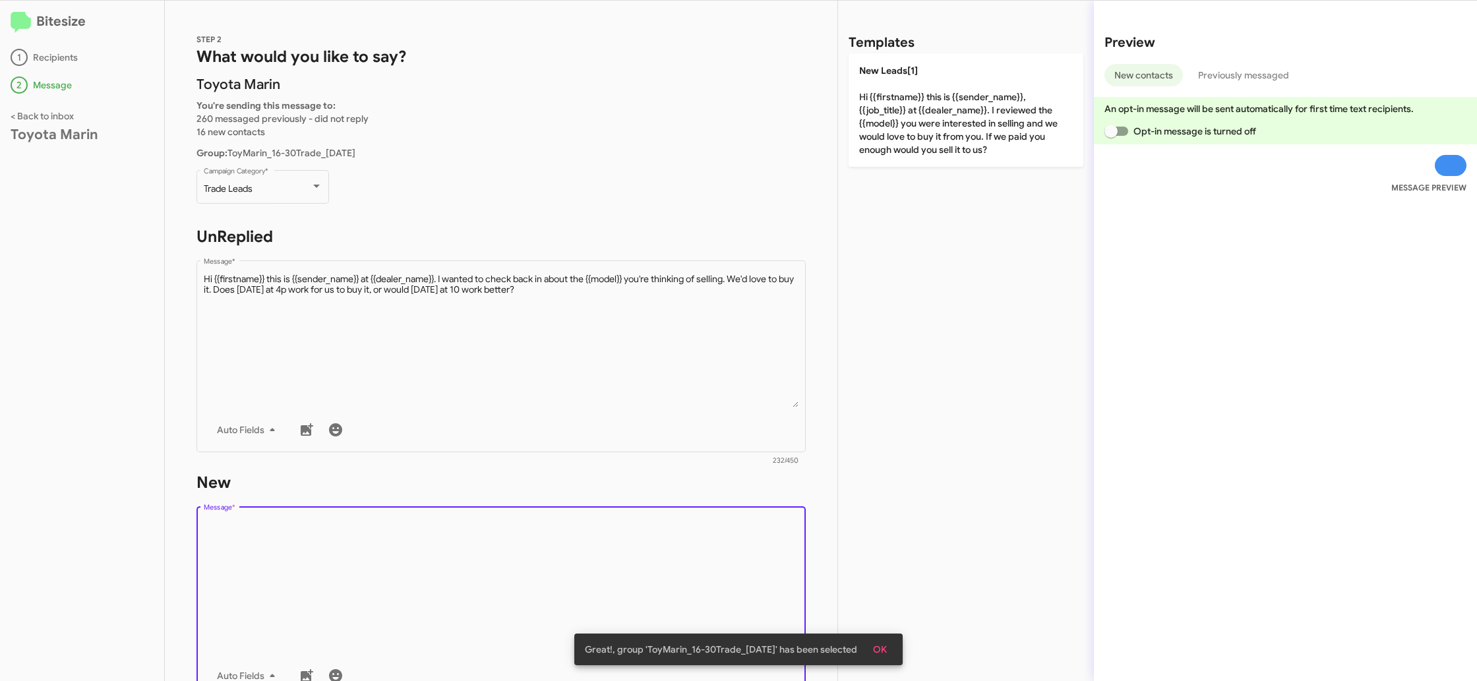
click at [566, 557] on textarea "Message *" at bounding box center [501, 586] width 595 height 135
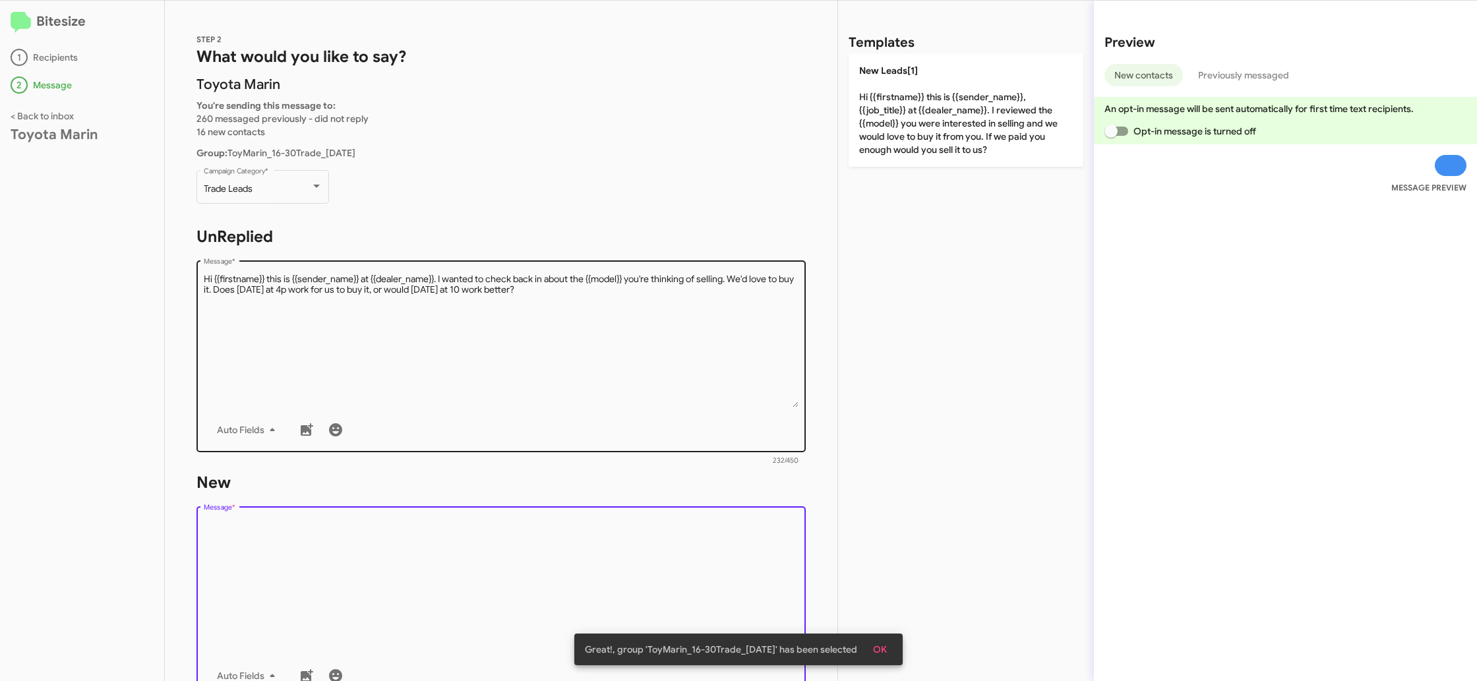
drag, startPoint x: 566, startPoint y: 557, endPoint x: 788, endPoint y: 293, distance: 344.5
click at [580, 525] on textarea "Message *" at bounding box center [501, 586] width 595 height 135
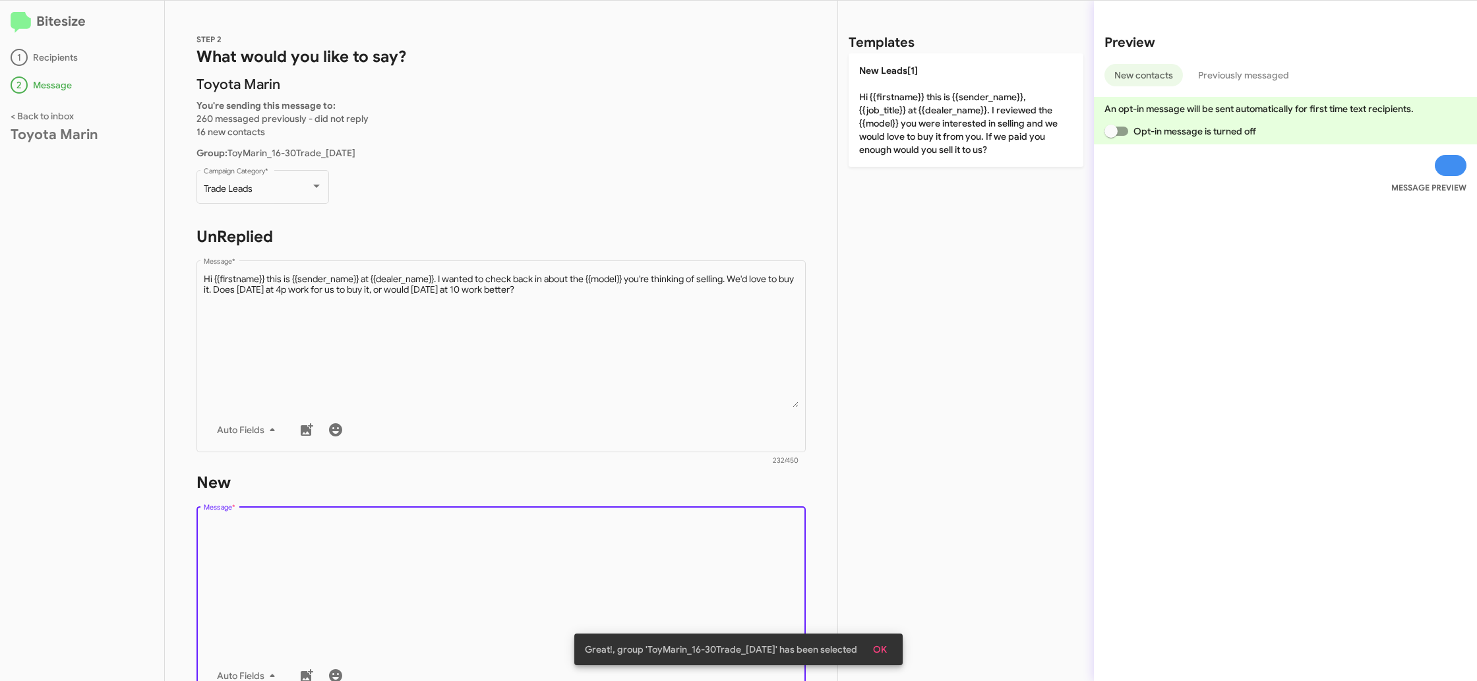
click at [894, 149] on p "New Leads[1] Hi {{firstname}} this is {{sender_name}}, {{job_title}} at {{deale…" at bounding box center [966, 109] width 235 height 113
type textarea "Hi {{firstname}} this is {{sender_name}}, {{job_title}} at {{dealer_name}}. I r…"
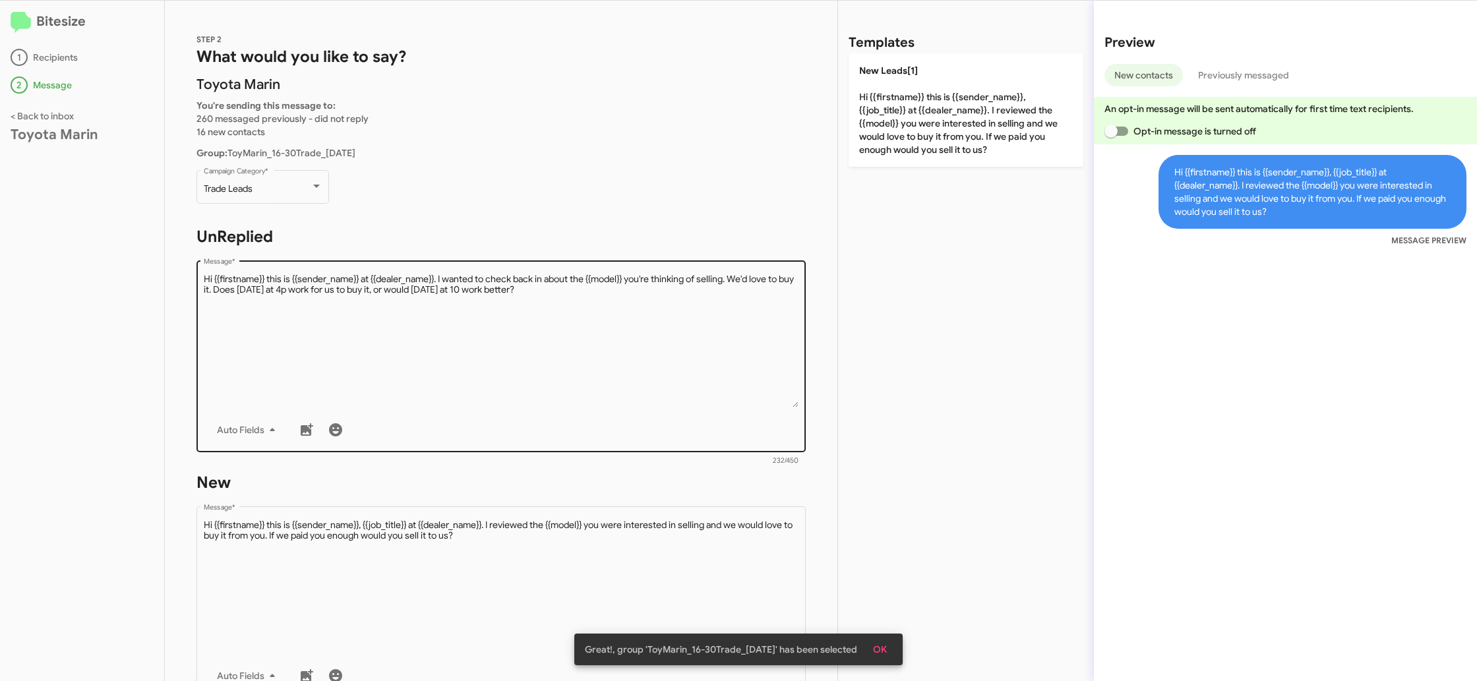
scroll to position [202, 0]
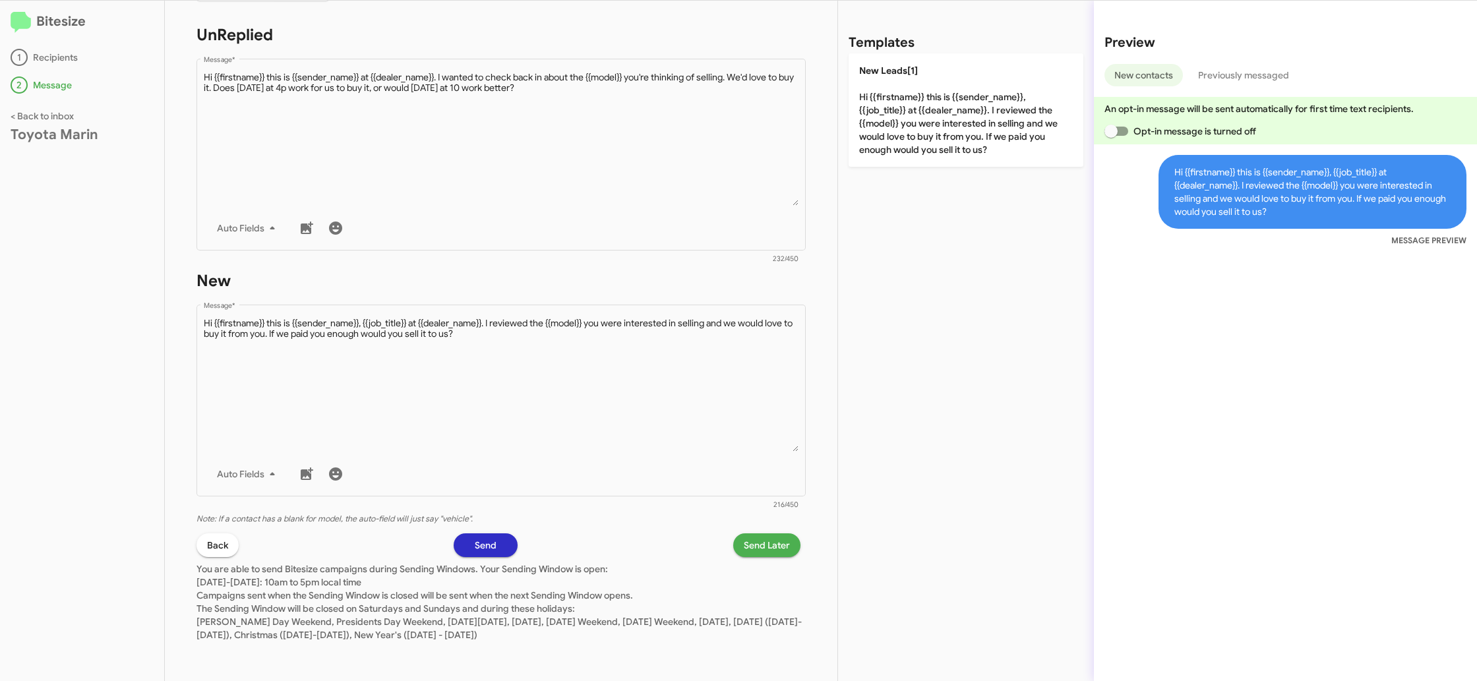
click at [754, 545] on span "Send Later" at bounding box center [767, 545] width 46 height 24
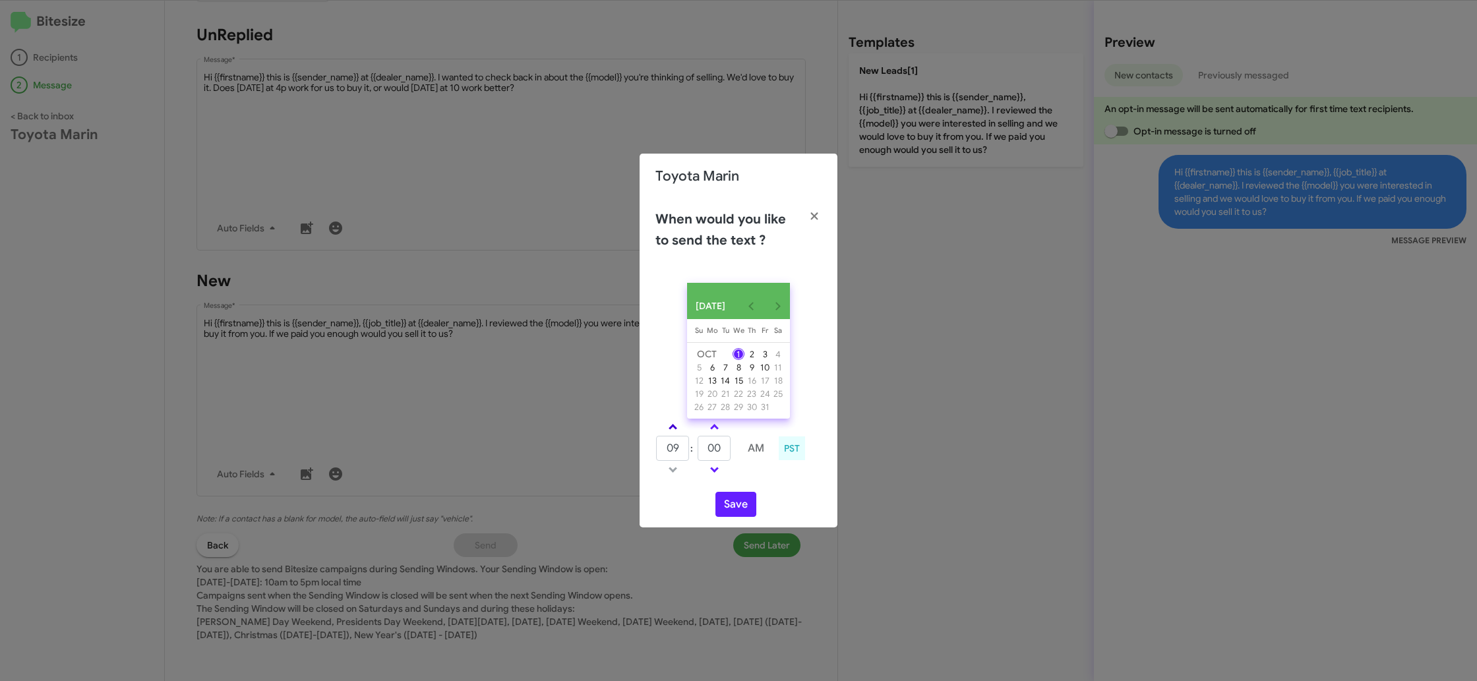
click at [681, 435] on link at bounding box center [672, 426] width 23 height 15
type input "10"
click at [719, 452] on input "00" at bounding box center [714, 448] width 33 height 25
click at [722, 450] on input "00" at bounding box center [714, 448] width 33 height 25
type input "57"
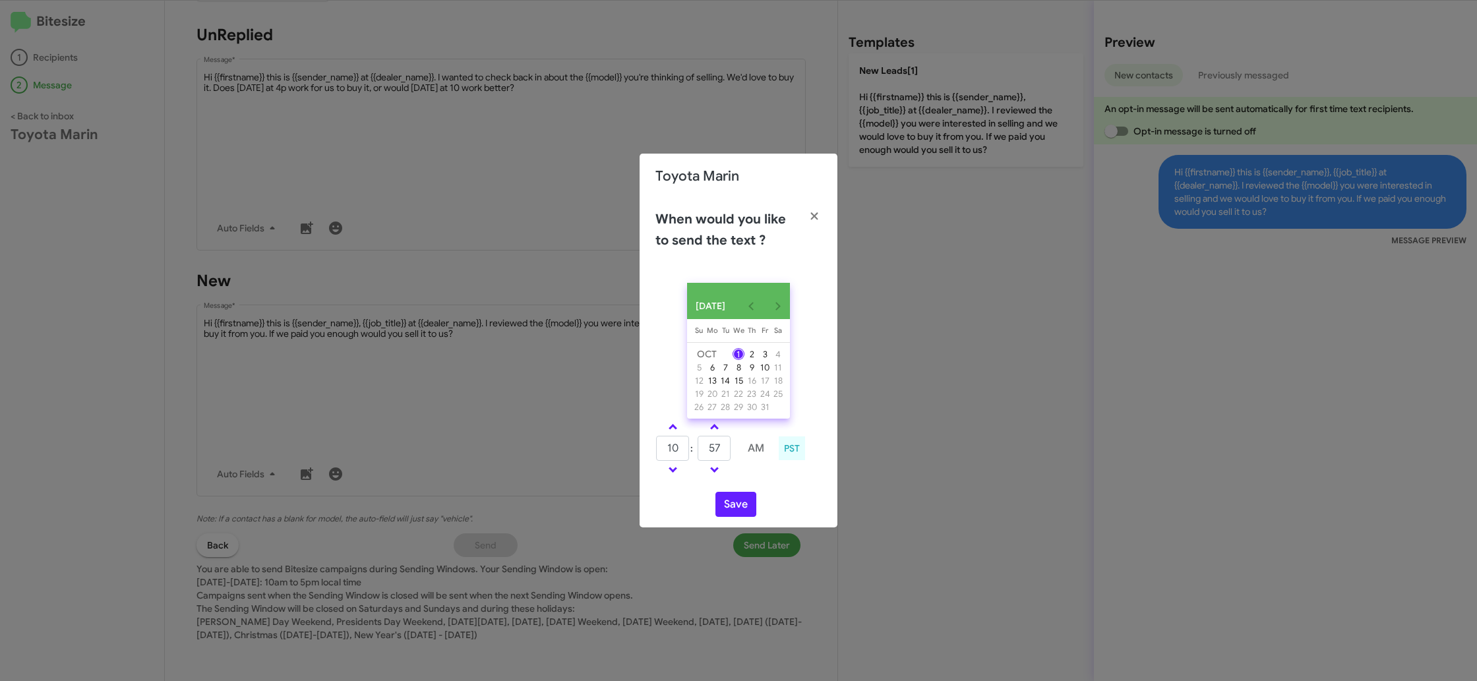
drag, startPoint x: 774, startPoint y: 487, endPoint x: 757, endPoint y: 490, distance: 17.3
click at [762, 488] on div "OCT 2025 Sunday Su Monday Mo Tuesday Tu Wednesday We Thursday Th Friday Fr Satu…" at bounding box center [739, 399] width 198 height 255
click at [742, 505] on button "Save" at bounding box center [735, 504] width 41 height 25
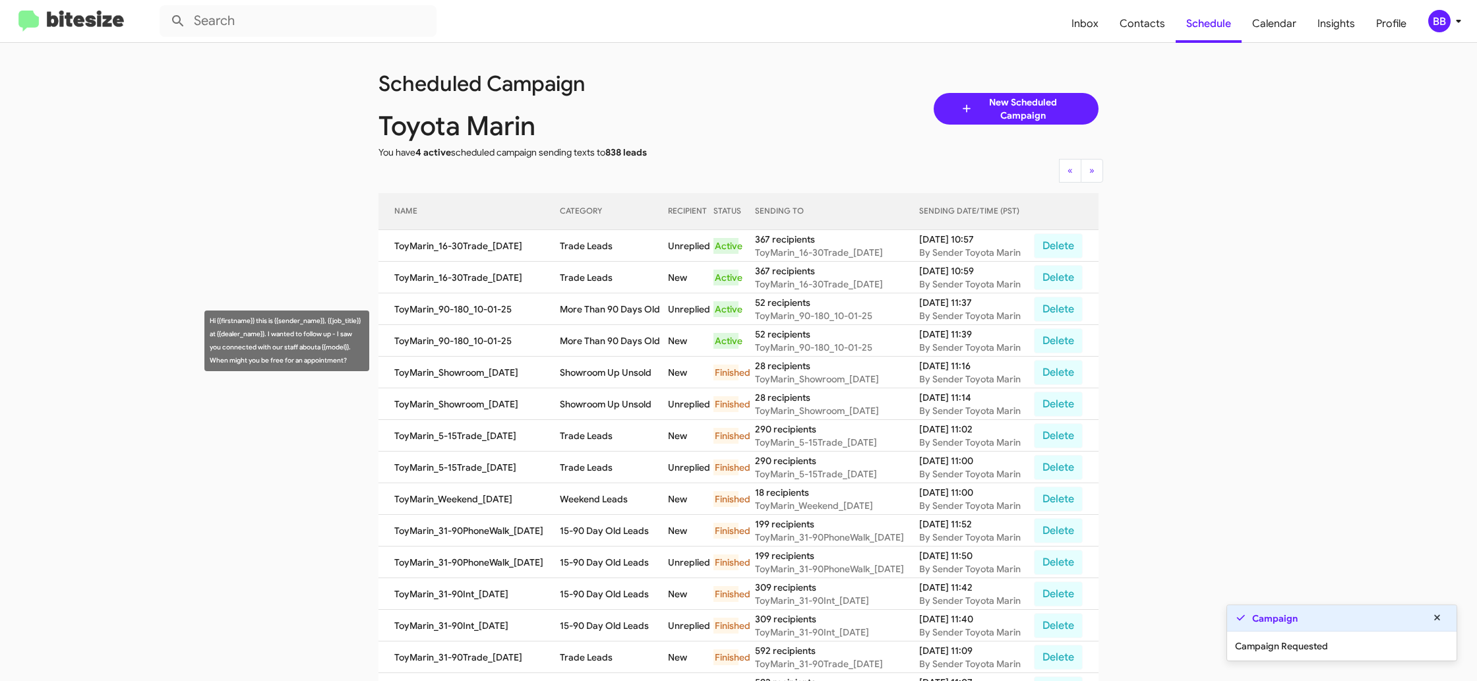
click at [591, 342] on td "More Than 90 Days Old" at bounding box center [614, 341] width 108 height 32
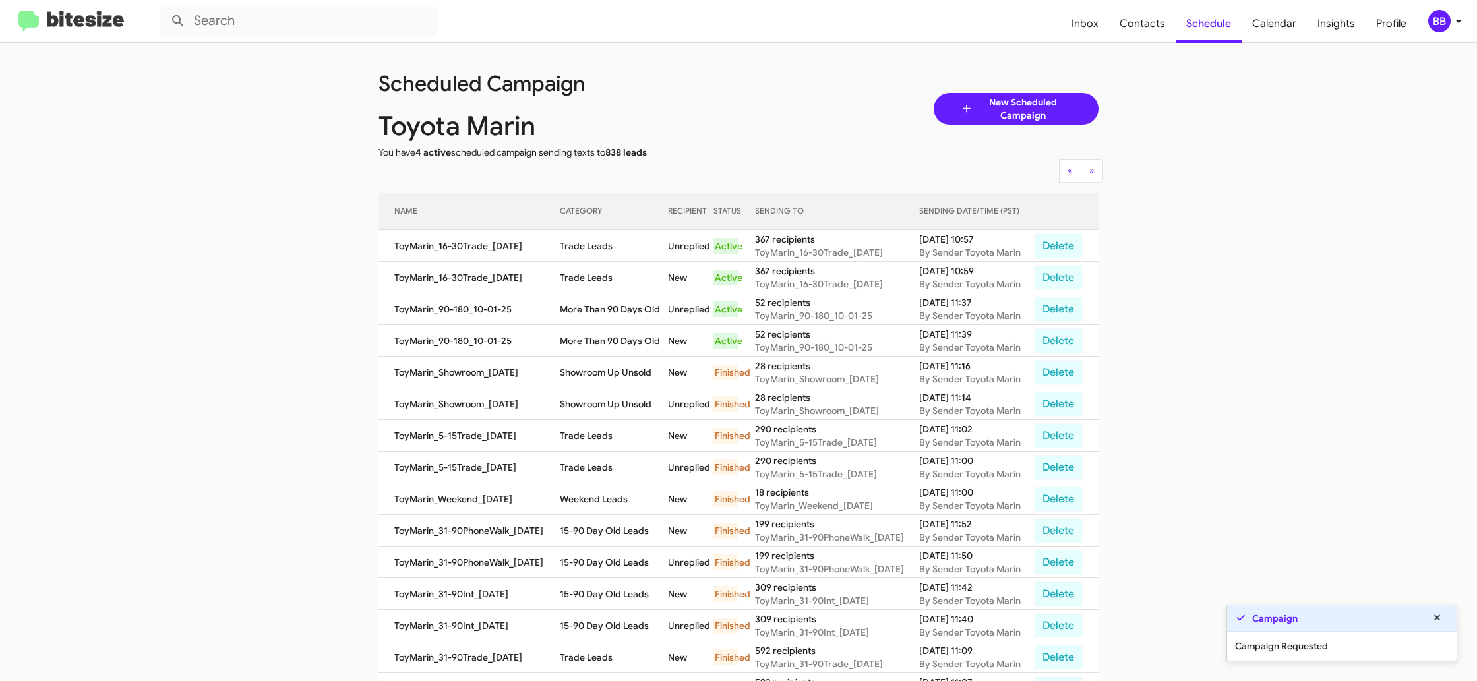
drag, startPoint x: 591, startPoint y: 342, endPoint x: 477, endPoint y: 130, distance: 241.3
click at [592, 340] on td "More Than 90 Days Old" at bounding box center [614, 341] width 108 height 32
copy td "More Than 90 Days Old"
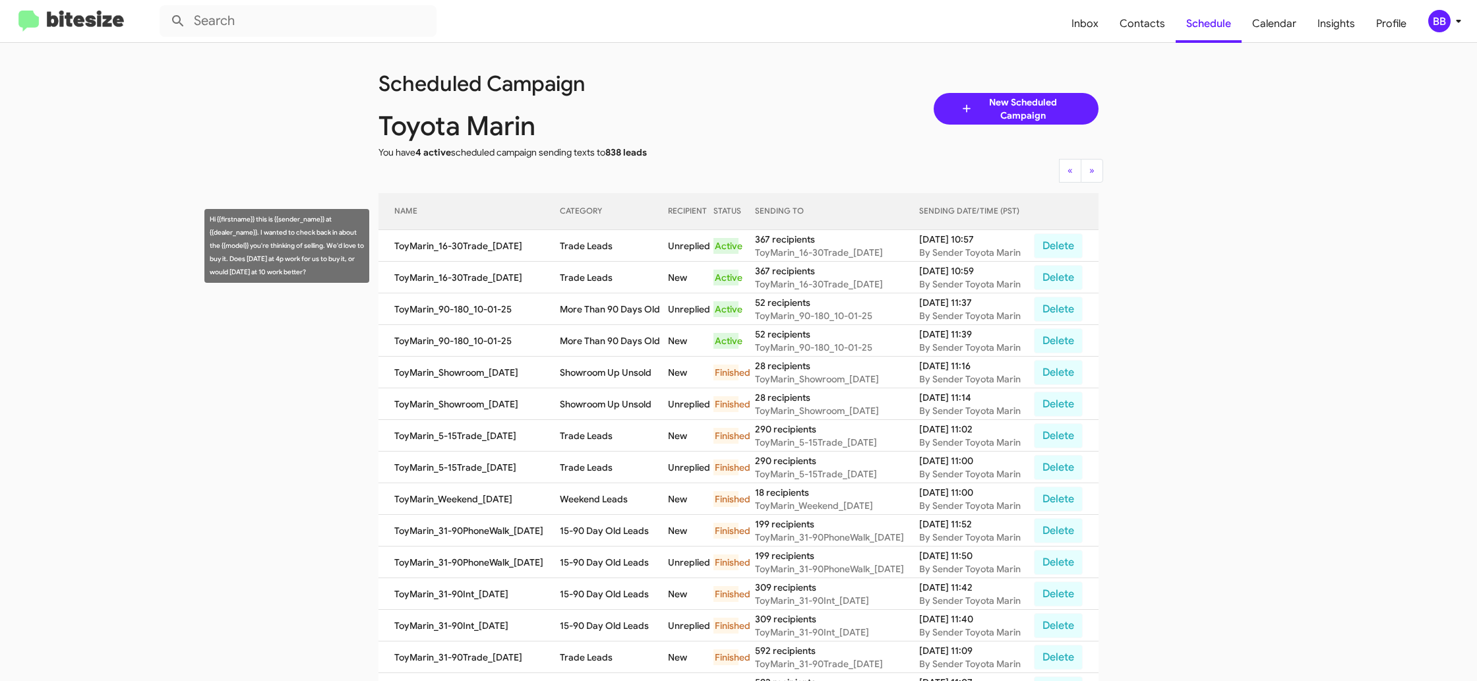
click at [588, 245] on td "Trade Leads" at bounding box center [614, 246] width 108 height 32
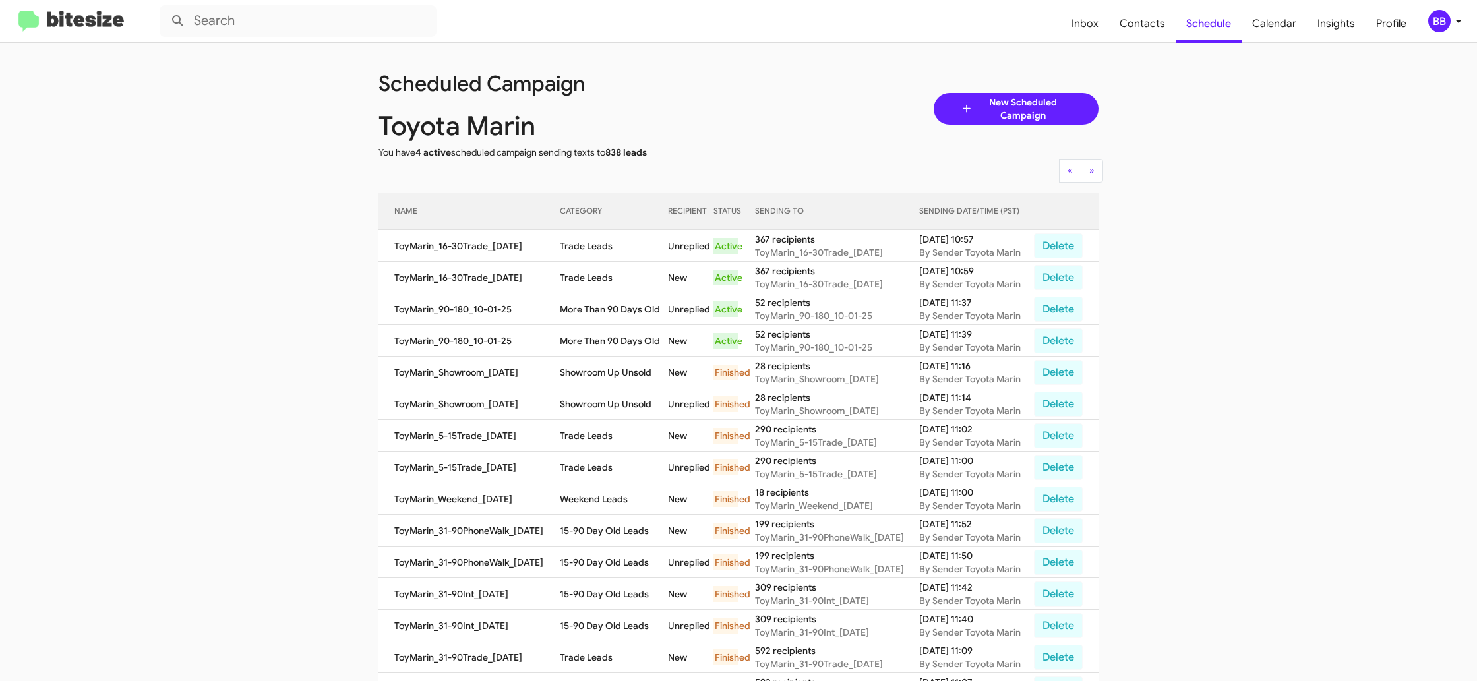
click at [588, 245] on td "Trade Leads" at bounding box center [614, 246] width 108 height 32
copy td "Trade Leads"
click at [1137, 19] on span "Contacts" at bounding box center [1142, 24] width 67 height 38
type input "in:groups"
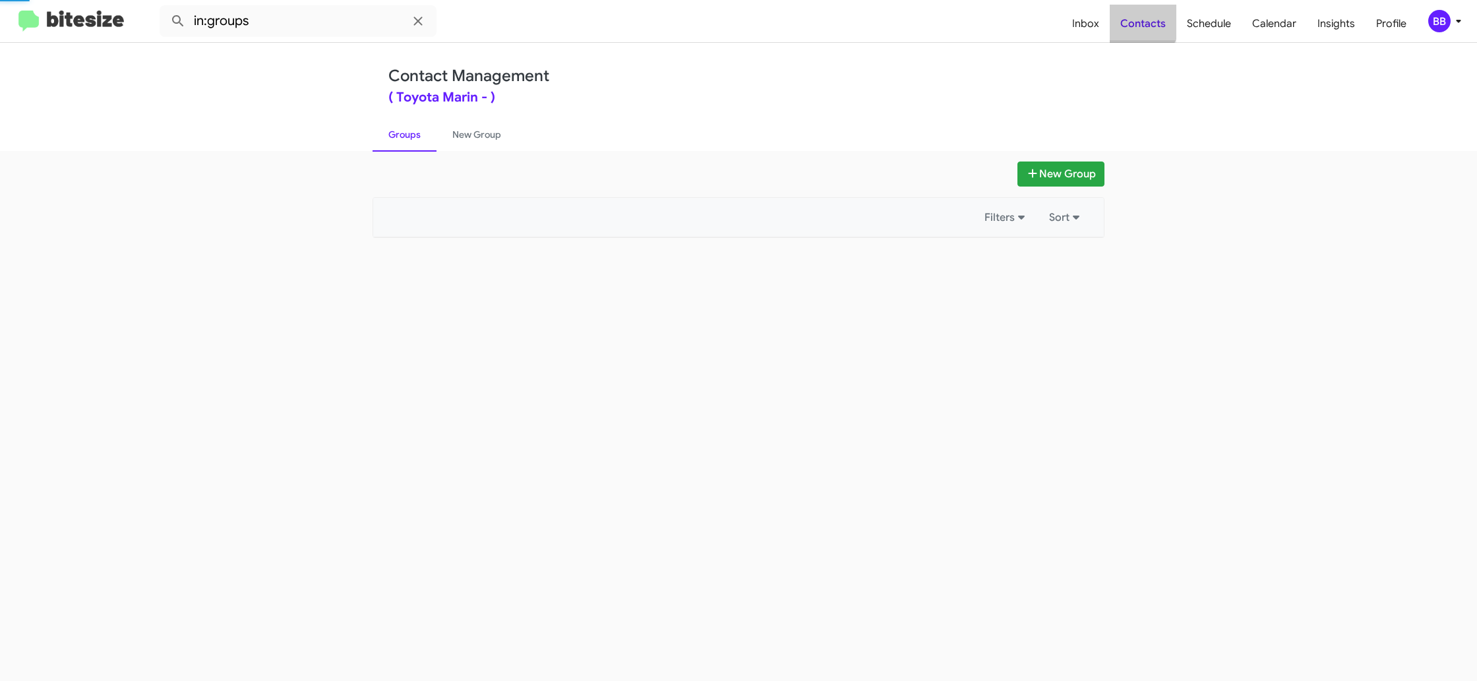
click at [1137, 19] on span "Contacts" at bounding box center [1143, 24] width 67 height 38
drag, startPoint x: 1137, startPoint y: 19, endPoint x: 1114, endPoint y: 20, distance: 22.4
click at [1135, 18] on span "Contacts" at bounding box center [1143, 24] width 67 height 38
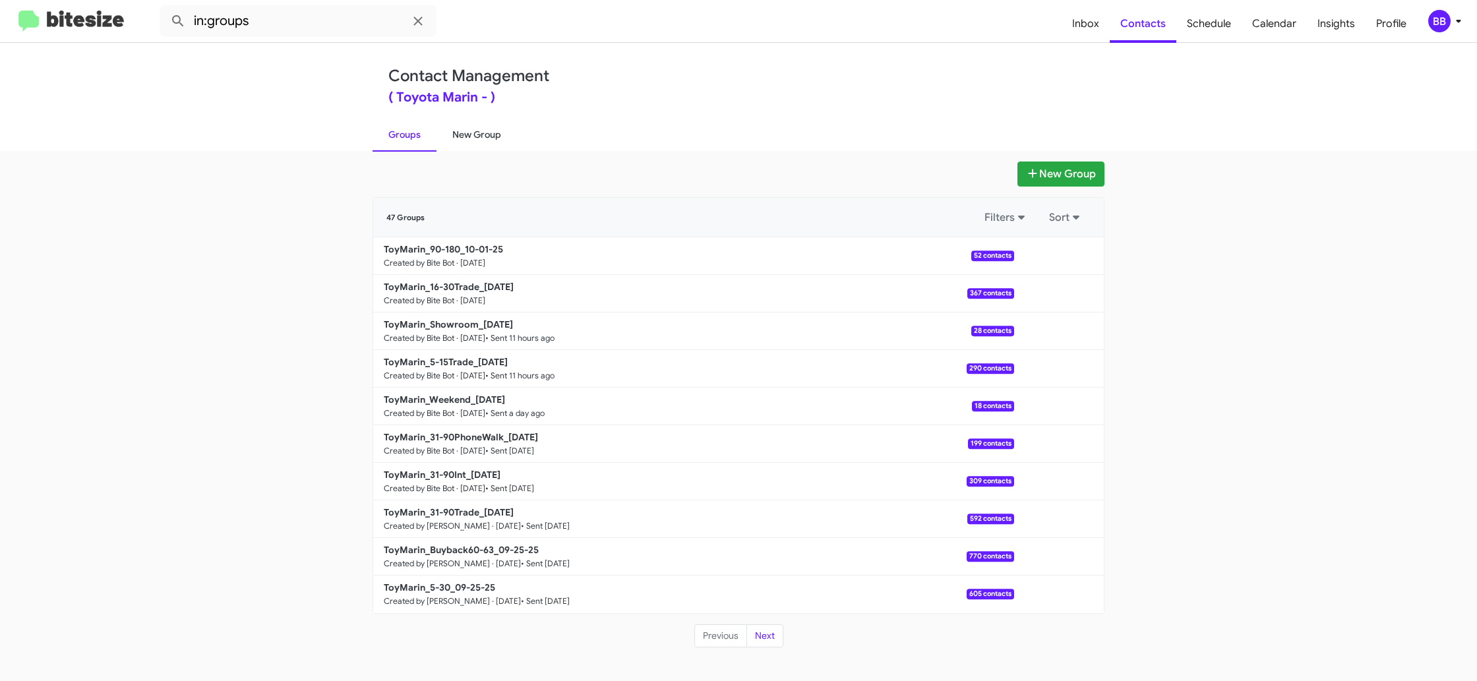
click at [471, 129] on link "New Group" at bounding box center [477, 134] width 80 height 34
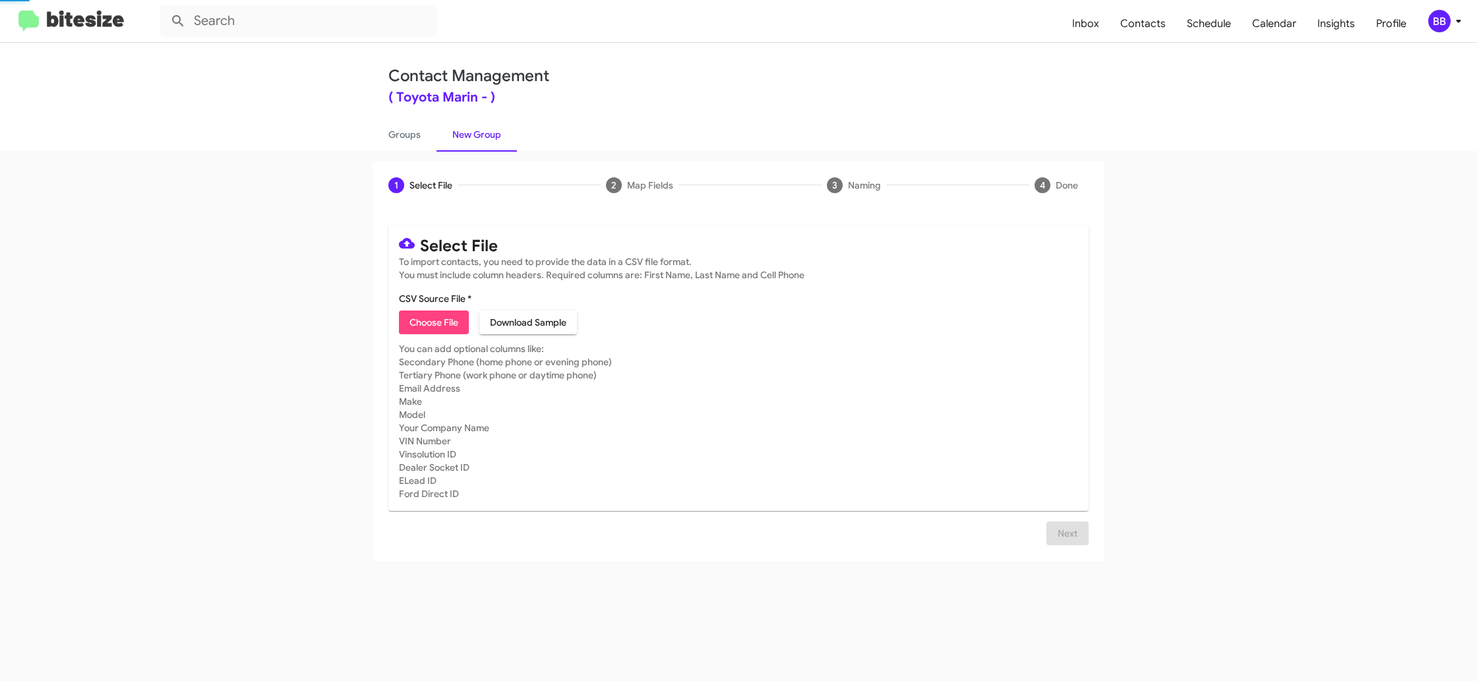
drag, startPoint x: 471, startPoint y: 129, endPoint x: 408, endPoint y: 129, distance: 63.3
click at [447, 127] on link "New Group" at bounding box center [477, 134] width 80 height 34
click at [408, 129] on link "Groups" at bounding box center [405, 134] width 64 height 34
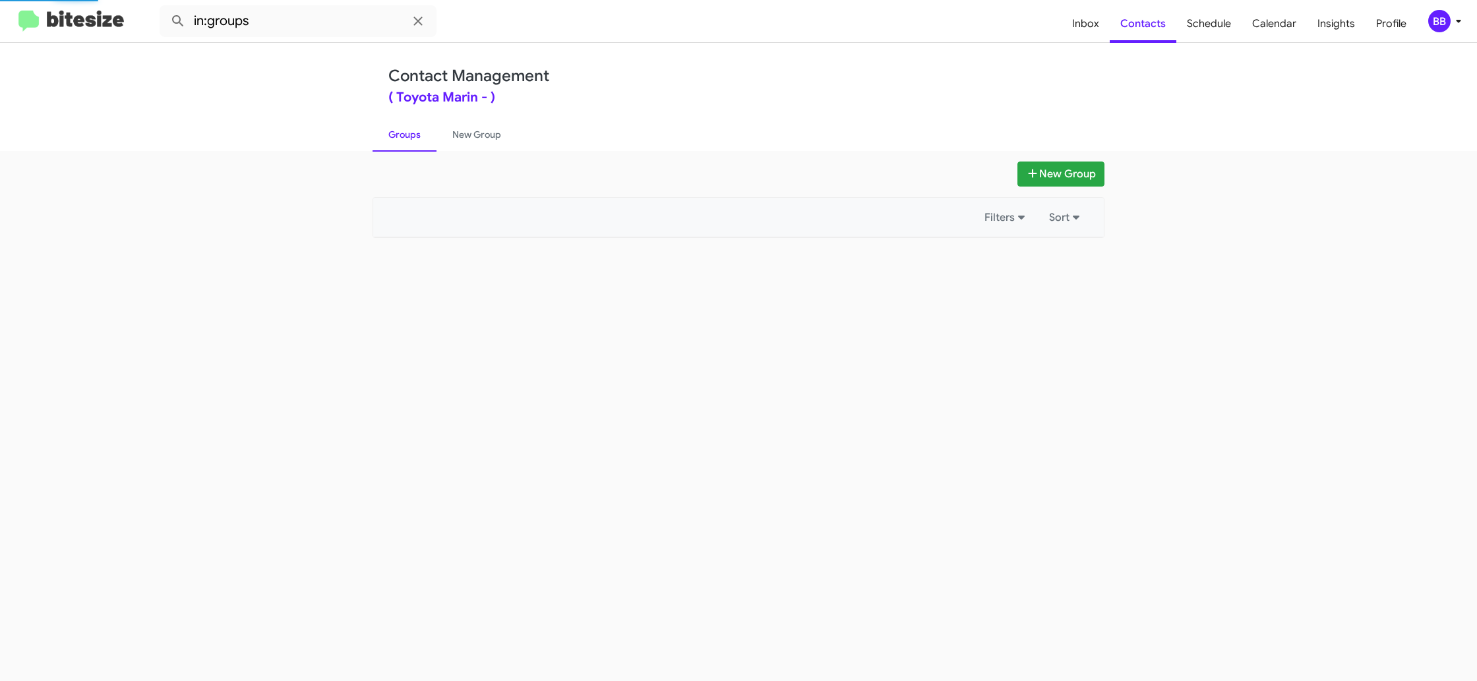
click at [408, 129] on link "Groups" at bounding box center [405, 134] width 64 height 34
click at [408, 128] on link "Groups" at bounding box center [405, 134] width 64 height 34
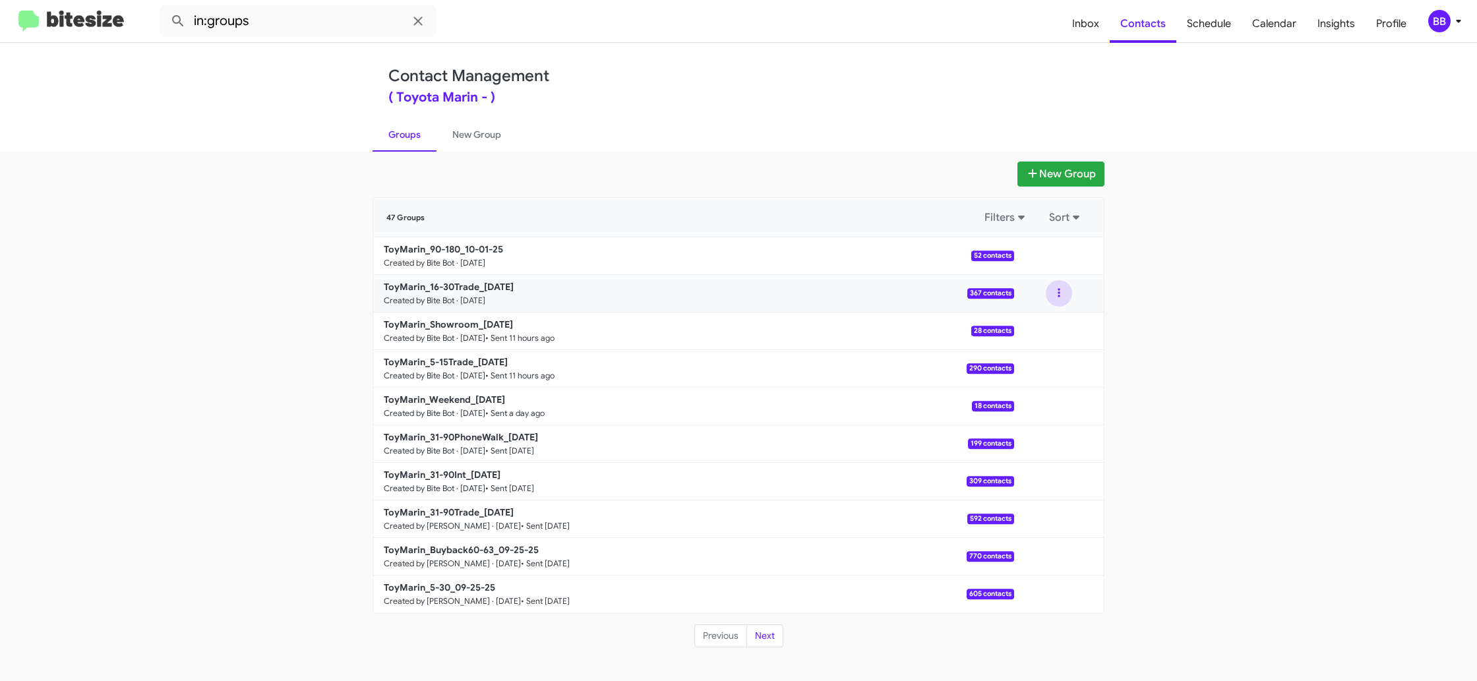
click at [1058, 301] on button at bounding box center [1059, 293] width 26 height 26
click at [277, 18] on input "in:groups" at bounding box center [298, 21] width 277 height 32
click at [279, 15] on input "in:groups" at bounding box center [298, 21] width 277 height 32
click at [165, 8] on button at bounding box center [178, 21] width 26 height 26
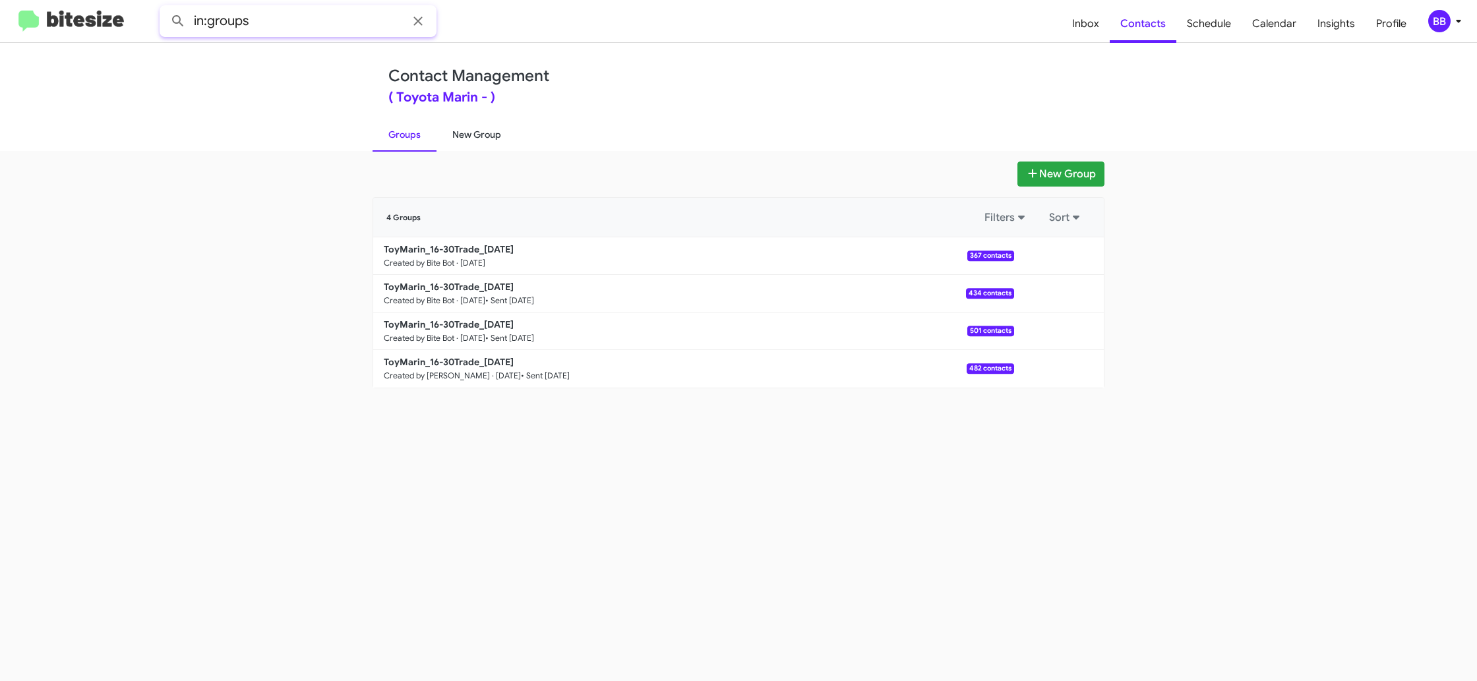
type input "in:groups"
drag, startPoint x: 466, startPoint y: 124, endPoint x: 445, endPoint y: 128, distance: 20.8
click at [466, 124] on link "New Group" at bounding box center [477, 134] width 80 height 34
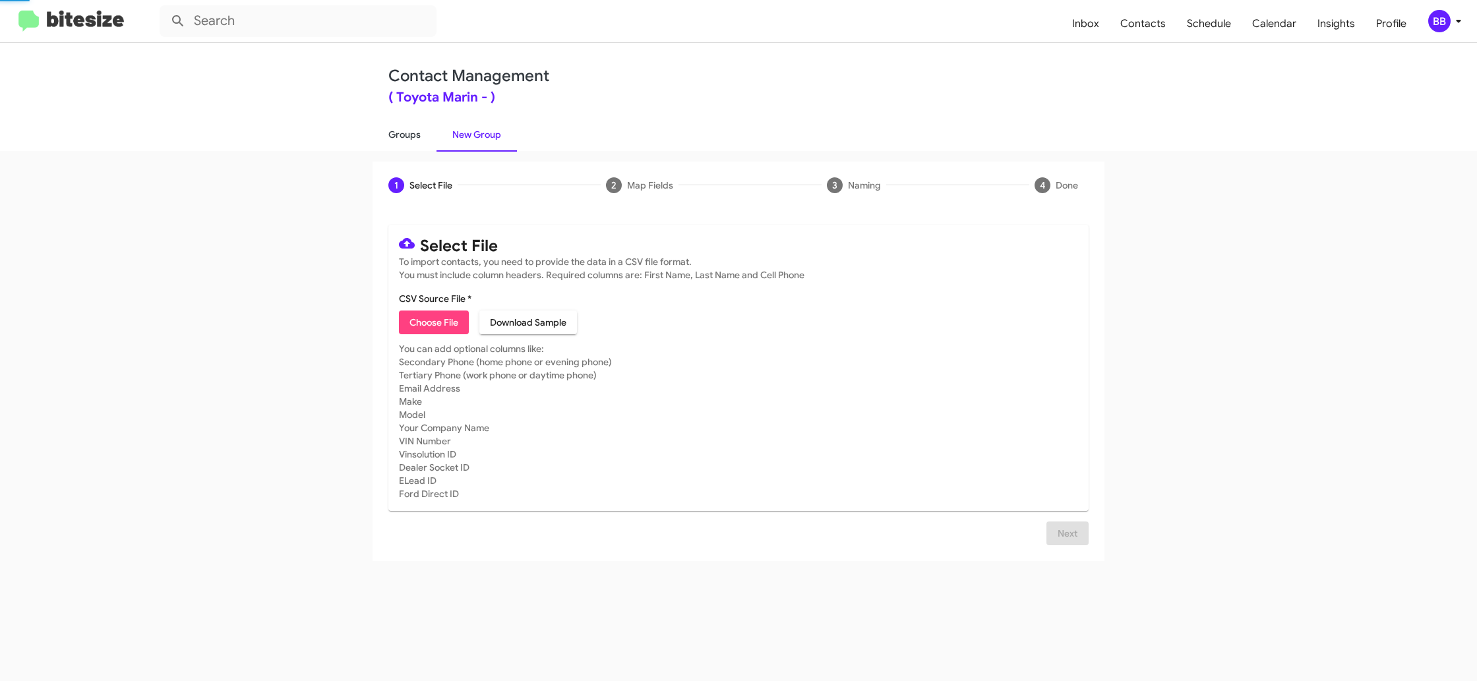
click at [419, 133] on link "Groups" at bounding box center [405, 134] width 64 height 34
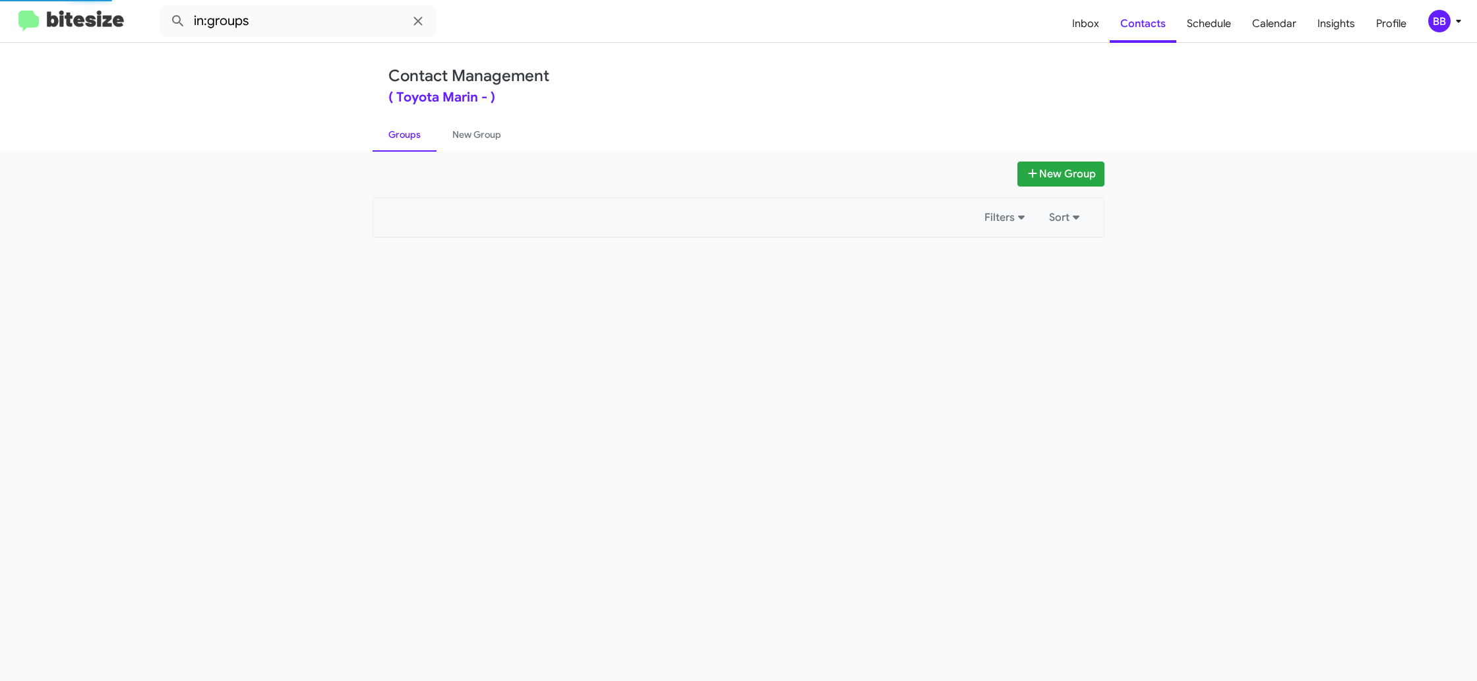
drag, startPoint x: 419, startPoint y: 133, endPoint x: 340, endPoint y: 45, distance: 118.6
click at [402, 114] on div "Contact Management ( Toyota Marin - ) Groups New Group" at bounding box center [739, 97] width 752 height 108
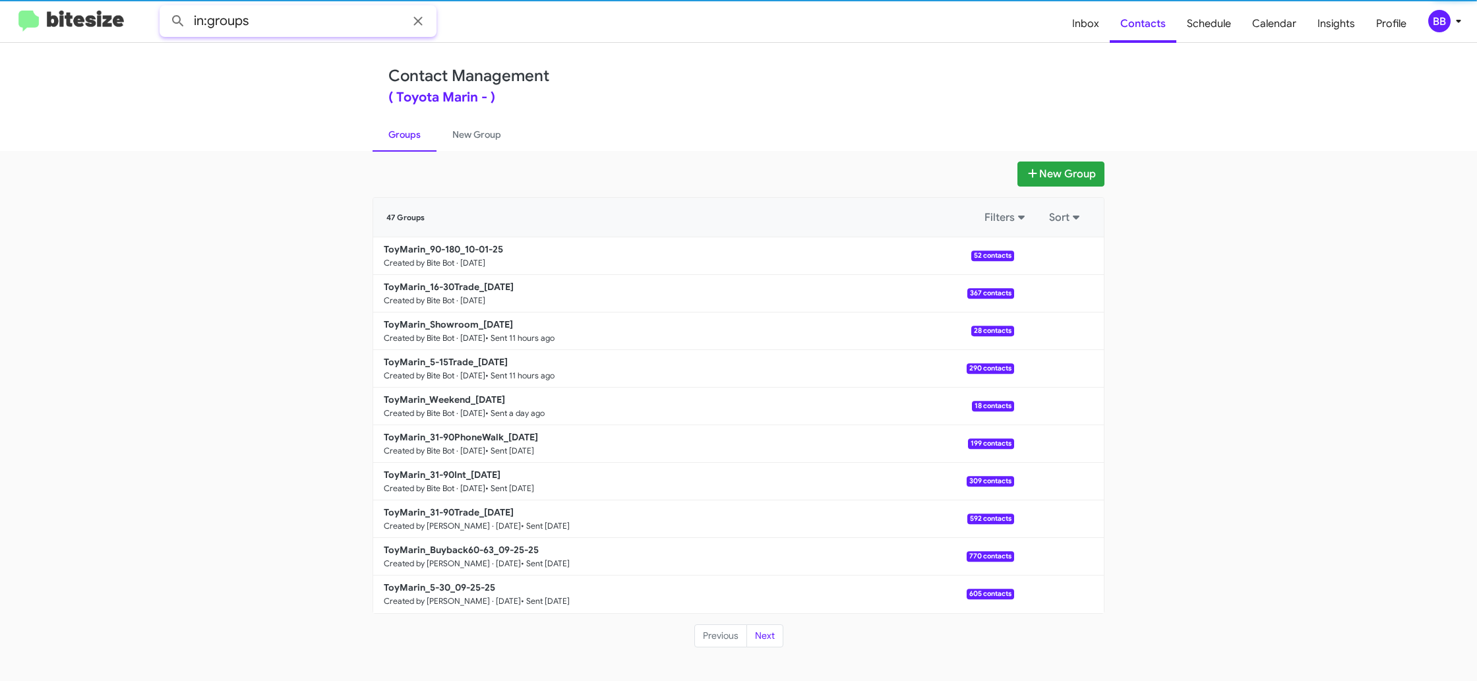
click at [336, 24] on input "in:groups" at bounding box center [298, 21] width 277 height 32
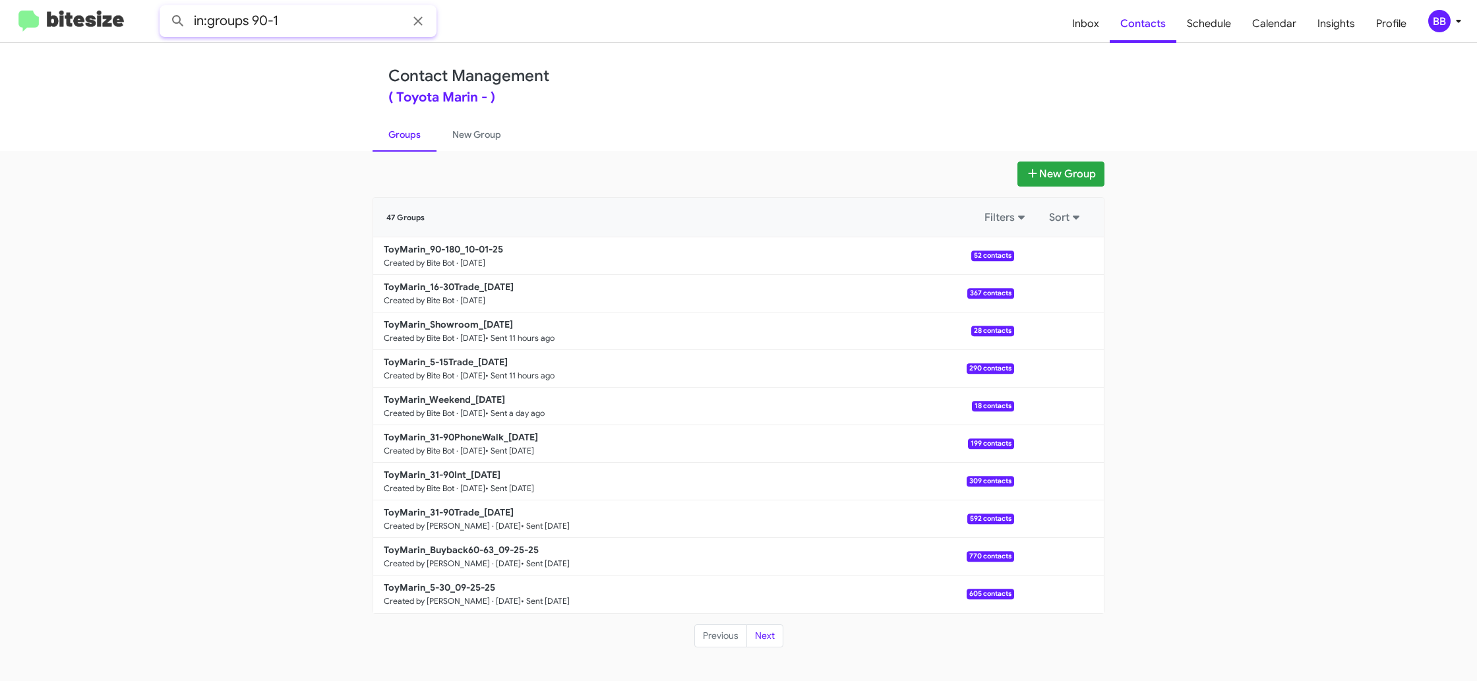
click at [165, 8] on button at bounding box center [178, 21] width 26 height 26
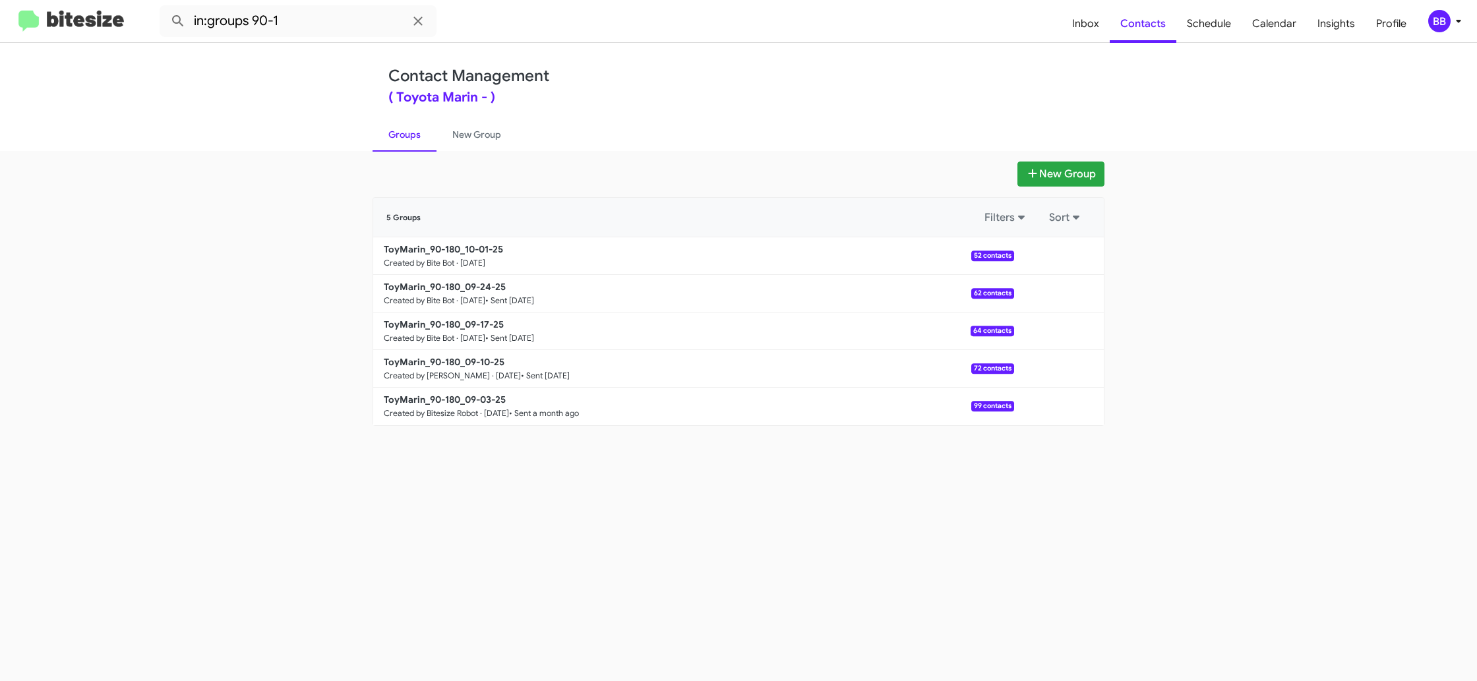
click at [435, 138] on link "Groups" at bounding box center [405, 134] width 64 height 34
type input "in:groups"
click at [415, 138] on link "Groups" at bounding box center [405, 134] width 64 height 34
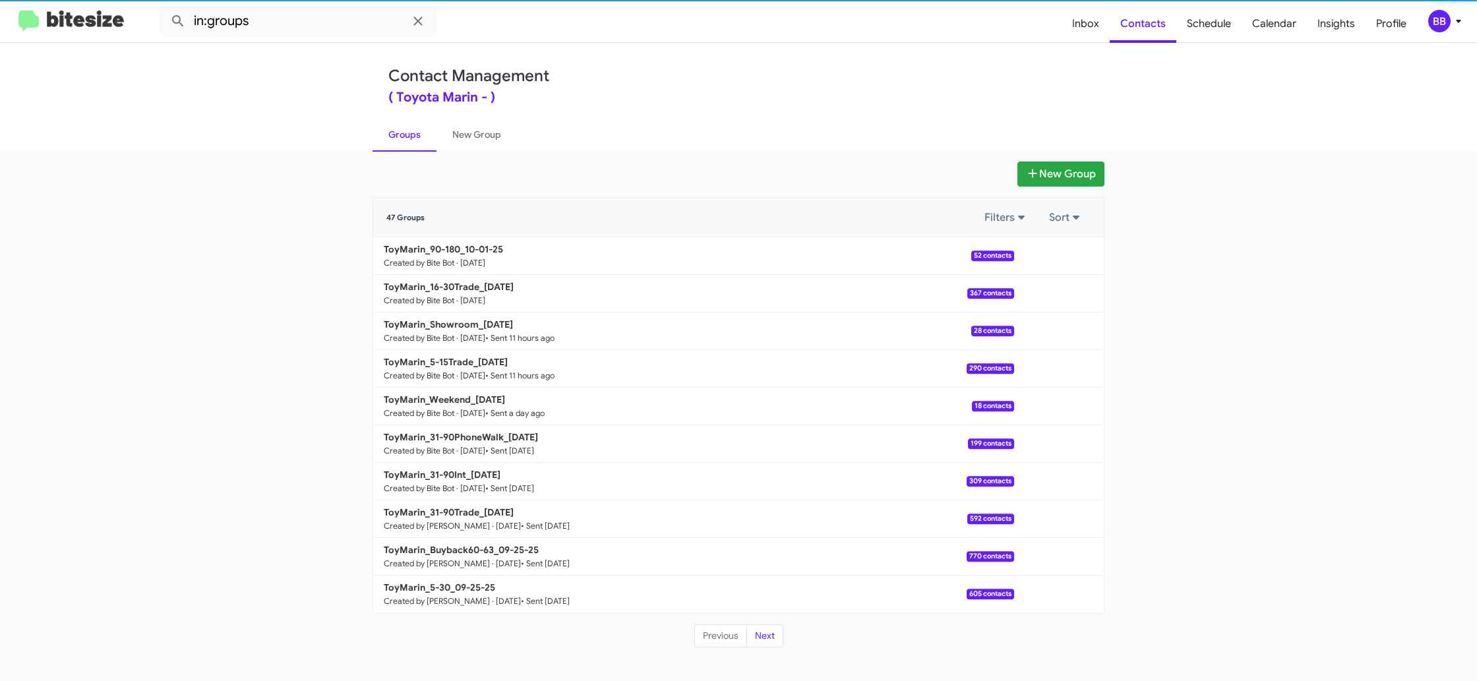
click at [415, 138] on link "Groups" at bounding box center [405, 134] width 64 height 34
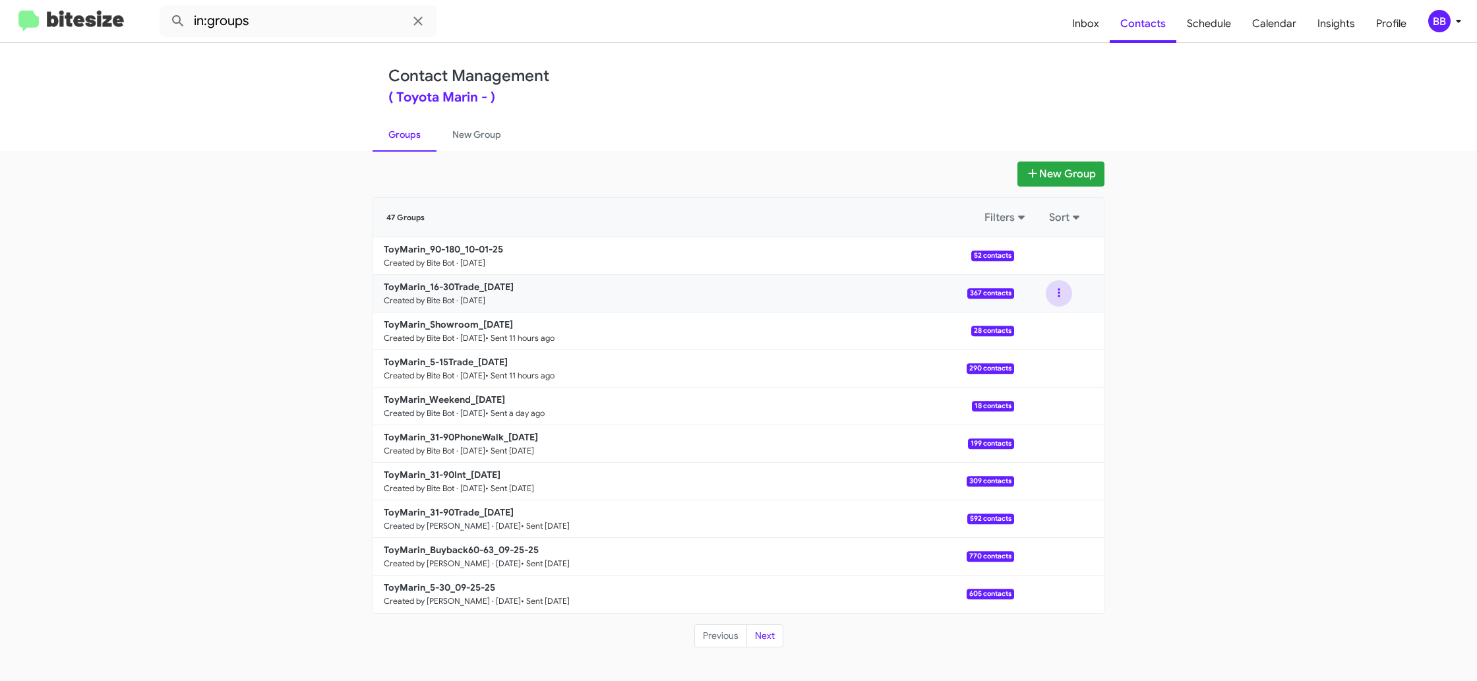
click at [1054, 293] on button at bounding box center [1059, 293] width 26 height 26
click at [1043, 319] on button "View contacts" at bounding box center [1020, 329] width 106 height 32
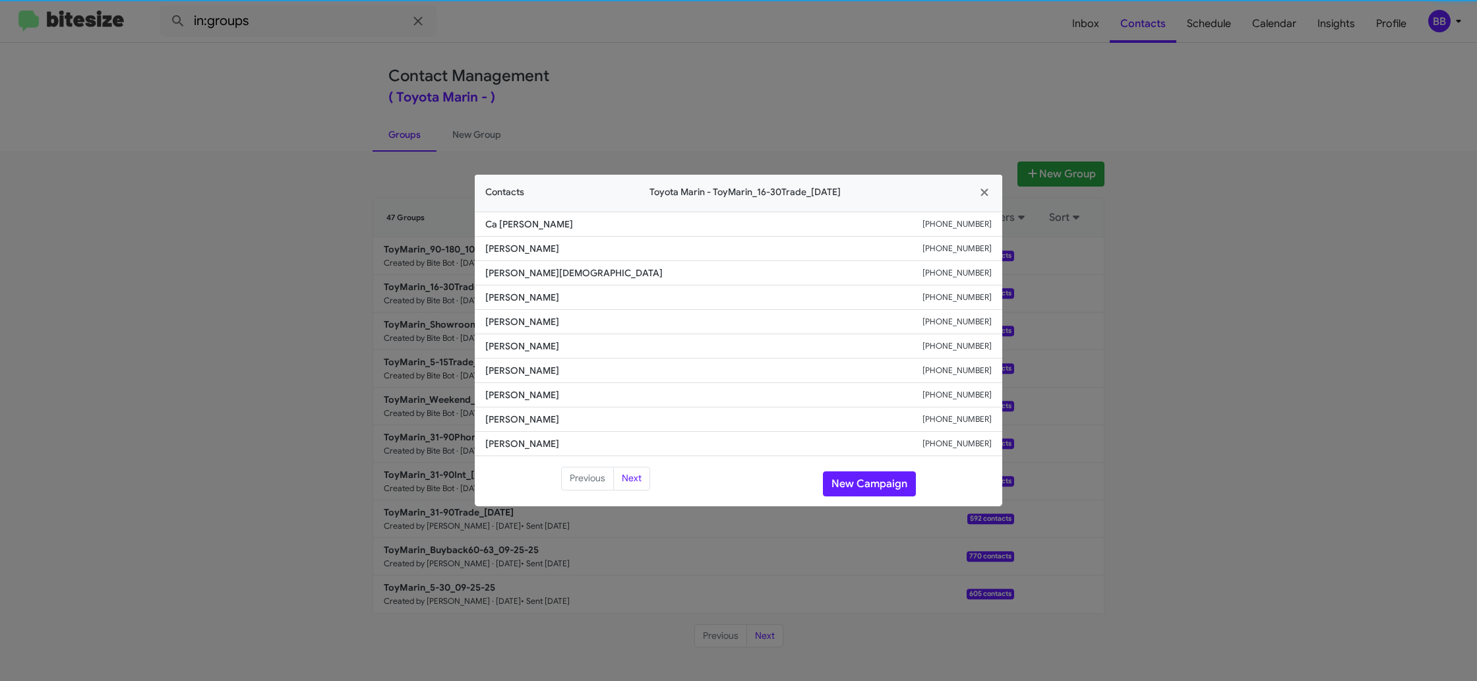
click at [517, 330] on li "Jodi Vanneman +14157476492" at bounding box center [739, 322] width 528 height 24
copy span "Jodi Vanneman"
drag, startPoint x: 750, startPoint y: 67, endPoint x: 968, endPoint y: 167, distance: 239.9
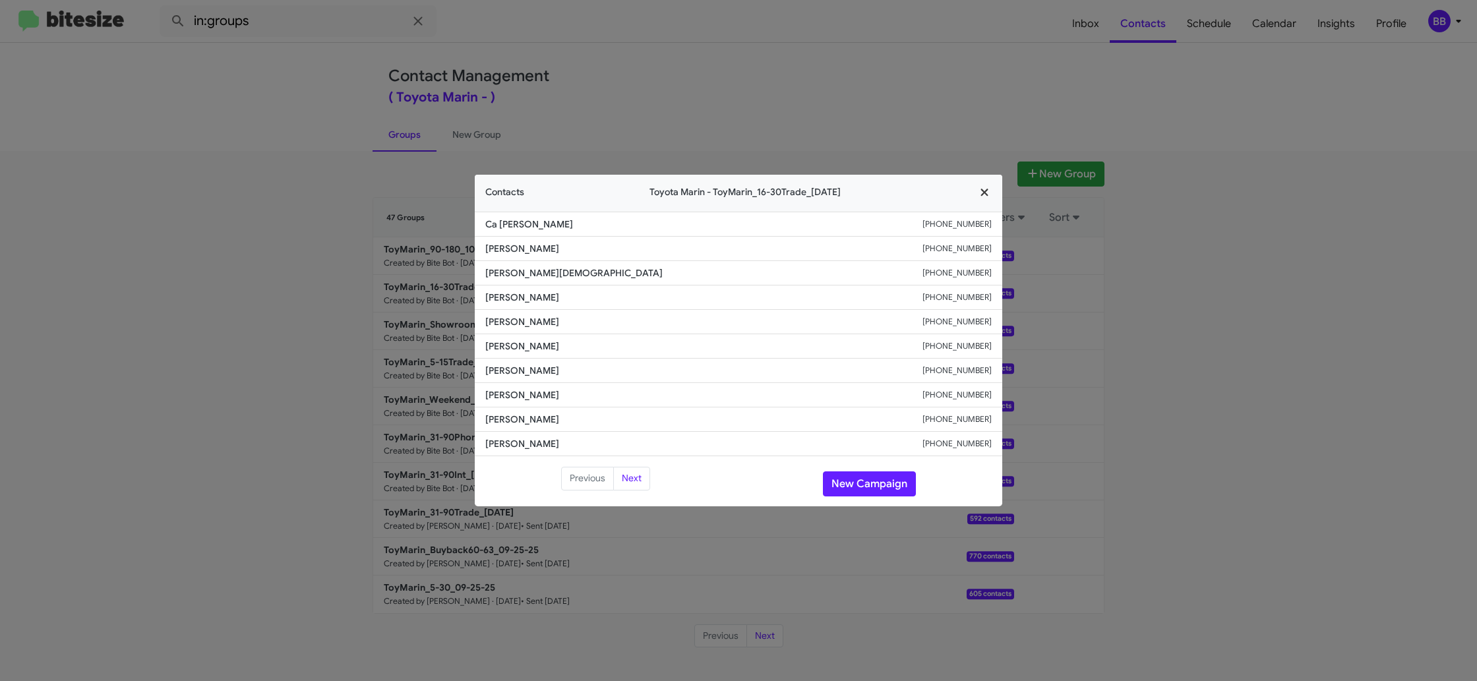
click at [751, 67] on modal-container "Contacts Toyota Marin - ToyMarin_16-30Trade_10-01-25 Ca Clawson +14158232613 Ca…" at bounding box center [738, 340] width 1477 height 681
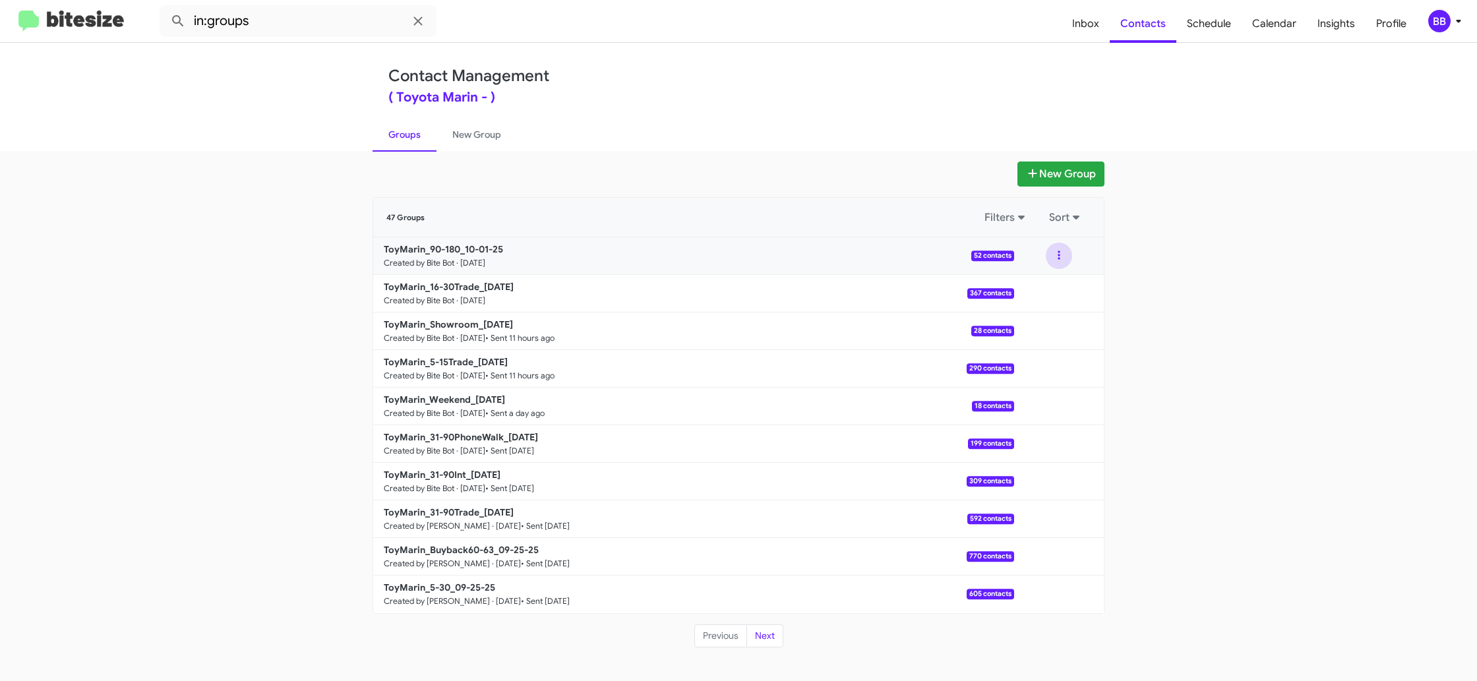
click at [1067, 254] on button at bounding box center [1059, 256] width 26 height 26
click at [1033, 284] on button "View contacts" at bounding box center [1020, 292] width 106 height 32
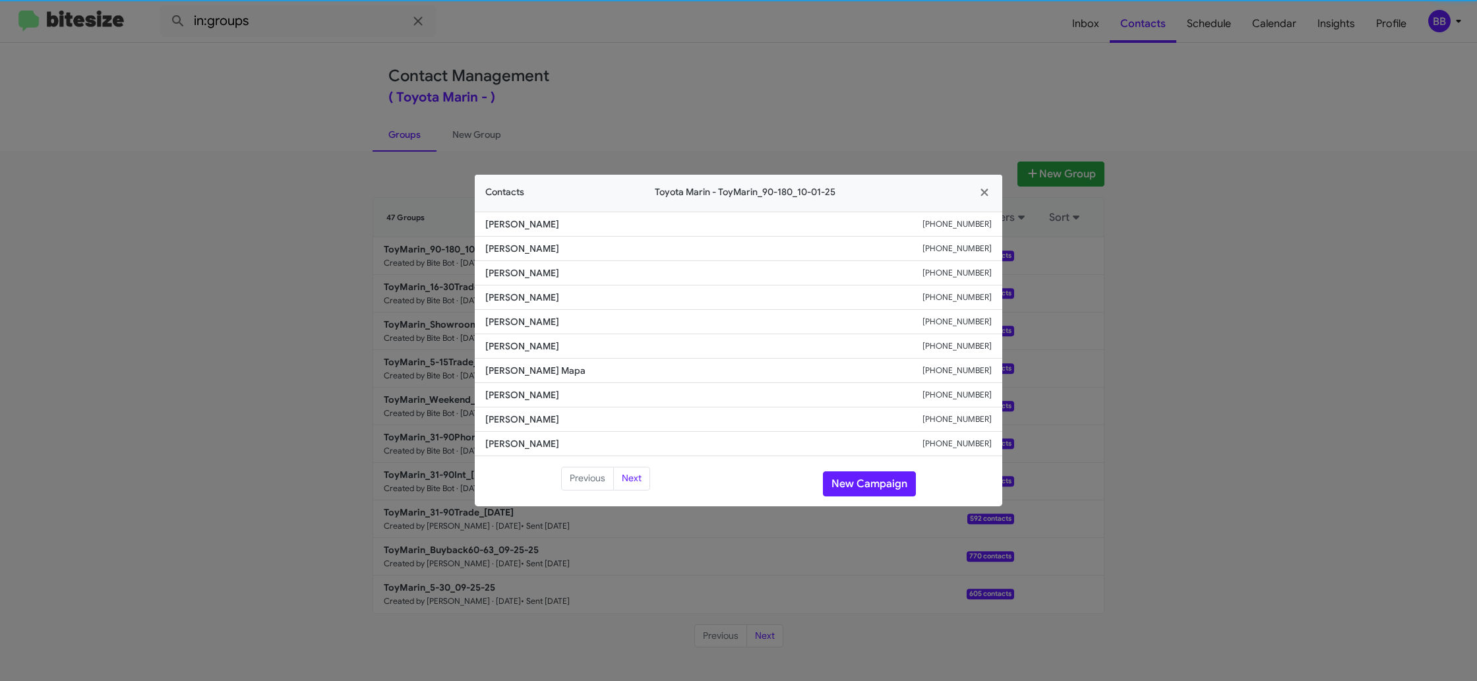
click at [510, 316] on span "Annette Boussina" at bounding box center [703, 321] width 437 height 13
copy span "Annette Boussina"
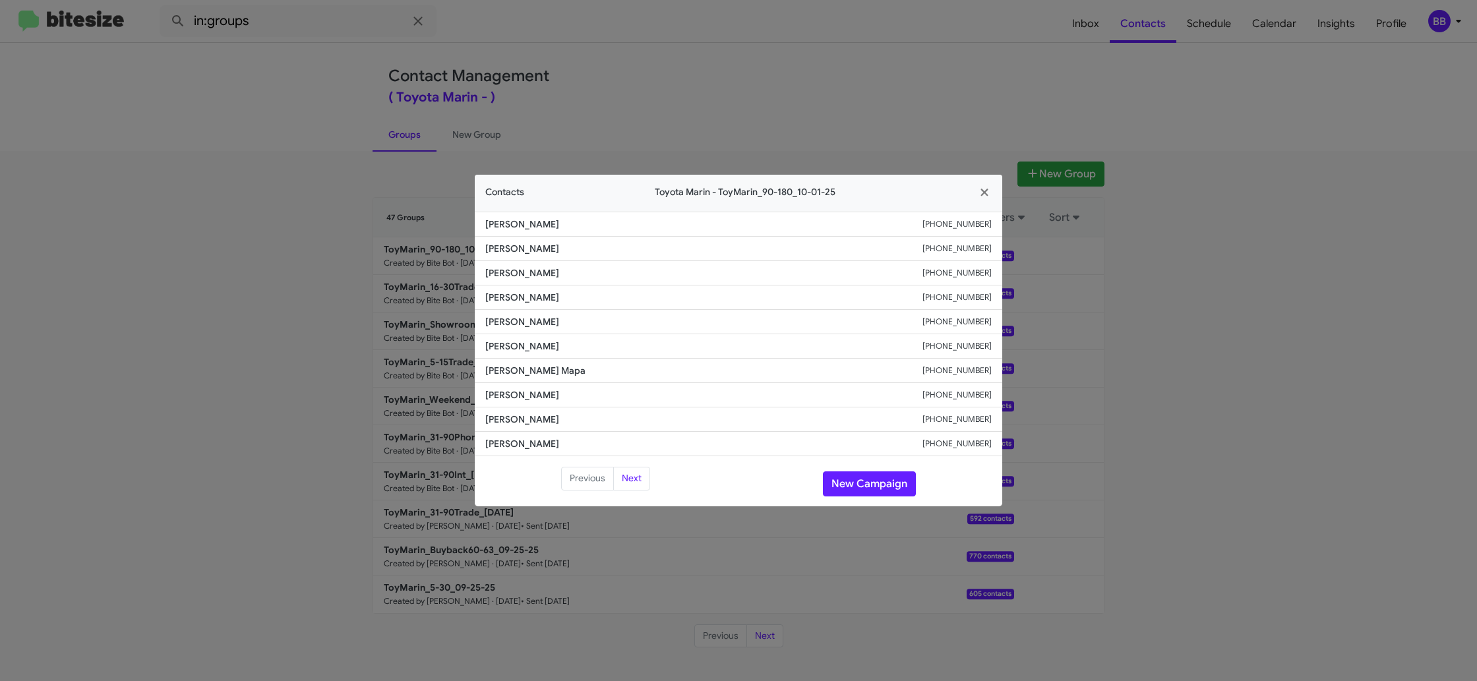
drag, startPoint x: 1219, startPoint y: 71, endPoint x: 1278, endPoint y: 64, distance: 59.1
click at [1219, 71] on modal-container "Contacts Toyota Marin - ToyMarin_90-180_10-01-25 Kainoa Ubaldo-Brabo +141537765…" at bounding box center [738, 340] width 1477 height 681
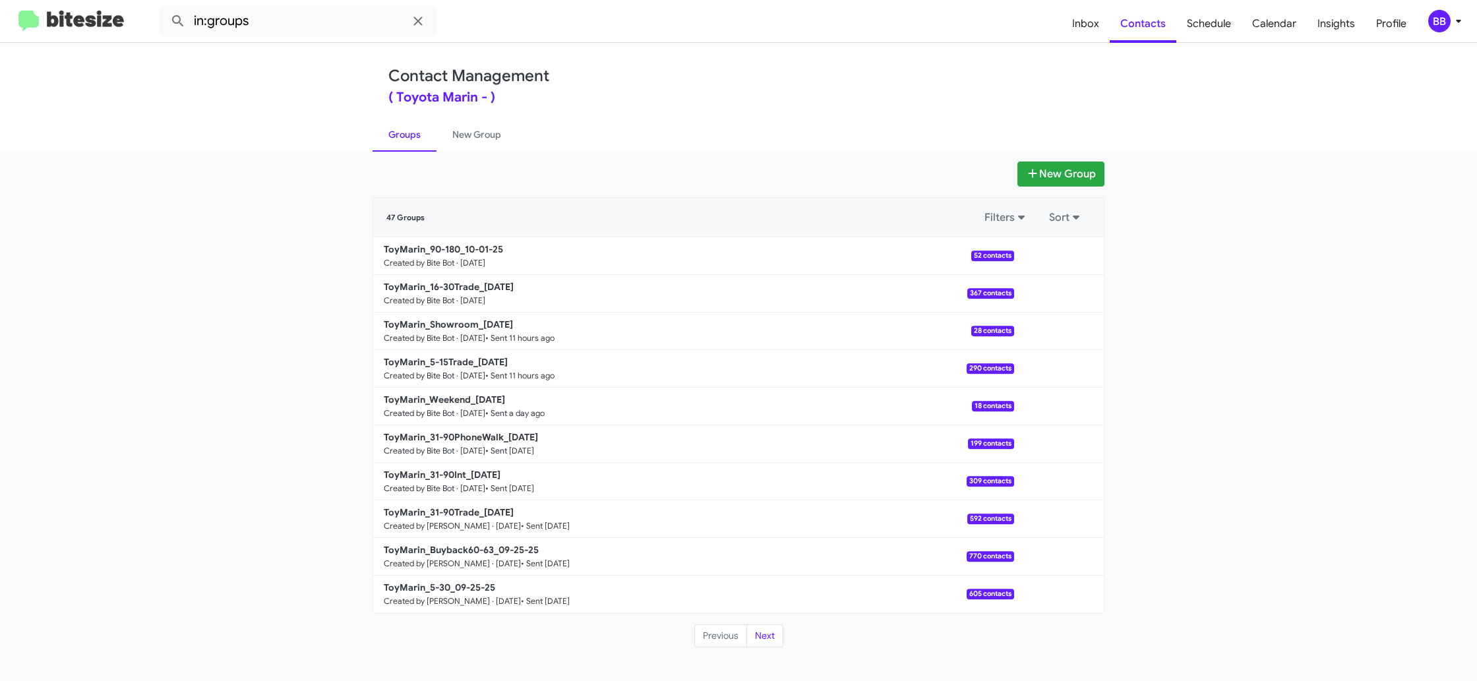
drag, startPoint x: 1451, startPoint y: 30, endPoint x: 1445, endPoint y: 24, distance: 8.9
click at [1447, 26] on span "BB" at bounding box center [1448, 21] width 40 height 22
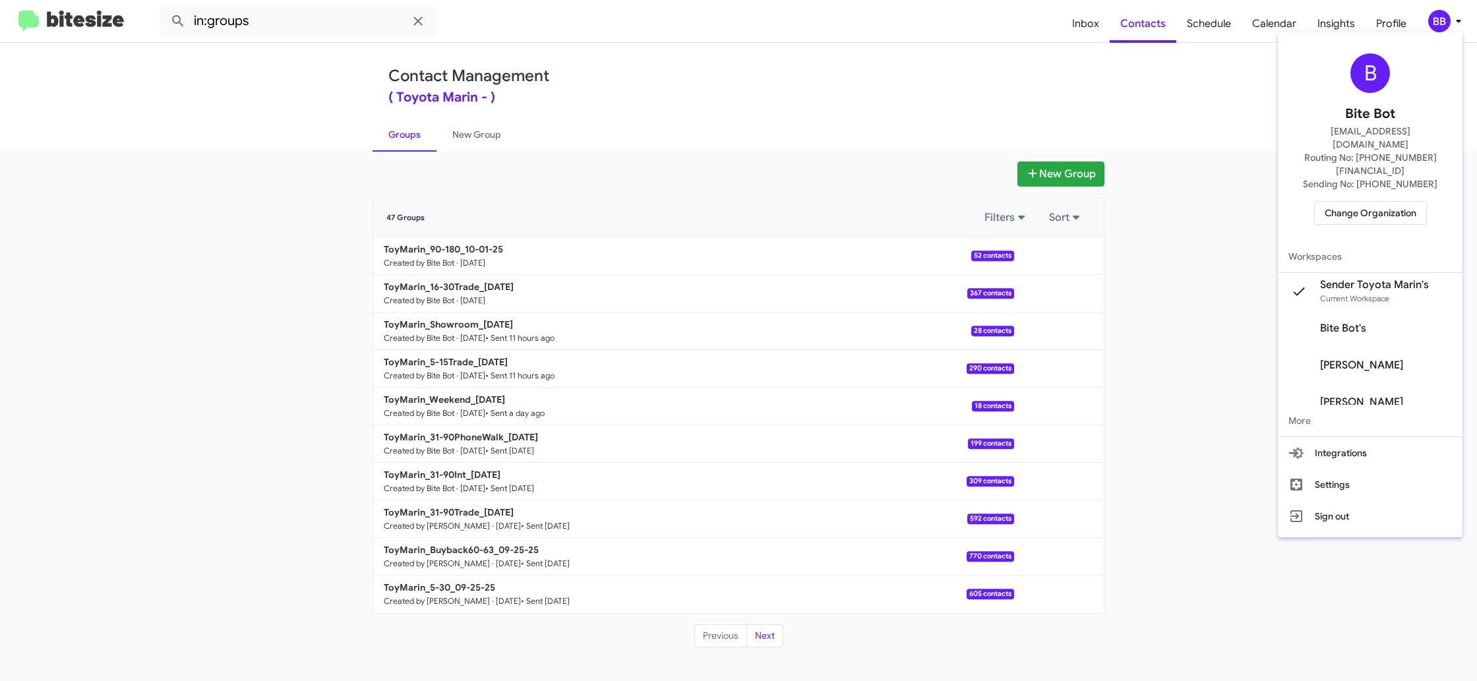
drag, startPoint x: 1356, startPoint y: 174, endPoint x: 992, endPoint y: 210, distance: 366.5
click at [1353, 174] on div "B Bite Bot madoka+2@bitesize.co Routing No: +1 (415) 460-6800 Sending No: +1 (4…" at bounding box center [1370, 139] width 185 height 203
click at [1202, 12] on div at bounding box center [738, 340] width 1477 height 681
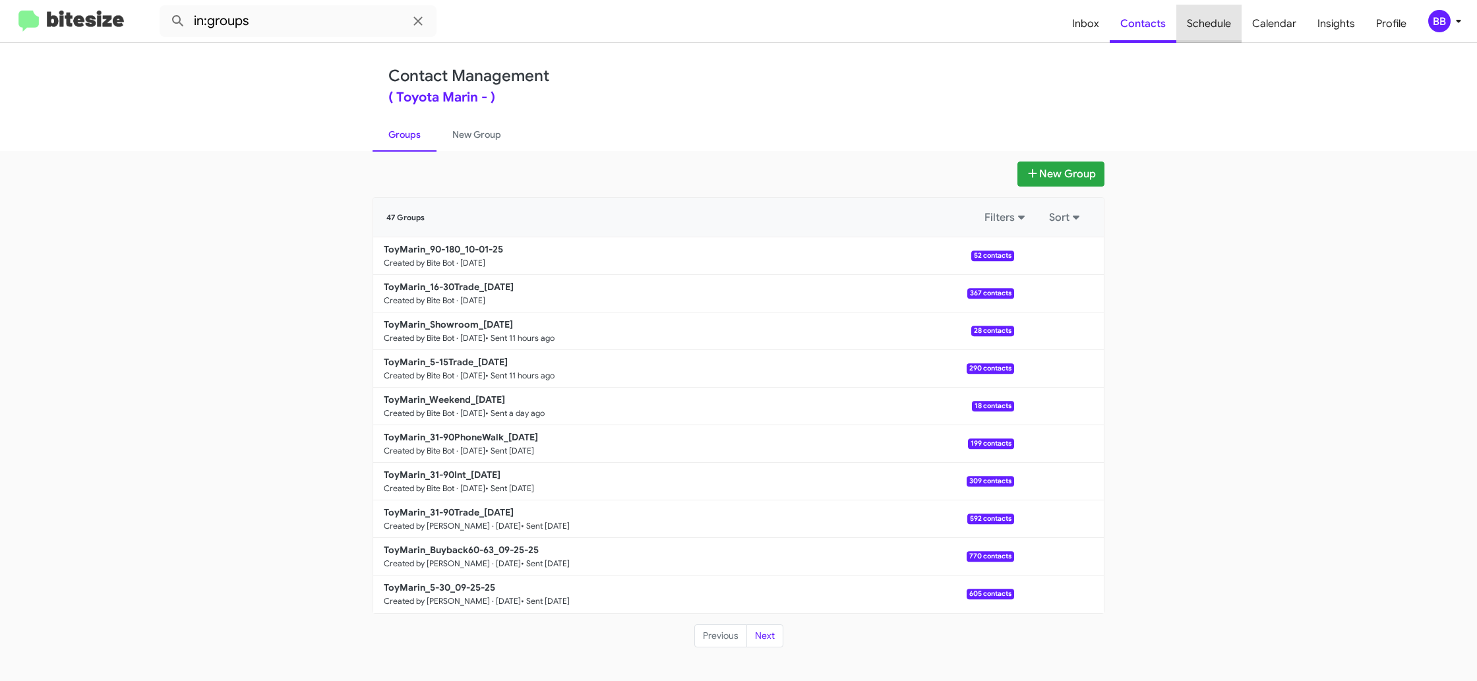
click at [1202, 12] on span "Schedule" at bounding box center [1208, 24] width 65 height 38
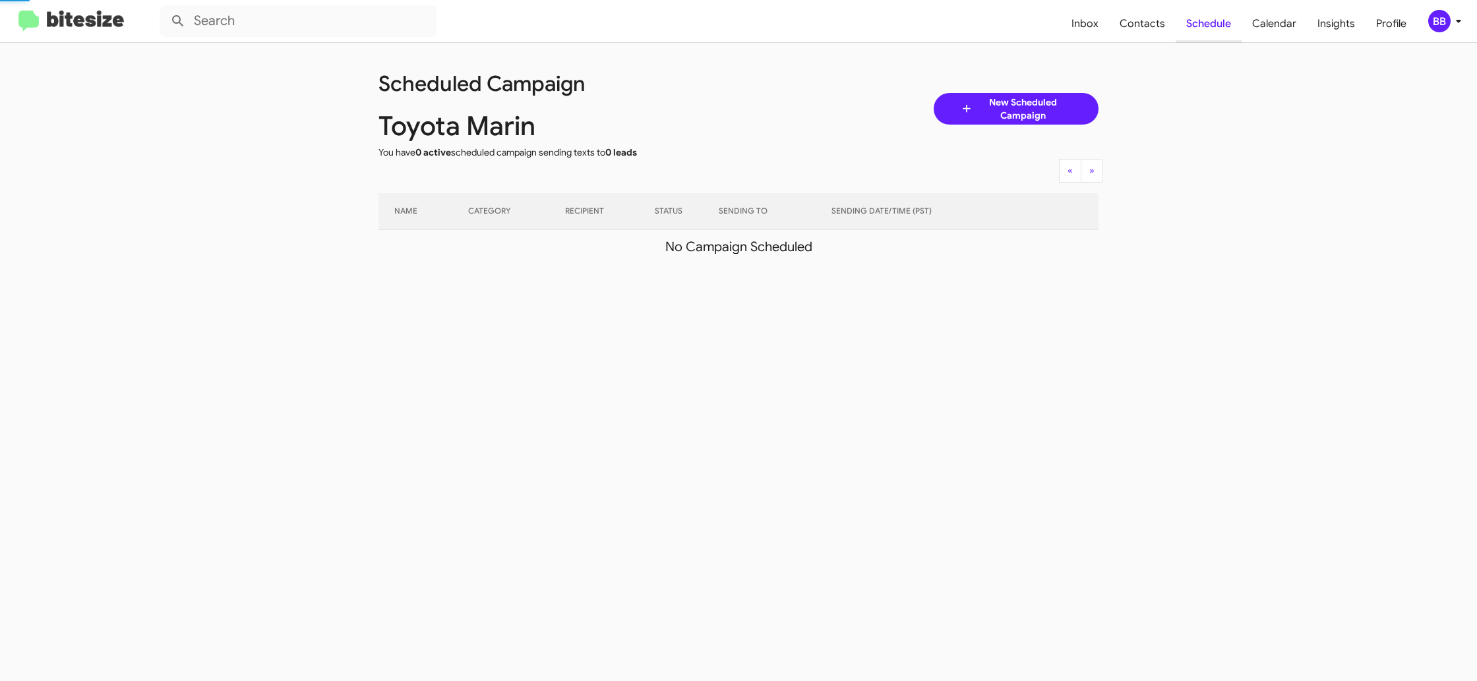
click at [1203, 20] on span "Schedule" at bounding box center [1209, 24] width 66 height 38
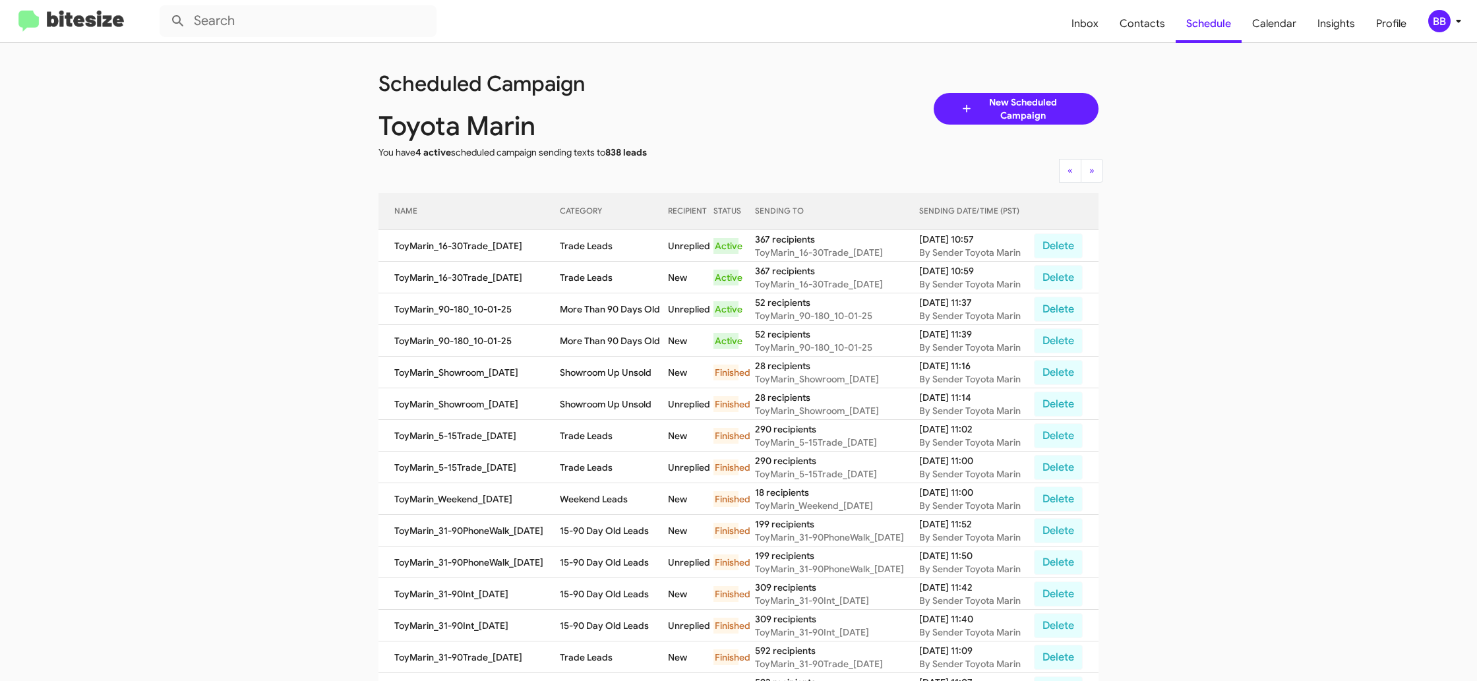
click at [1436, 22] on div "BB" at bounding box center [1439, 21] width 22 height 22
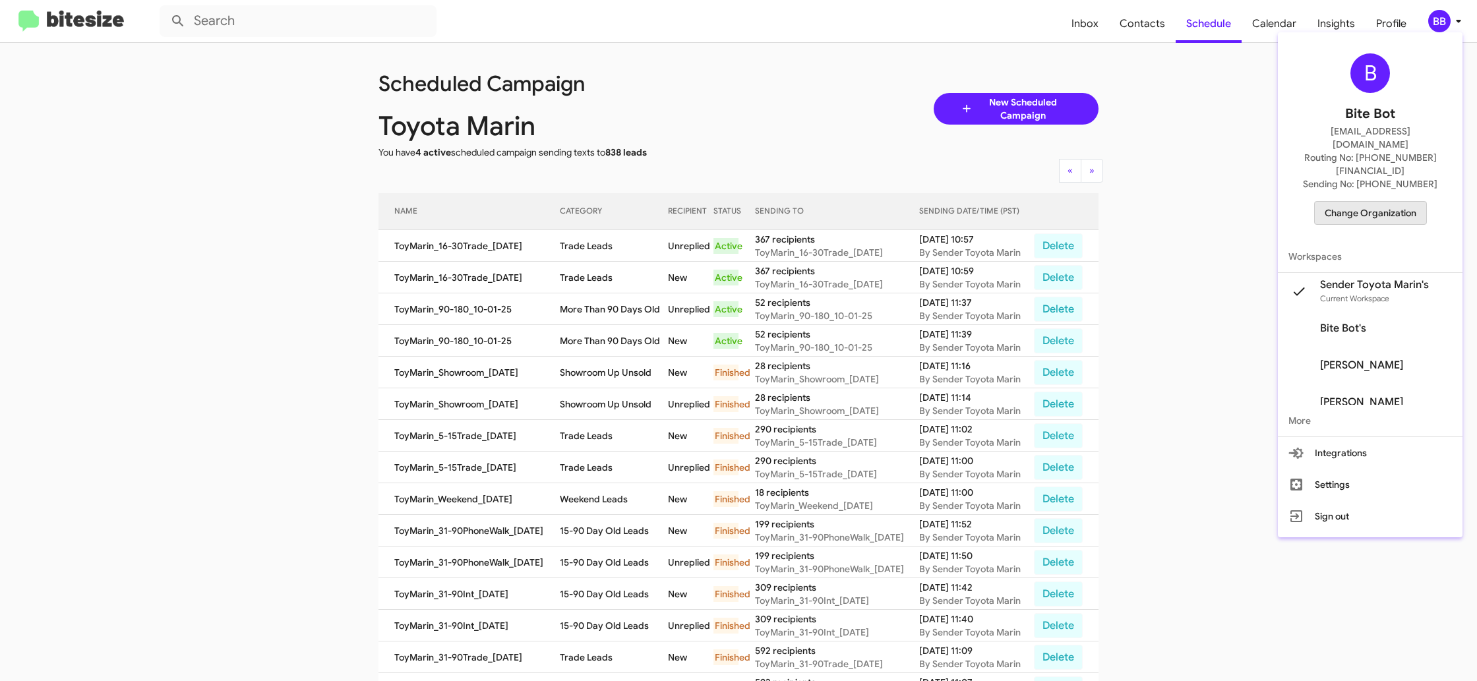
click at [1387, 202] on span "Change Organization" at bounding box center [1371, 213] width 92 height 22
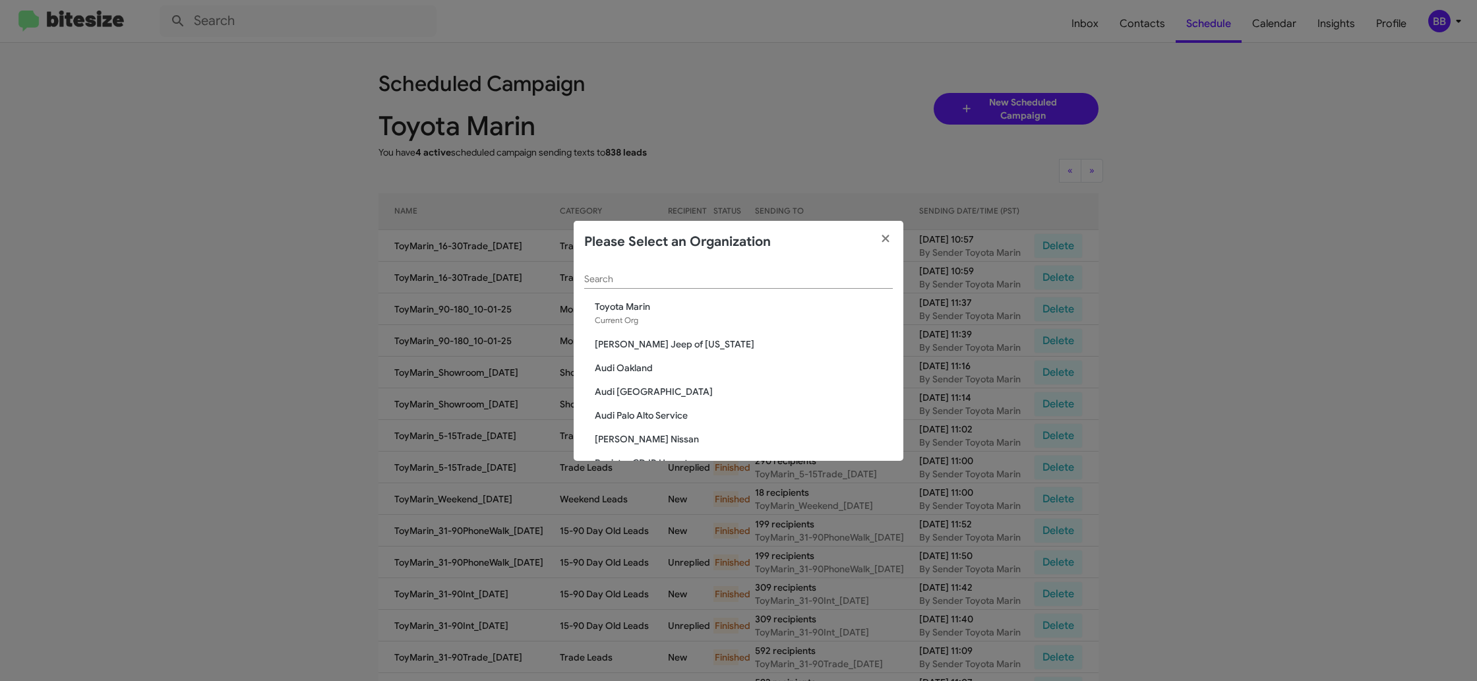
click at [679, 286] on div "Search" at bounding box center [738, 276] width 309 height 26
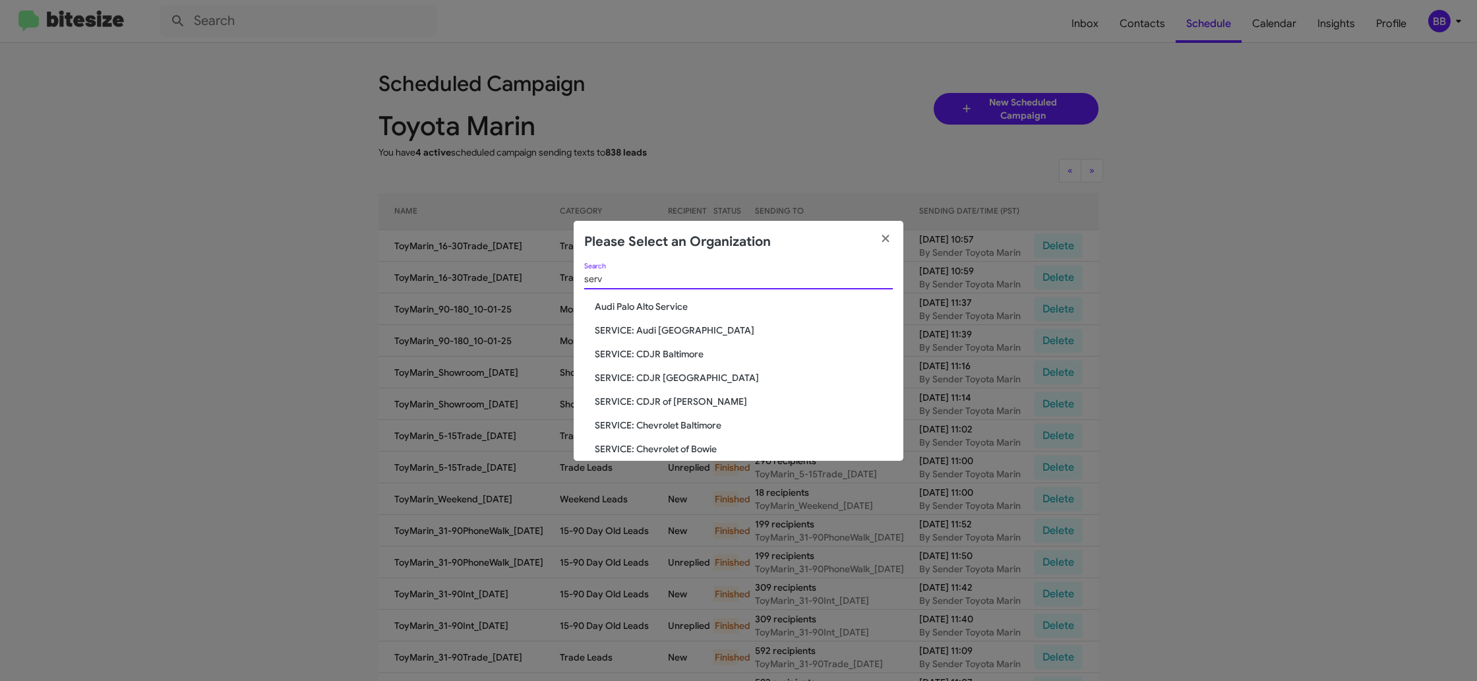
type input "serv"
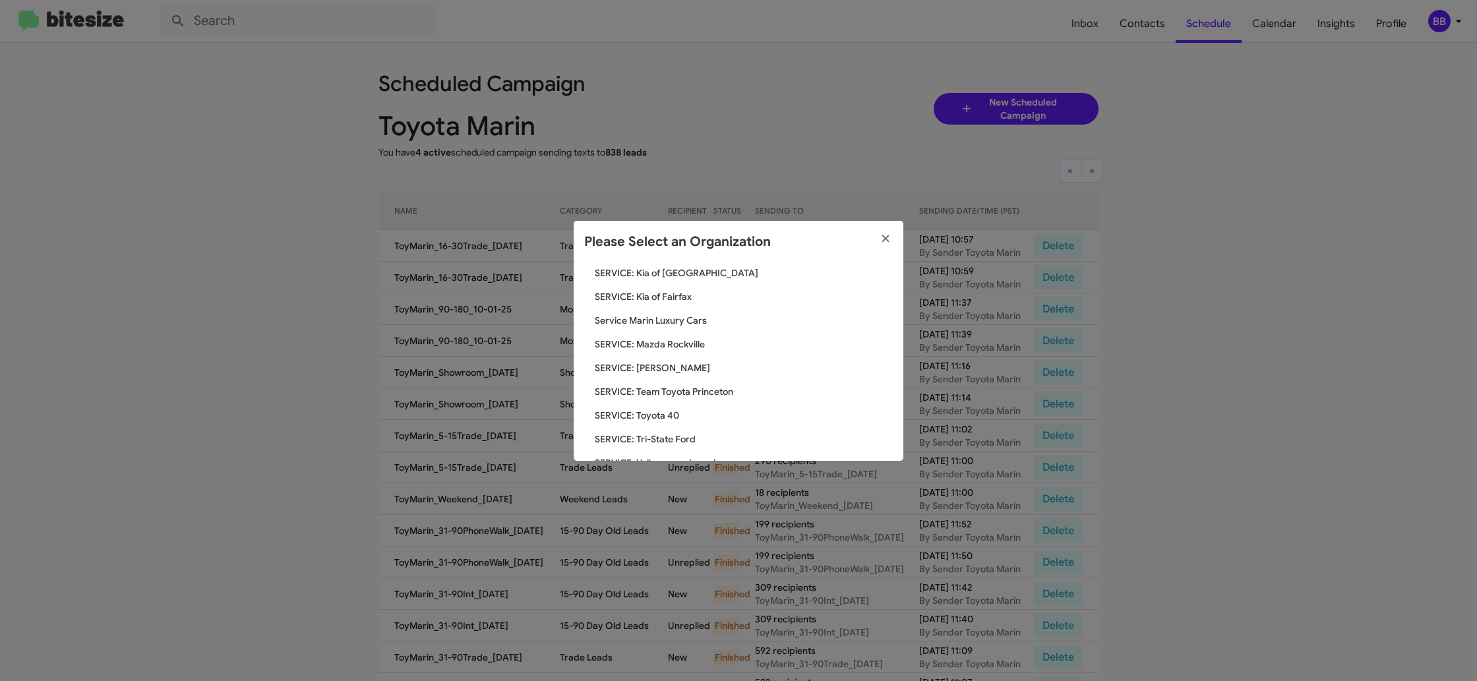
click at [662, 435] on span "SERVICE: Tri-State Ford" at bounding box center [744, 439] width 298 height 13
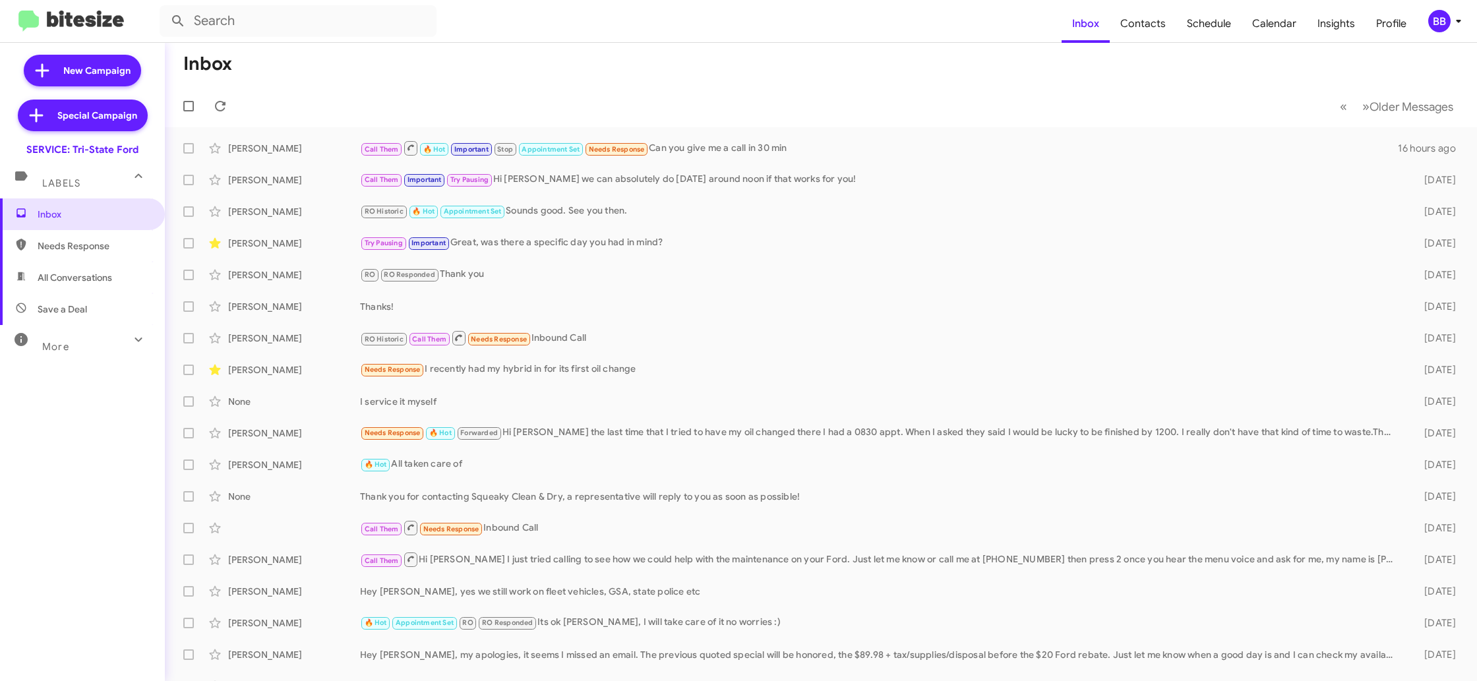
click at [1445, 20] on div "BB" at bounding box center [1439, 21] width 22 height 22
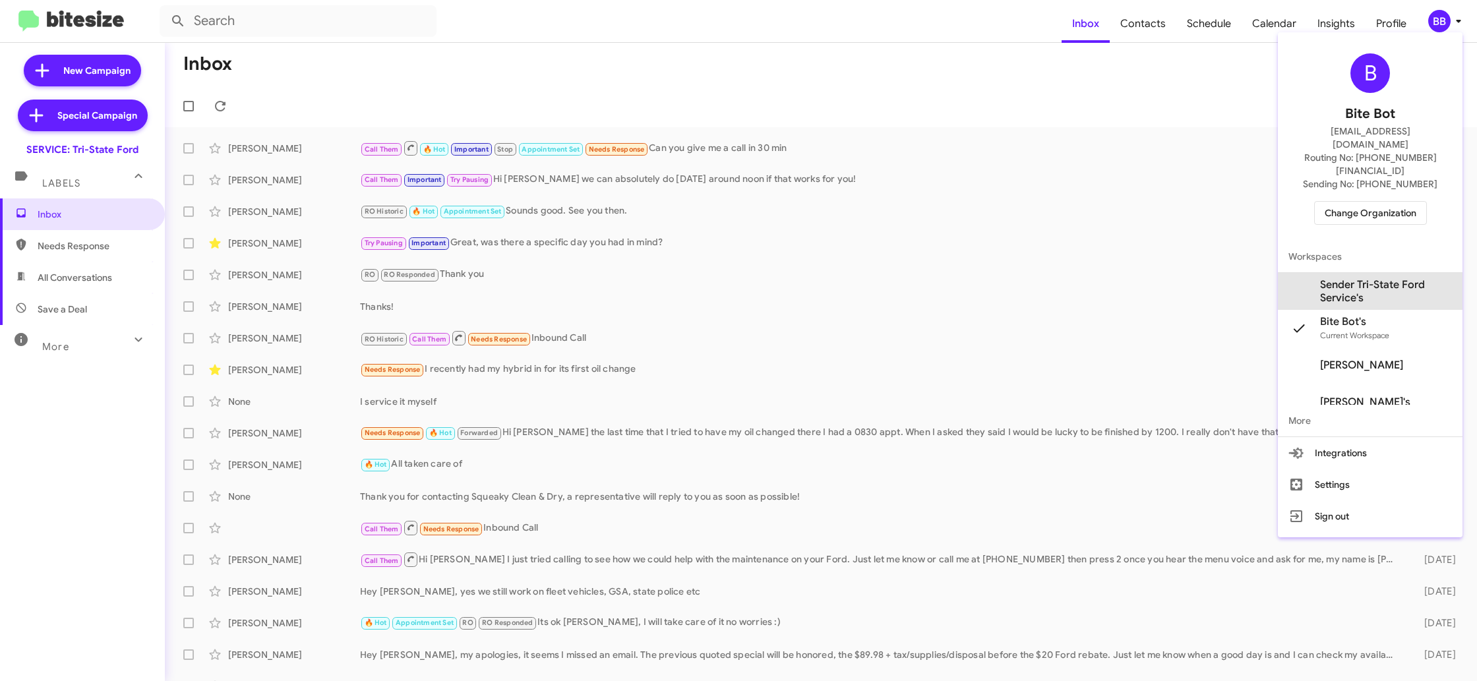
drag, startPoint x: 1355, startPoint y: 260, endPoint x: 1352, endPoint y: 129, distance: 130.6
click at [1355, 278] on span "Sender Tri-State Ford Service's" at bounding box center [1386, 291] width 132 height 26
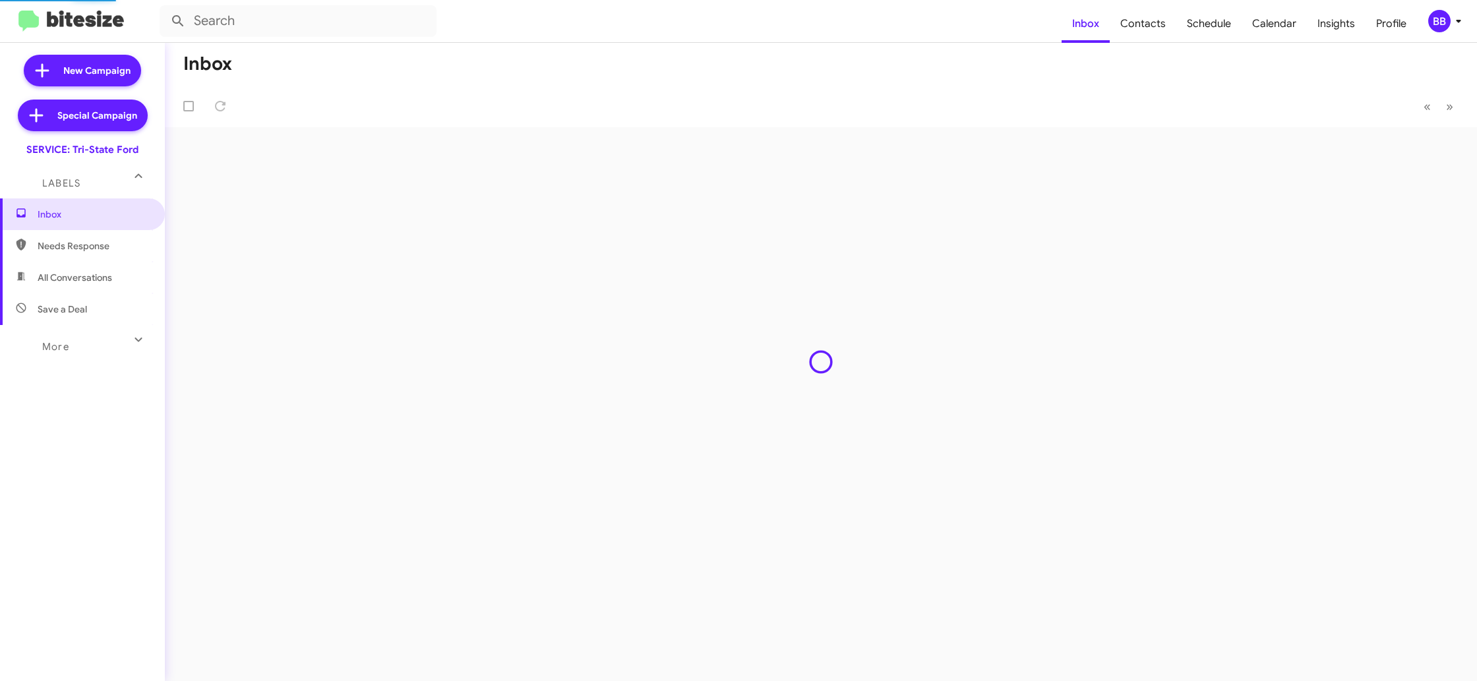
click at [1332, 24] on span "Insights" at bounding box center [1336, 24] width 59 height 38
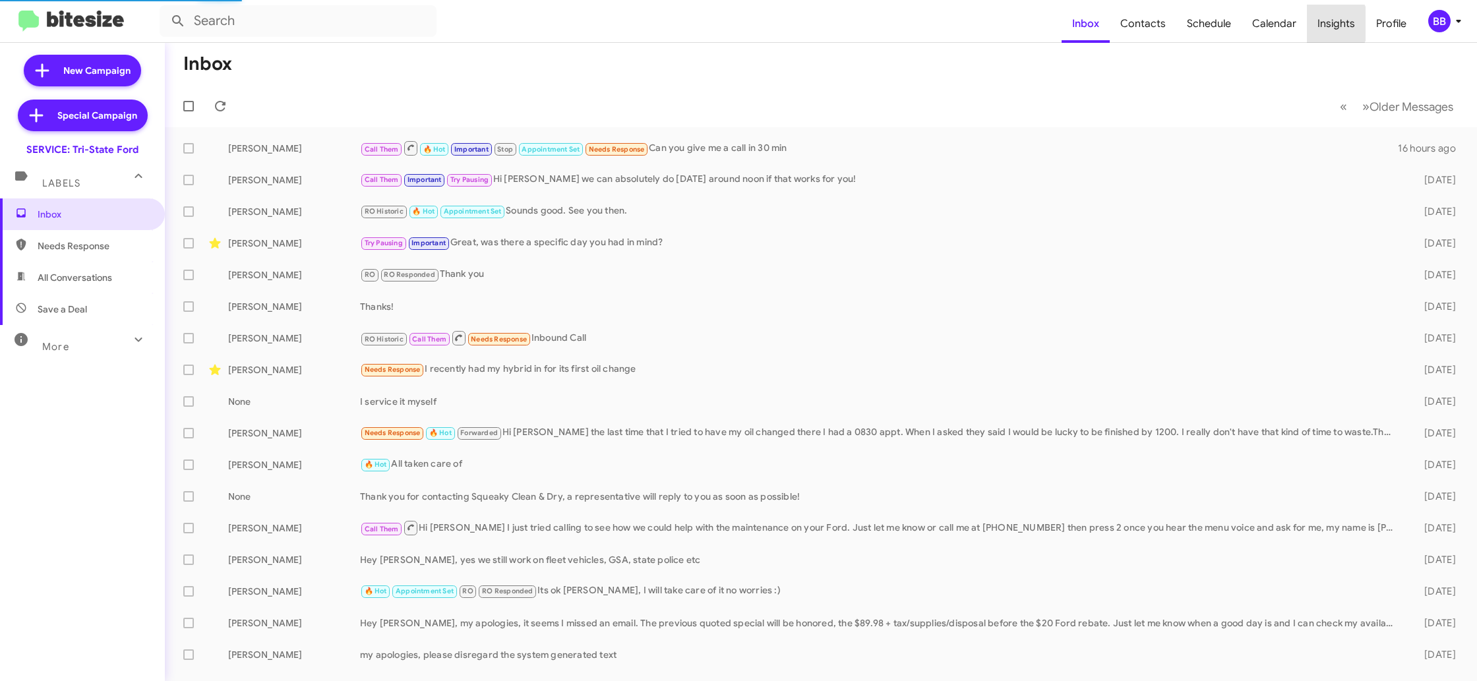
click at [1332, 24] on span "Insights" at bounding box center [1336, 24] width 59 height 38
click at [1332, 24] on body "Inbox Contacts Schedule Calendar Insights Profile BB New Campaign Special Campa…" at bounding box center [738, 340] width 1477 height 681
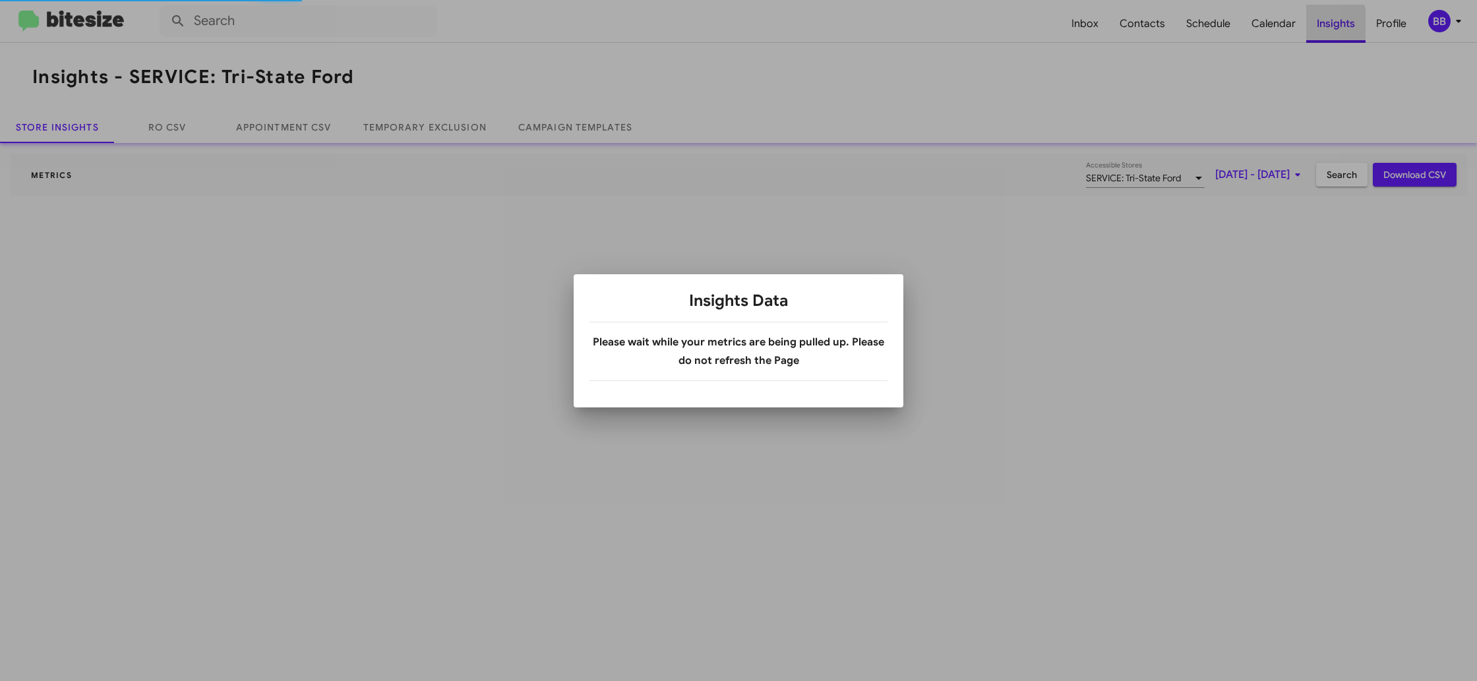
click at [1332, 24] on div at bounding box center [738, 340] width 1477 height 681
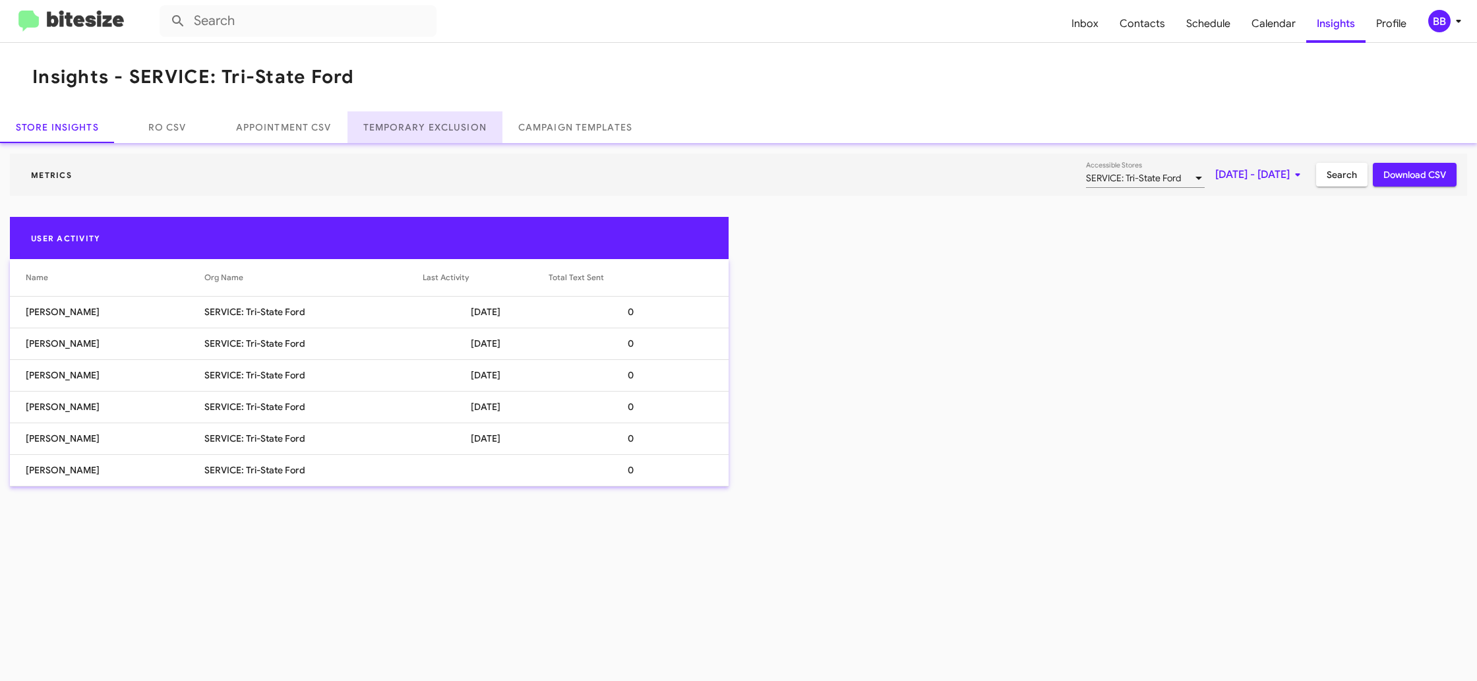
click at [410, 139] on link "Temporary Exclusion" at bounding box center [425, 127] width 155 height 32
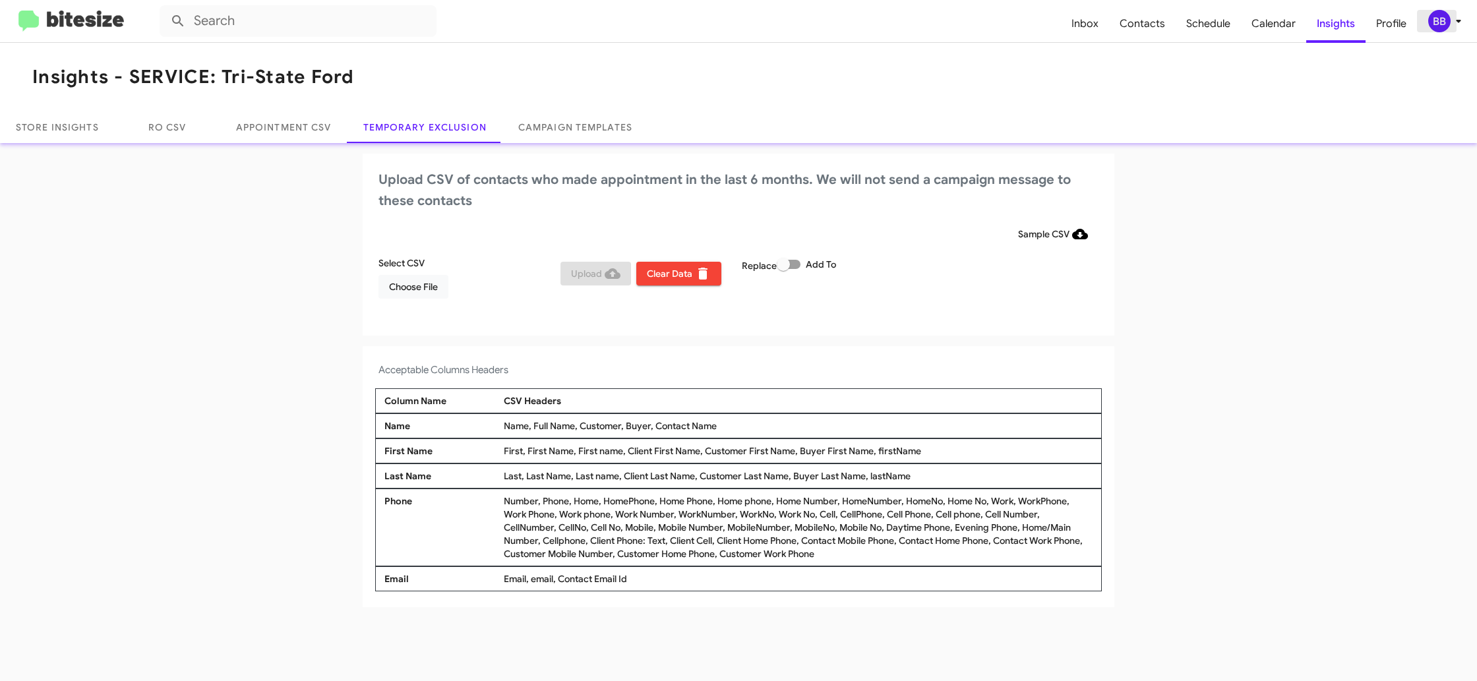
click at [1443, 18] on div "BB" at bounding box center [1439, 21] width 22 height 22
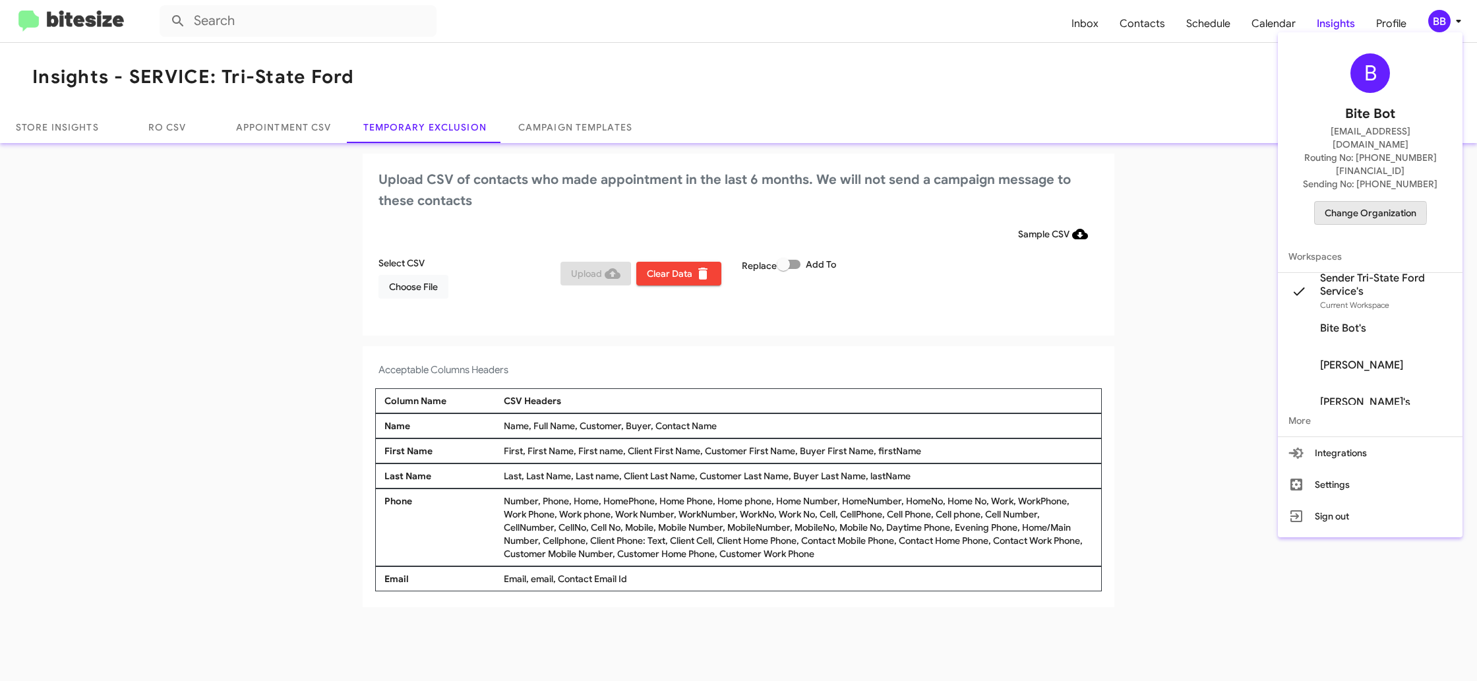
click at [1357, 202] on span "Change Organization" at bounding box center [1371, 213] width 92 height 22
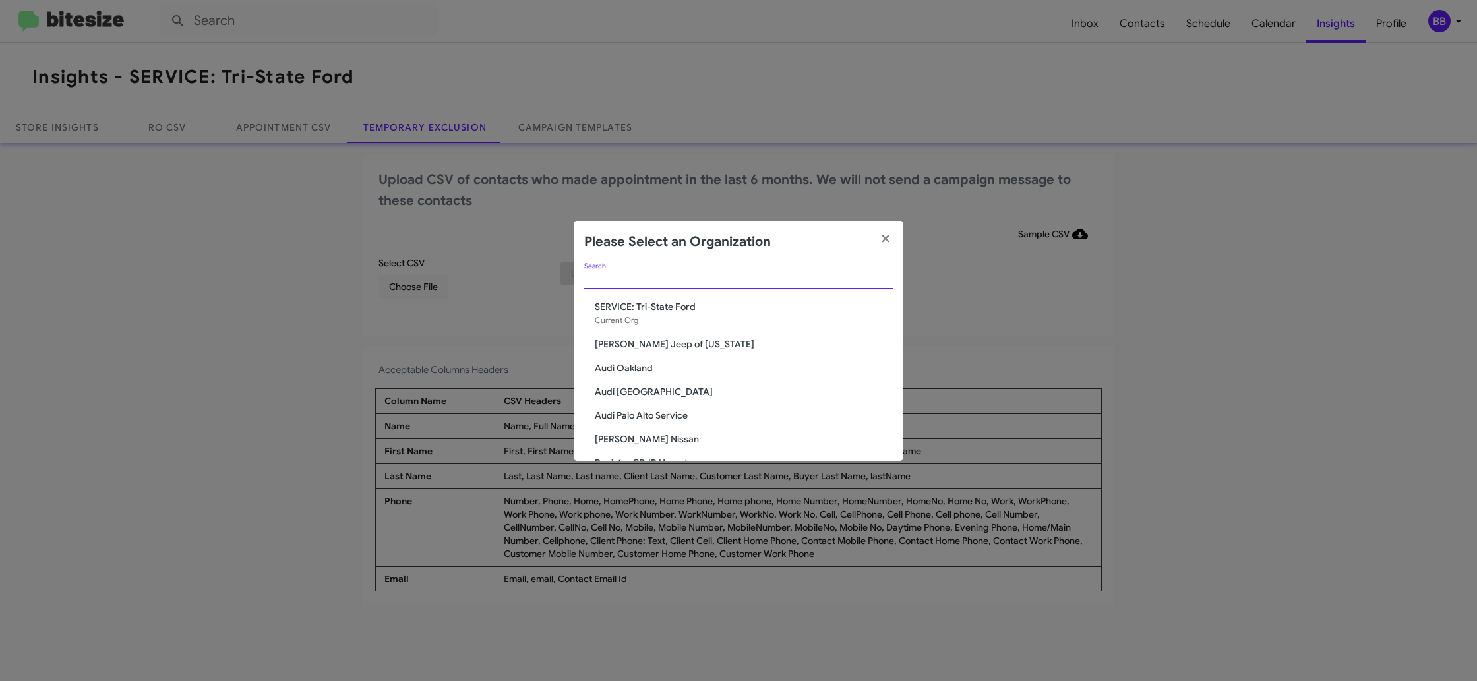
click at [607, 274] on input "Search" at bounding box center [738, 279] width 309 height 11
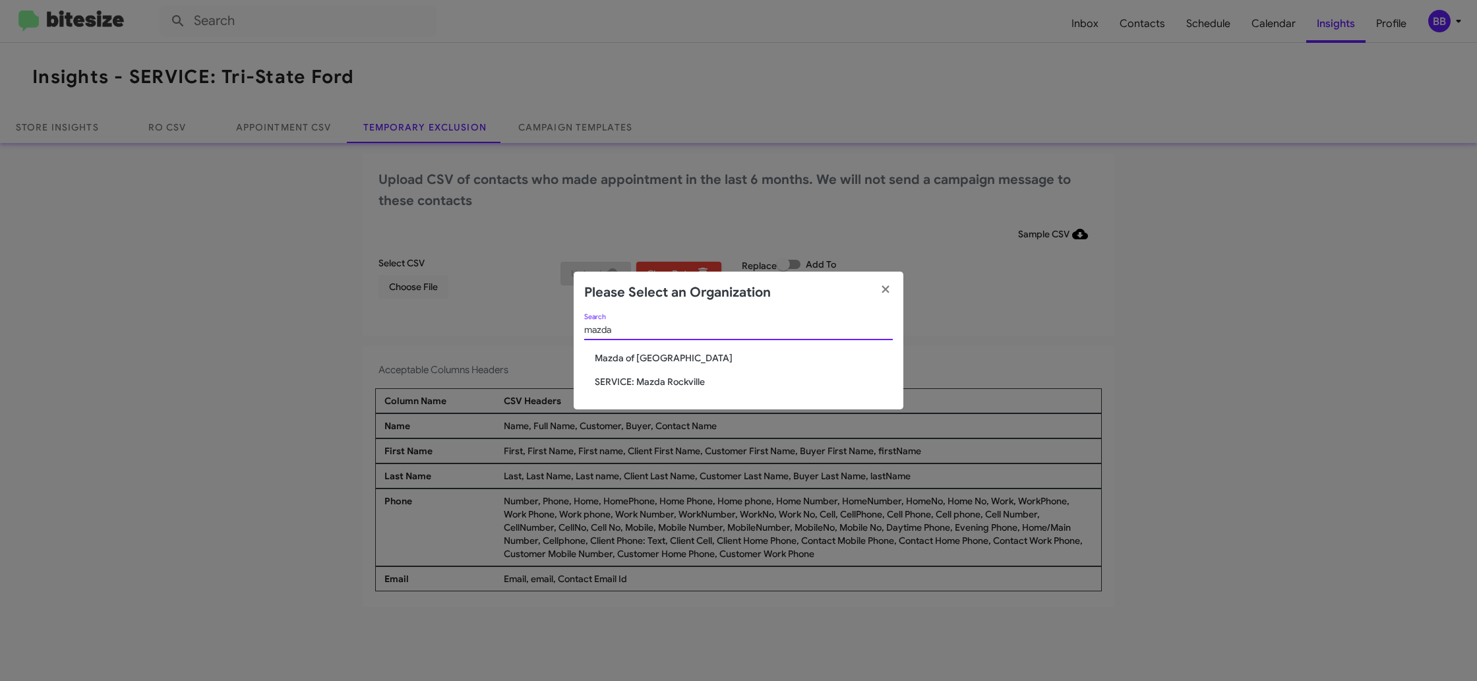
type input "mazda"
click at [661, 382] on span "SERVICE: Mazda Rockville" at bounding box center [744, 381] width 298 height 13
click at [661, 381] on span "SERVICE: Mazda Rockville" at bounding box center [744, 381] width 298 height 13
drag, startPoint x: 661, startPoint y: 381, endPoint x: 656, endPoint y: 369, distance: 13.0
click at [661, 381] on span "SERVICE: Mazda Rockville" at bounding box center [744, 381] width 298 height 13
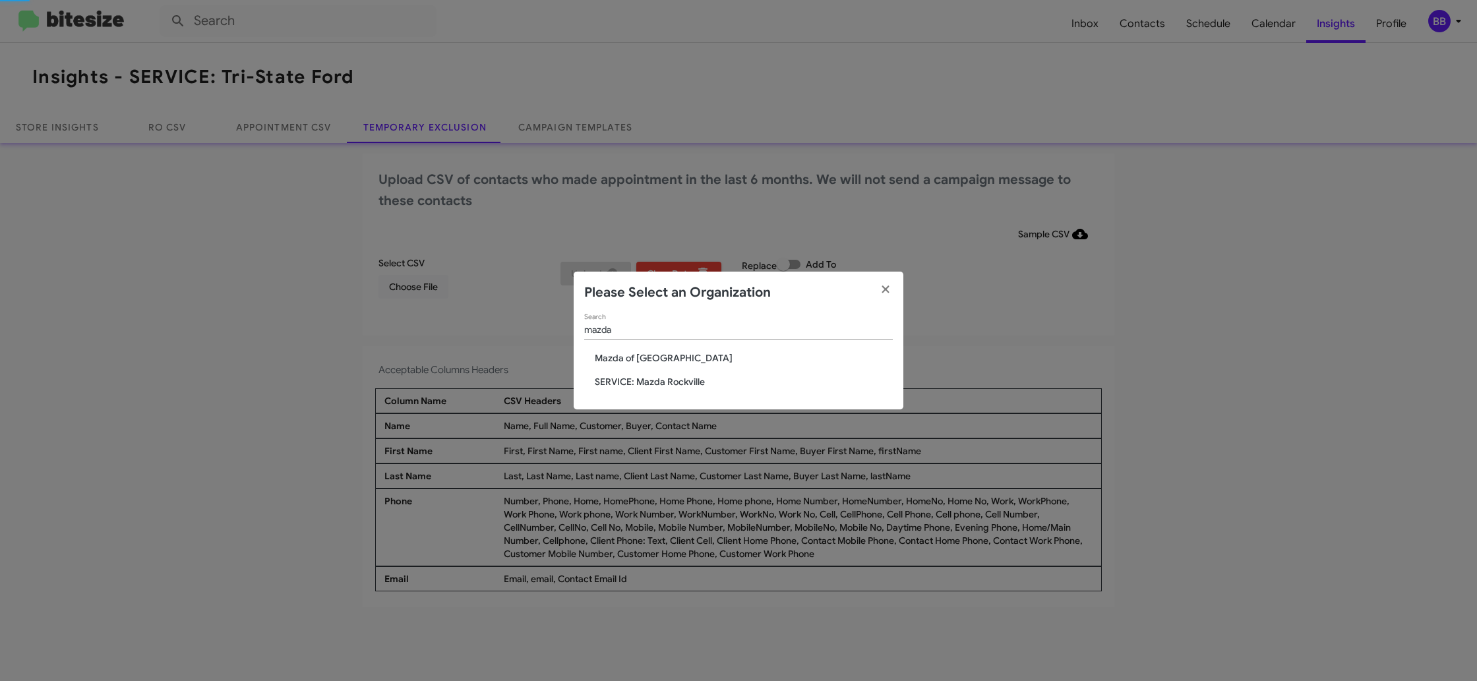
drag, startPoint x: 656, startPoint y: 369, endPoint x: 654, endPoint y: 348, distance: 21.2
click at [655, 363] on div "mazda Search Mazda of Rockville SERVICE: Mazda Rockville" at bounding box center [739, 362] width 330 height 96
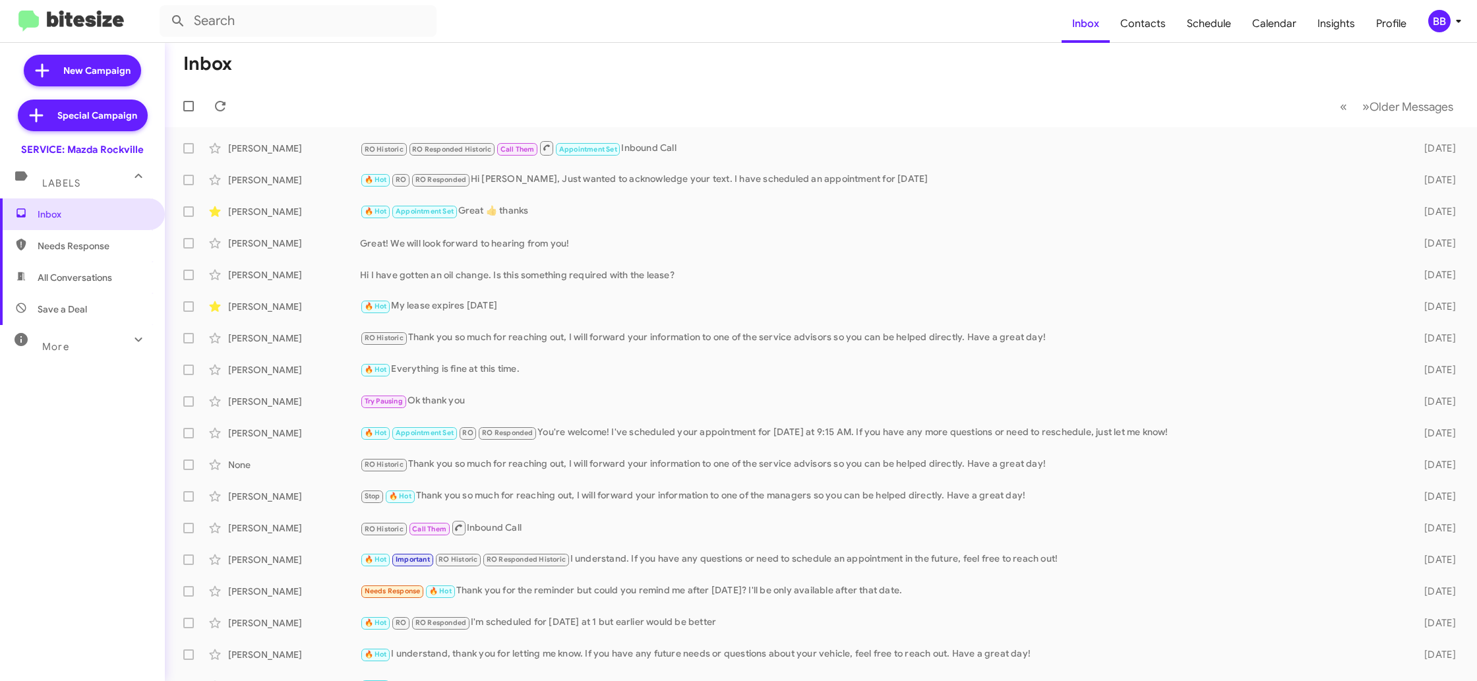
click at [1456, 15] on icon at bounding box center [1459, 21] width 16 height 16
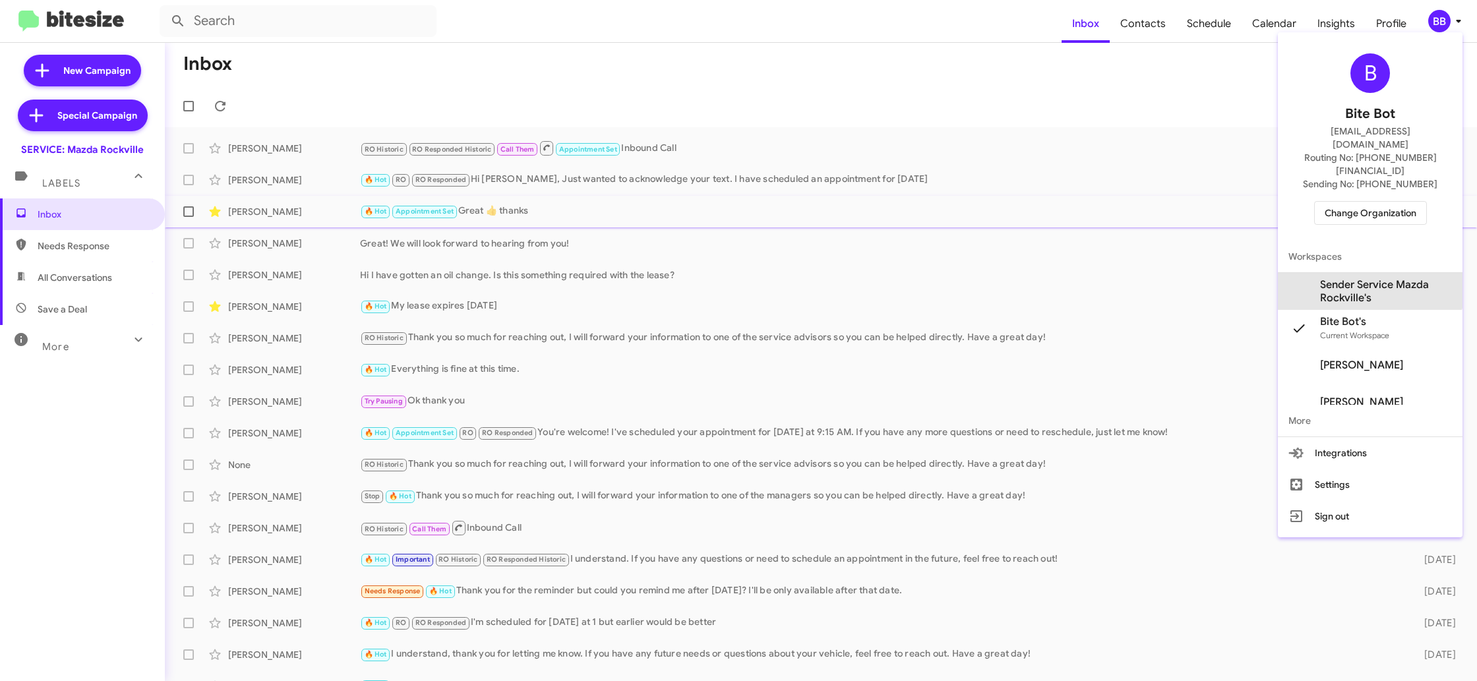
drag, startPoint x: 1353, startPoint y: 255, endPoint x: 1316, endPoint y: 217, distance: 53.6
click at [1352, 278] on span "Sender Service Mazda Rockville's" at bounding box center [1386, 291] width 132 height 26
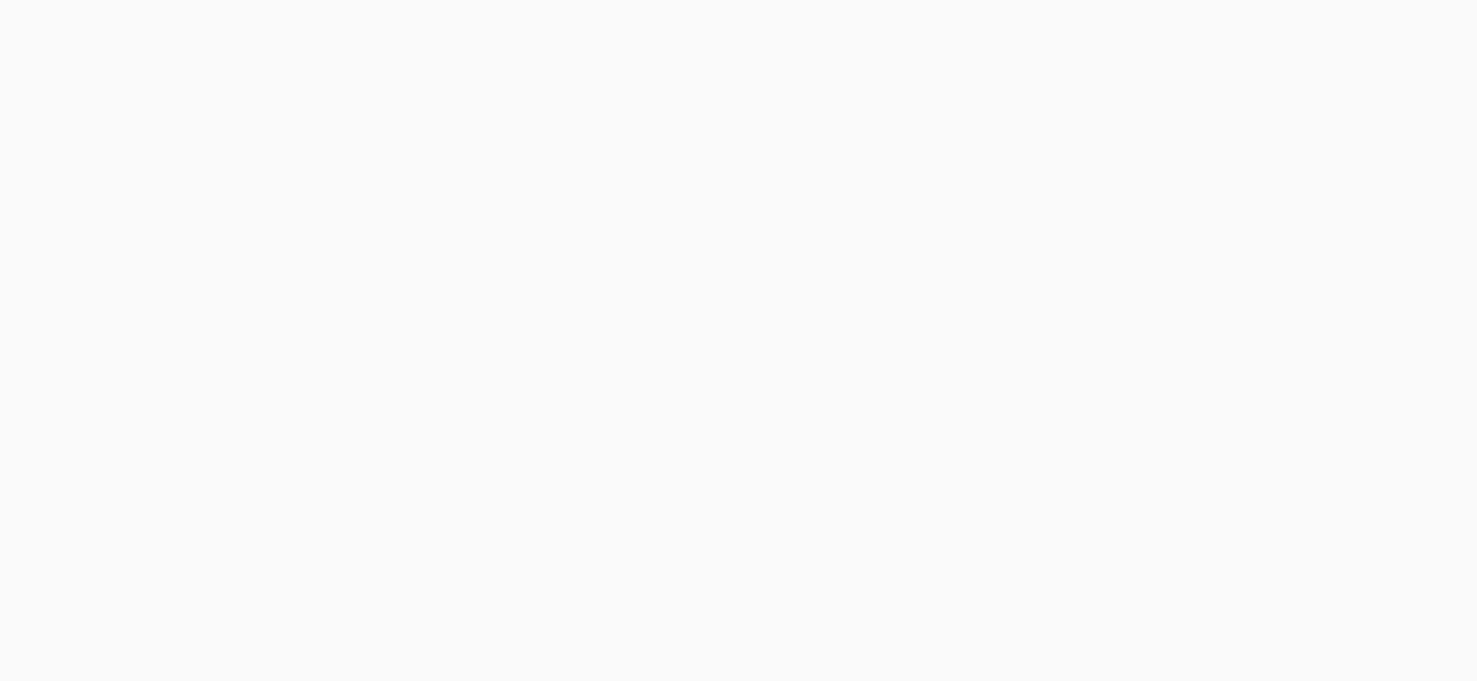
click at [1322, 28] on body at bounding box center [738, 340] width 1477 height 681
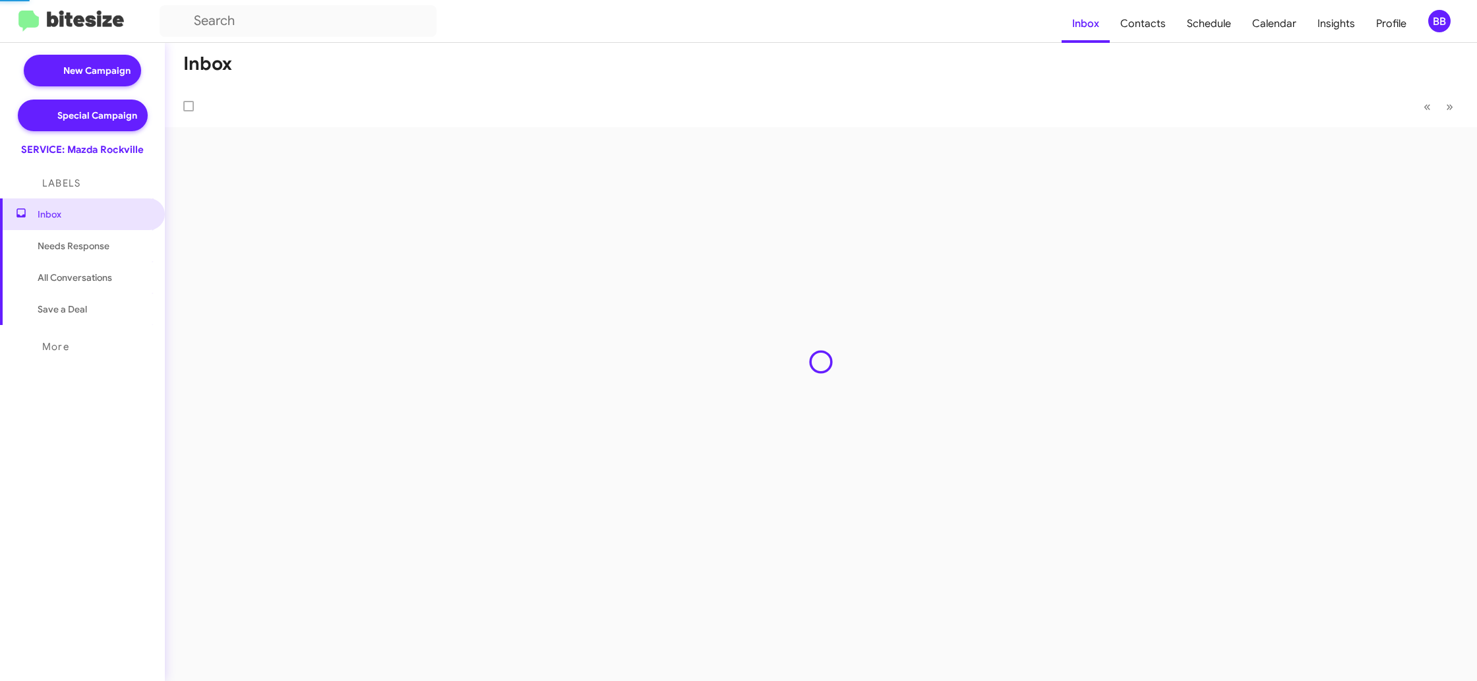
click at [1322, 28] on span "Insights" at bounding box center [1336, 24] width 59 height 38
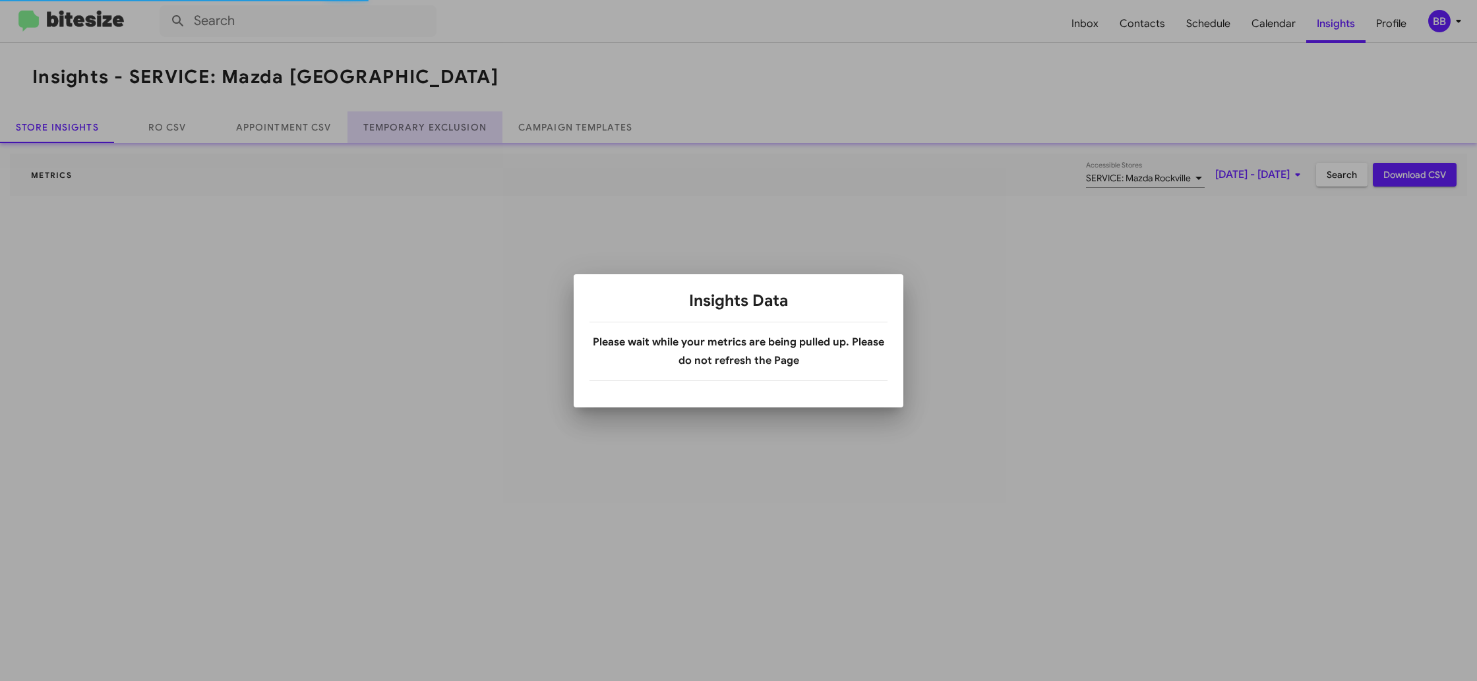
click at [463, 129] on link "Temporary Exclusion" at bounding box center [425, 127] width 155 height 32
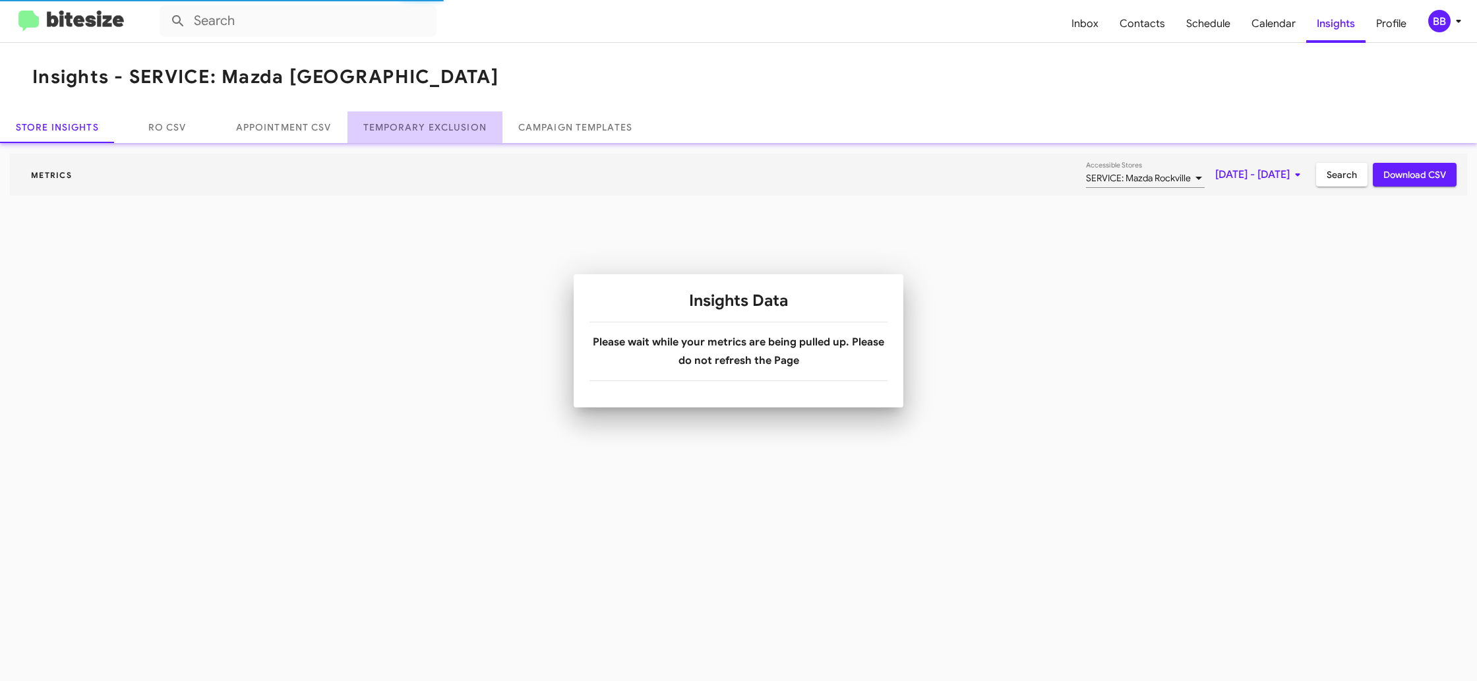
click at [463, 129] on link "Temporary Exclusion" at bounding box center [425, 127] width 155 height 32
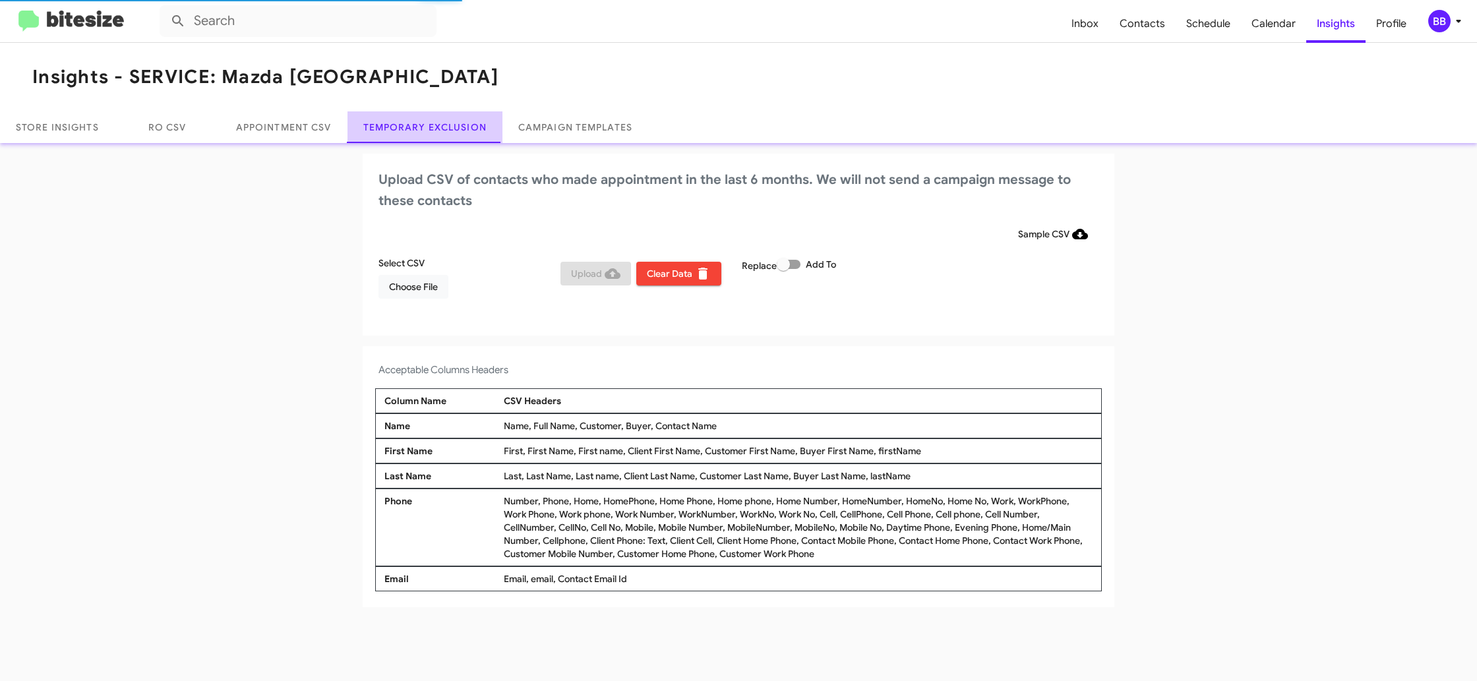
click at [463, 129] on link "Temporary Exclusion" at bounding box center [425, 127] width 155 height 32
drag, startPoint x: 791, startPoint y: 260, endPoint x: 863, endPoint y: 244, distance: 73.6
click at [790, 260] on span at bounding box center [783, 264] width 13 height 13
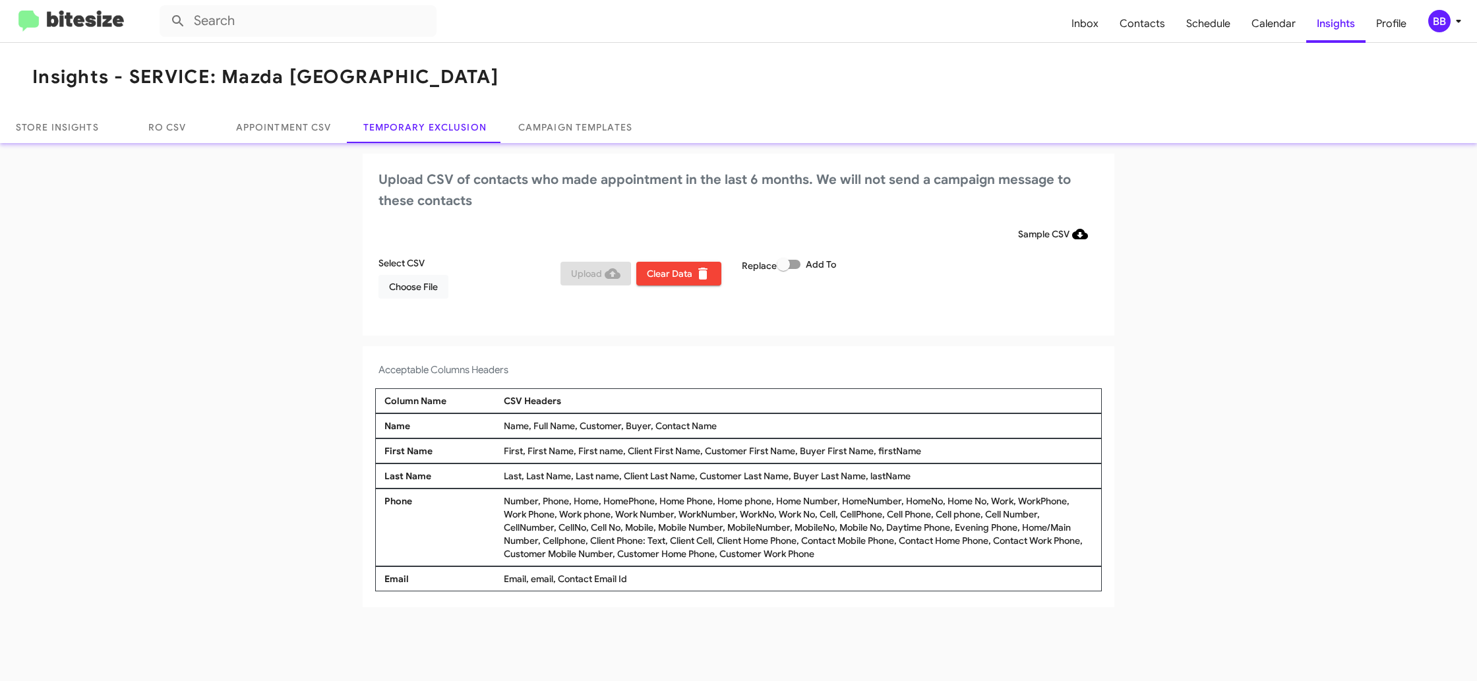
click at [783, 269] on input "Add To" at bounding box center [783, 269] width 1 height 1
checkbox input "true"
click at [882, 241] on div "Sample CSV" at bounding box center [739, 234] width 720 height 24
click at [394, 276] on span "Choose File" at bounding box center [413, 287] width 49 height 24
click at [1459, 18] on icon at bounding box center [1459, 21] width 16 height 16
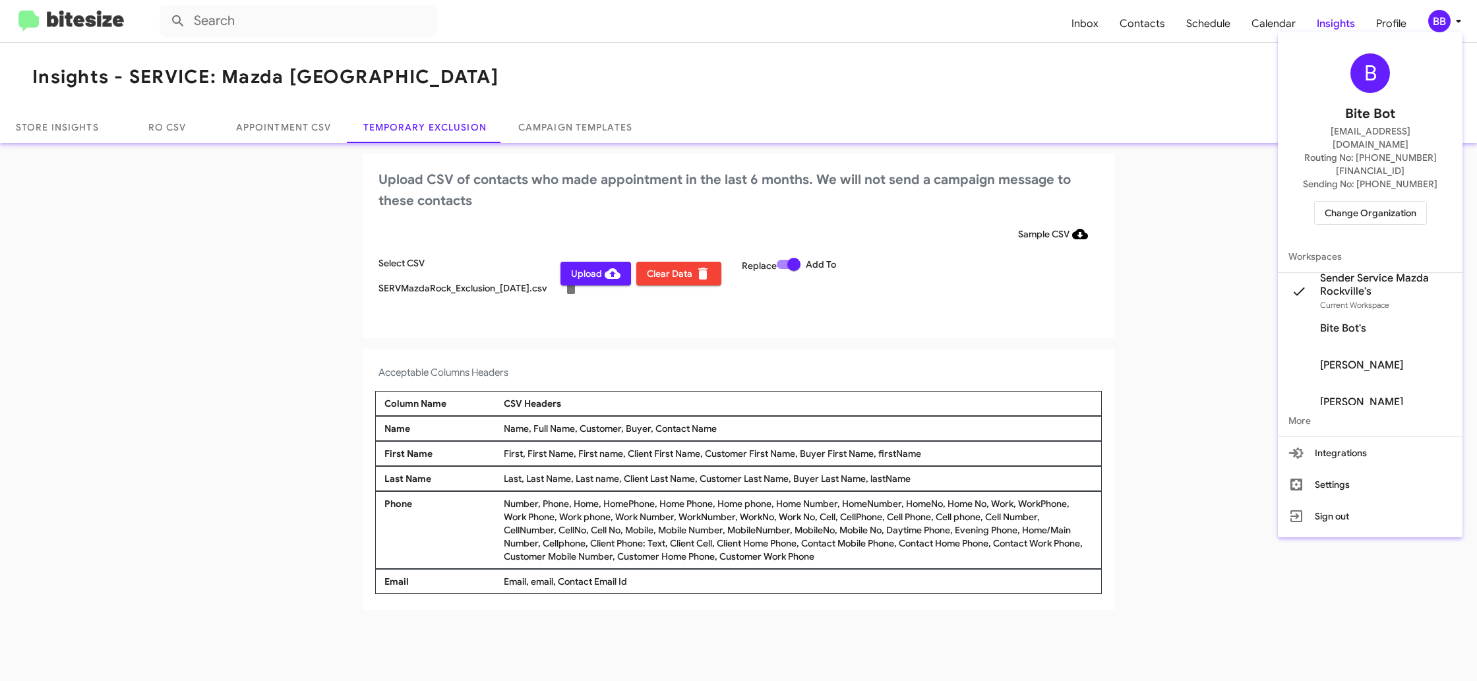
click at [580, 276] on div at bounding box center [738, 340] width 1477 height 681
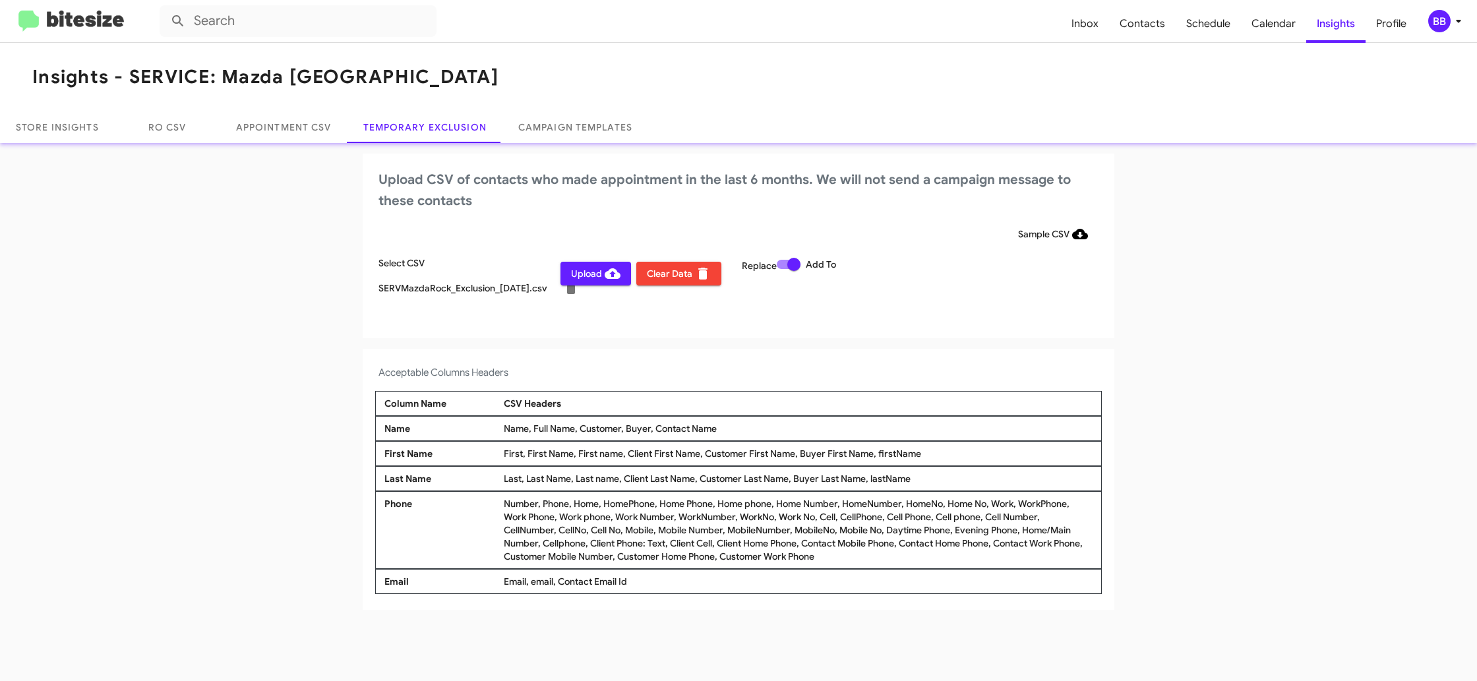
click at [585, 275] on span "Upload" at bounding box center [595, 274] width 49 height 24
